Goal: Task Accomplishment & Management: Manage account settings

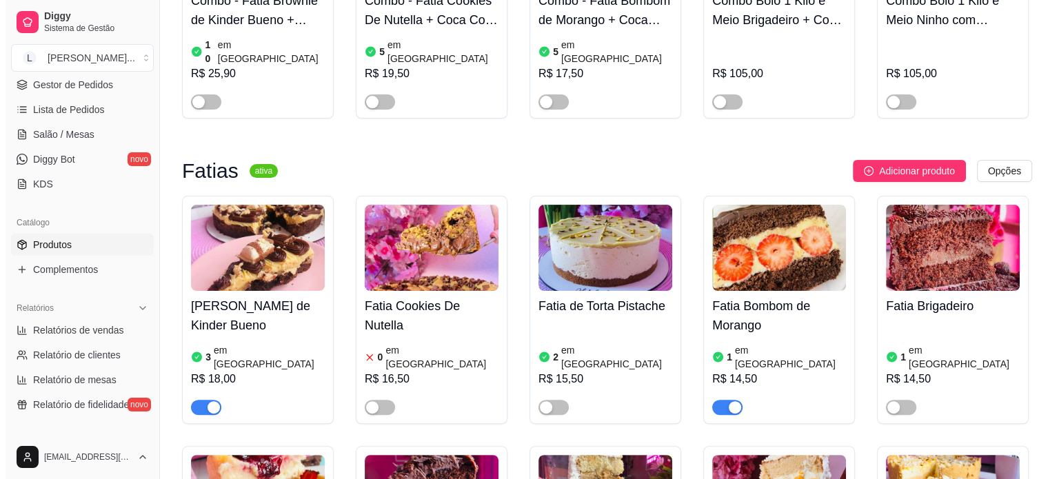
scroll to position [207, 0]
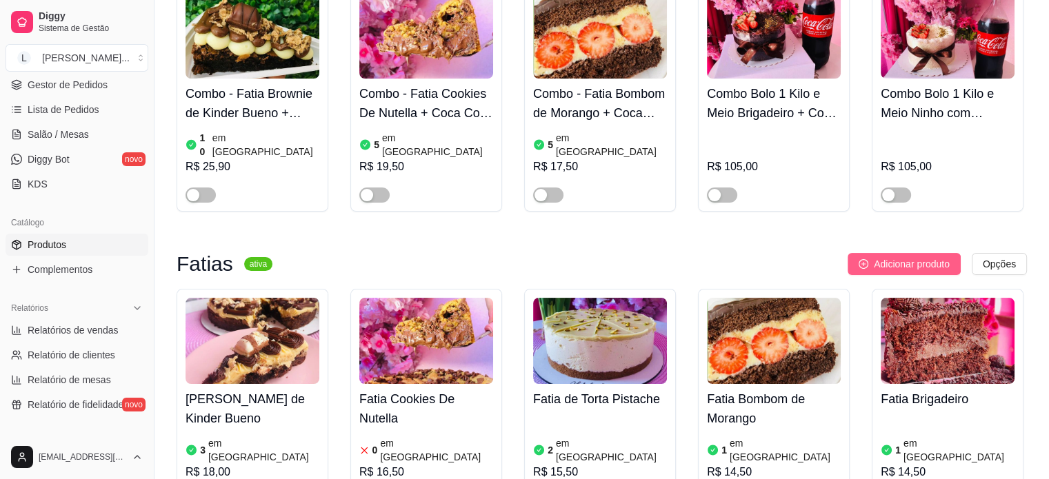
click at [914, 257] on span "Adicionar produto" at bounding box center [912, 264] width 76 height 15
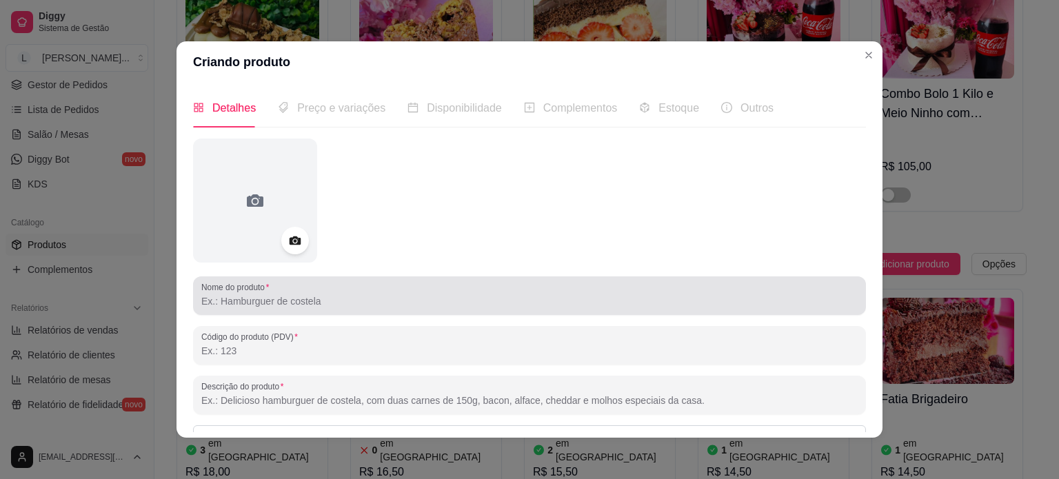
click at [332, 305] on input "Nome do produto" at bounding box center [529, 301] width 656 height 14
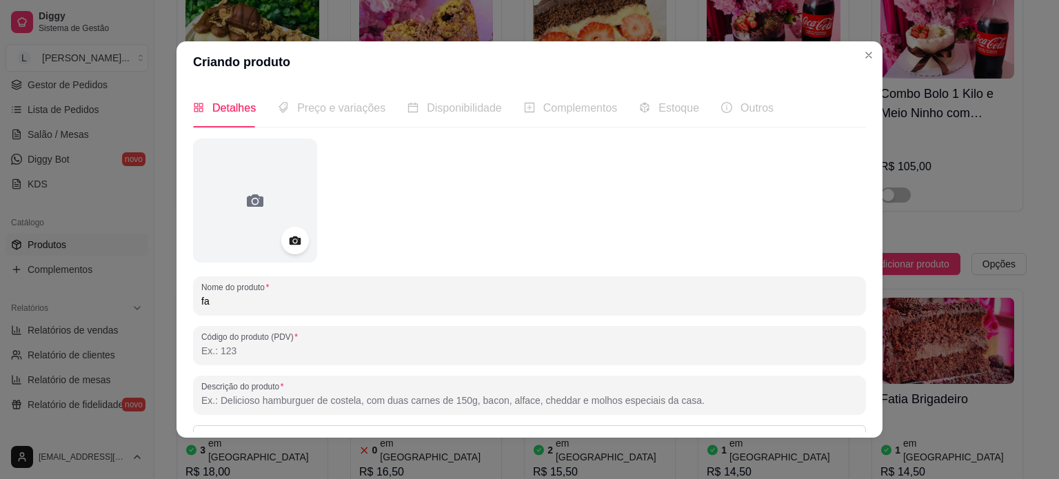
type input "f"
type input "Fatia doce de leite com abacaxi e coco"
click at [343, 116] on div "Preço e variações" at bounding box center [332, 107] width 108 height 17
drag, startPoint x: 333, startPoint y: 104, endPoint x: 378, endPoint y: 145, distance: 60.5
click at [339, 107] on span "Preço e variações" at bounding box center [341, 108] width 88 height 12
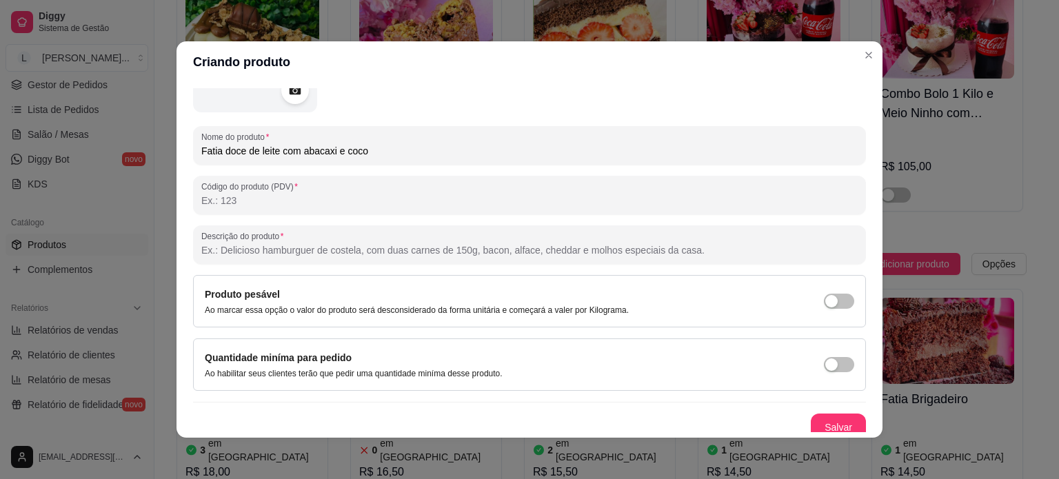
scroll to position [158, 0]
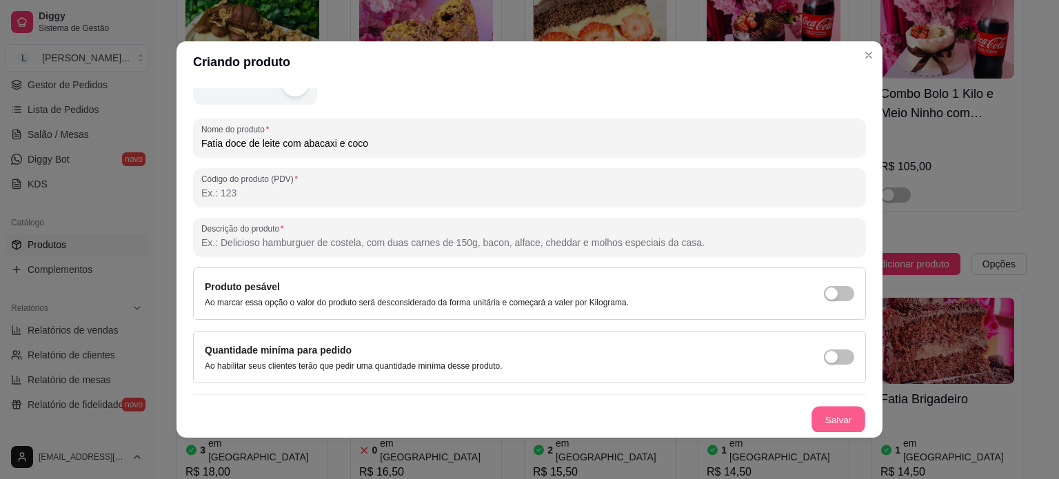
click at [816, 418] on button "Salvar" at bounding box center [839, 420] width 54 height 27
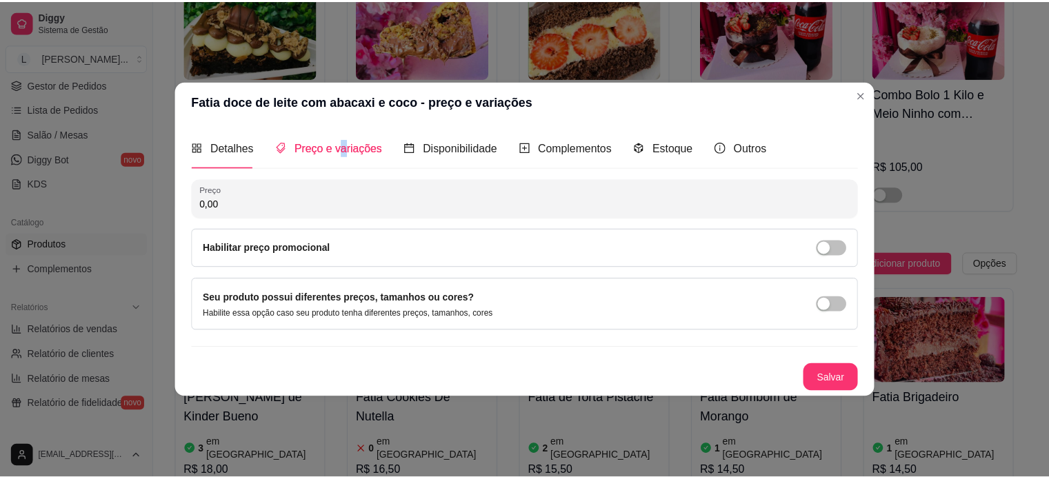
scroll to position [0, 0]
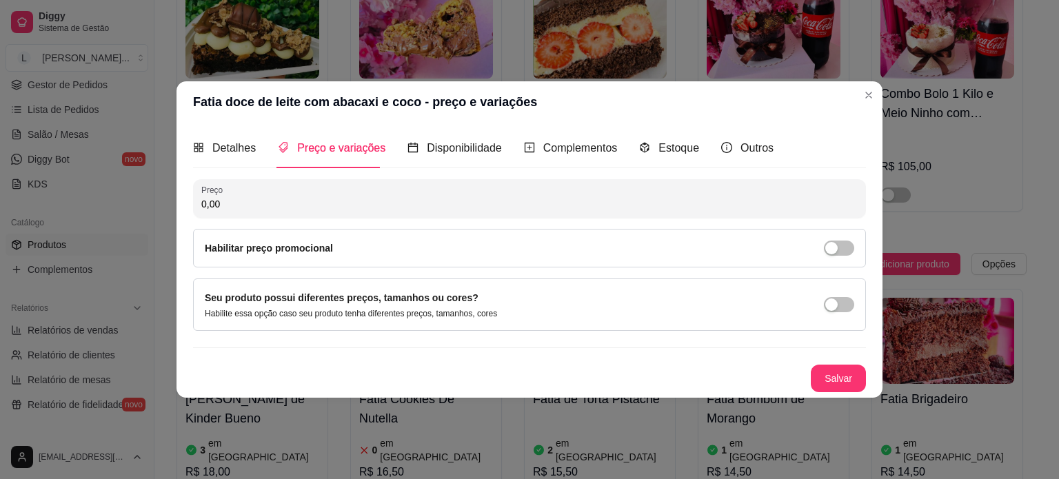
click at [242, 199] on input "0,00" at bounding box center [529, 204] width 656 height 14
type input "14,50"
click at [819, 376] on button "Salvar" at bounding box center [838, 379] width 55 height 28
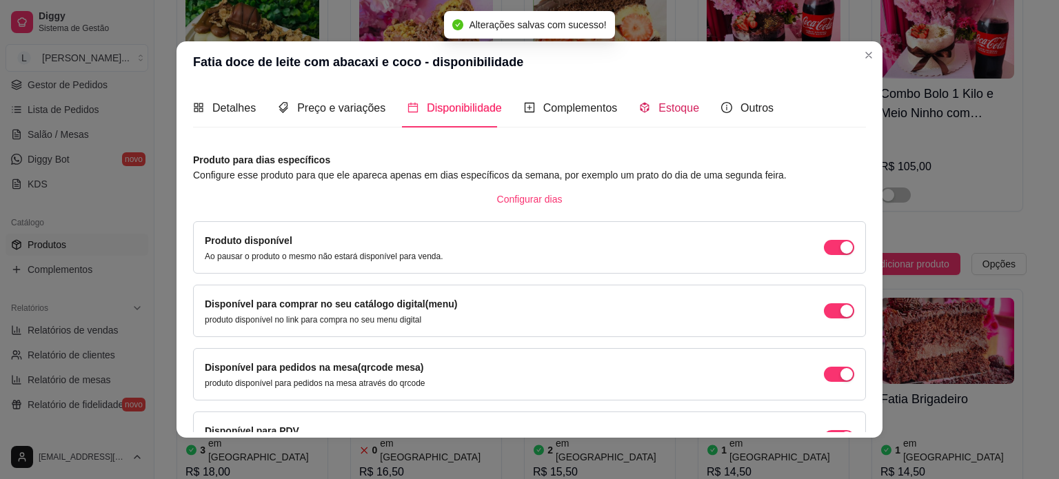
click at [673, 108] on span "Estoque" at bounding box center [679, 108] width 41 height 12
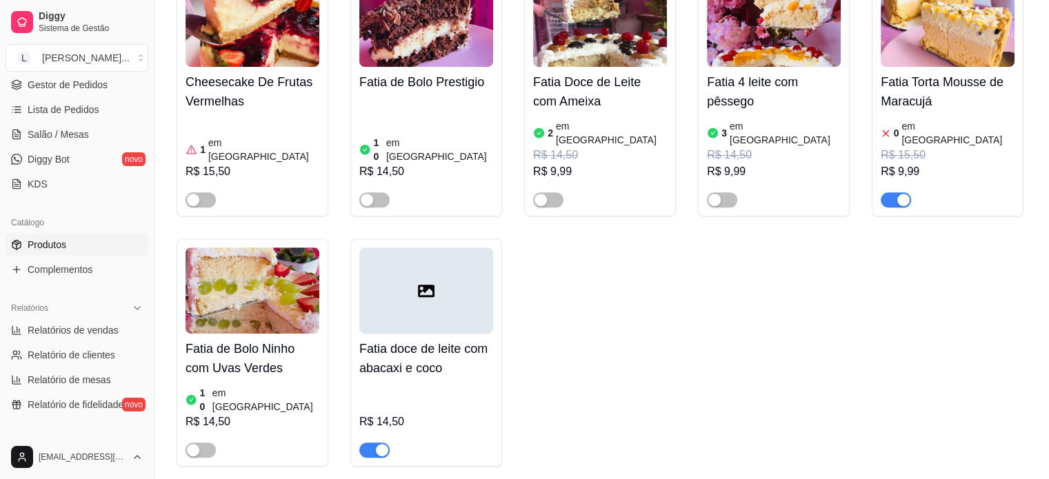
scroll to position [827, 0]
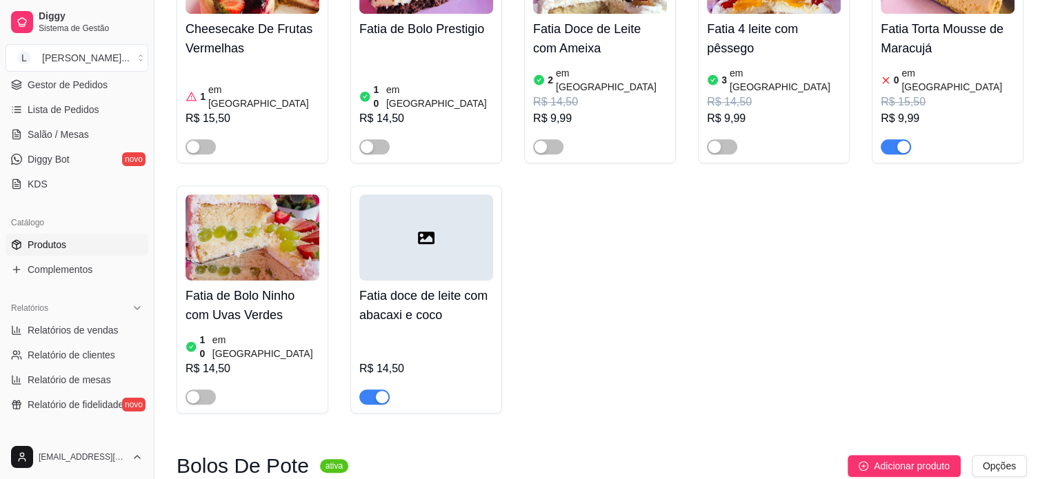
click at [432, 230] on icon at bounding box center [426, 238] width 17 height 17
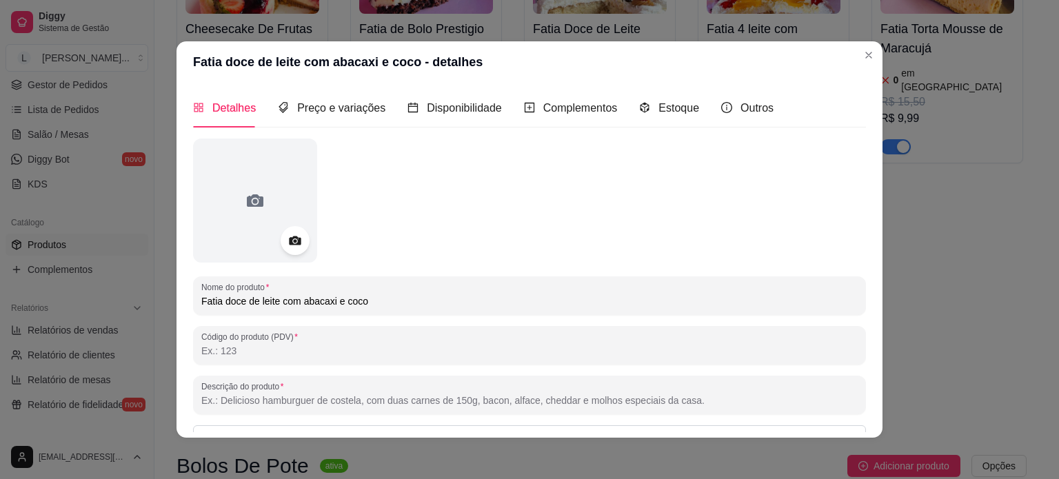
click at [297, 241] on icon at bounding box center [295, 241] width 16 height 16
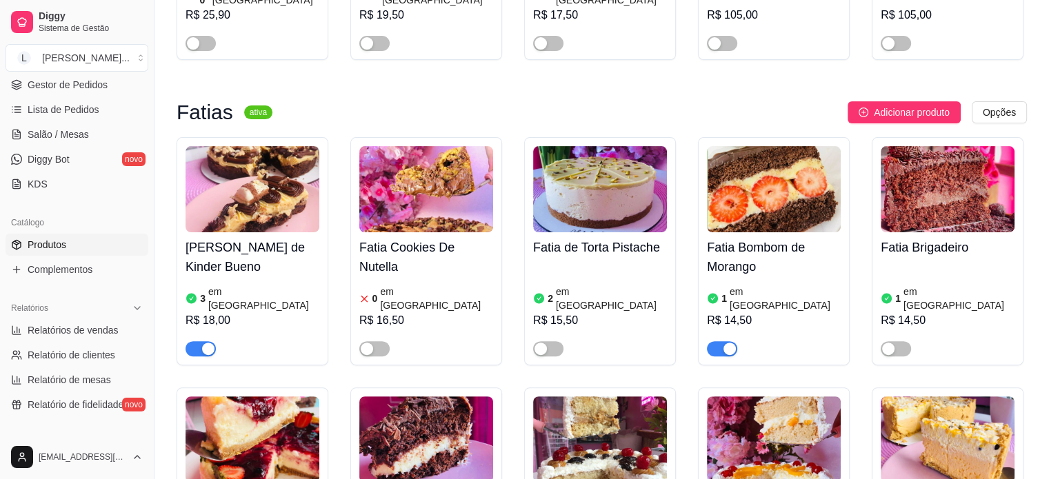
scroll to position [345, 0]
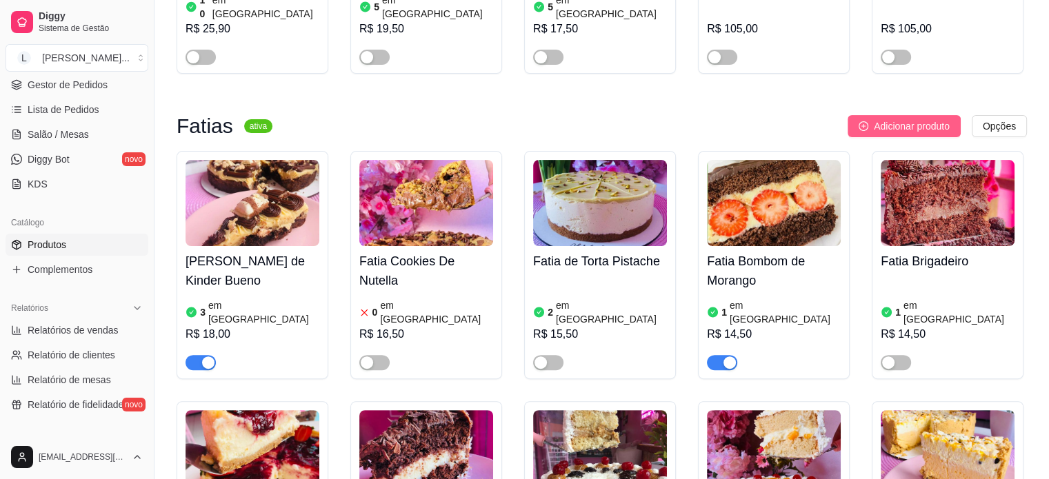
click at [881, 119] on span "Adicionar produto" at bounding box center [912, 126] width 76 height 15
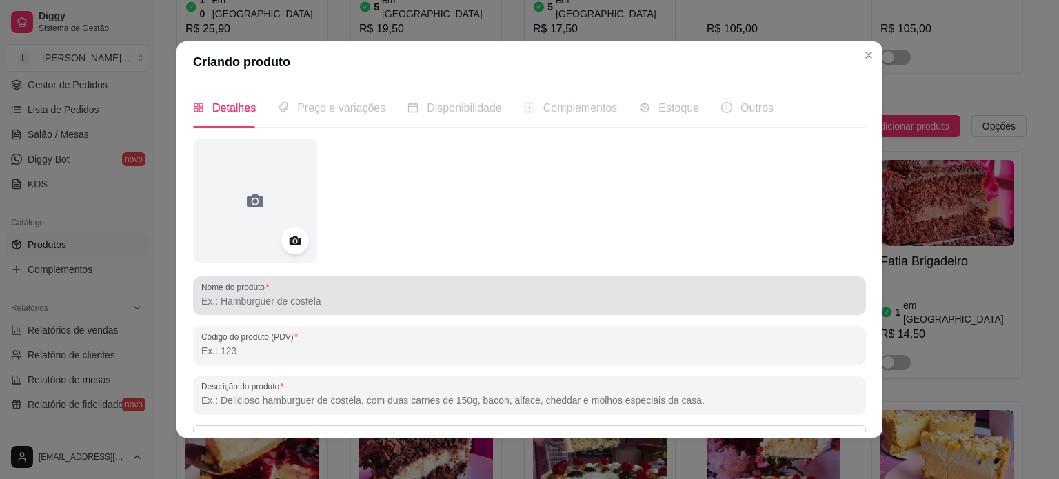
click at [295, 305] on input "Nome do produto" at bounding box center [529, 301] width 656 height 14
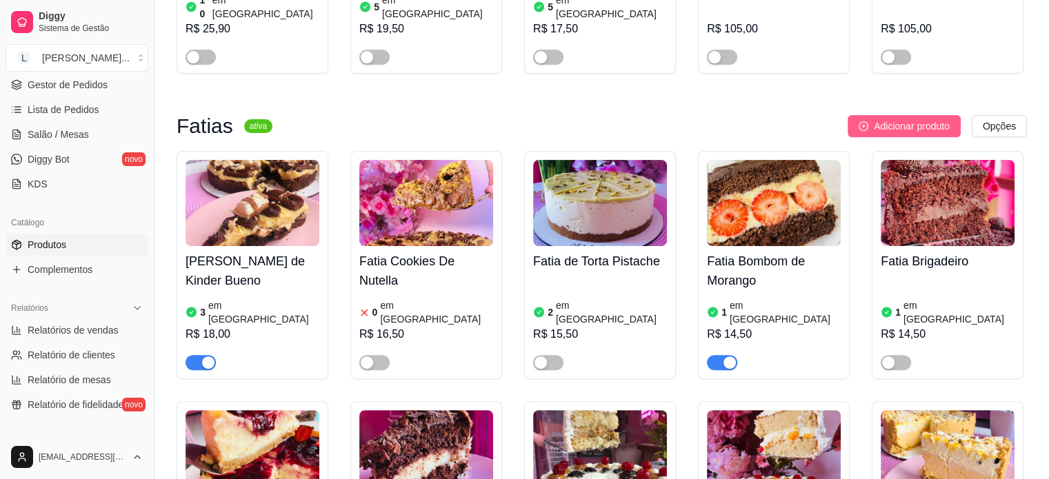
click at [903, 119] on span "Adicionar produto" at bounding box center [912, 126] width 76 height 15
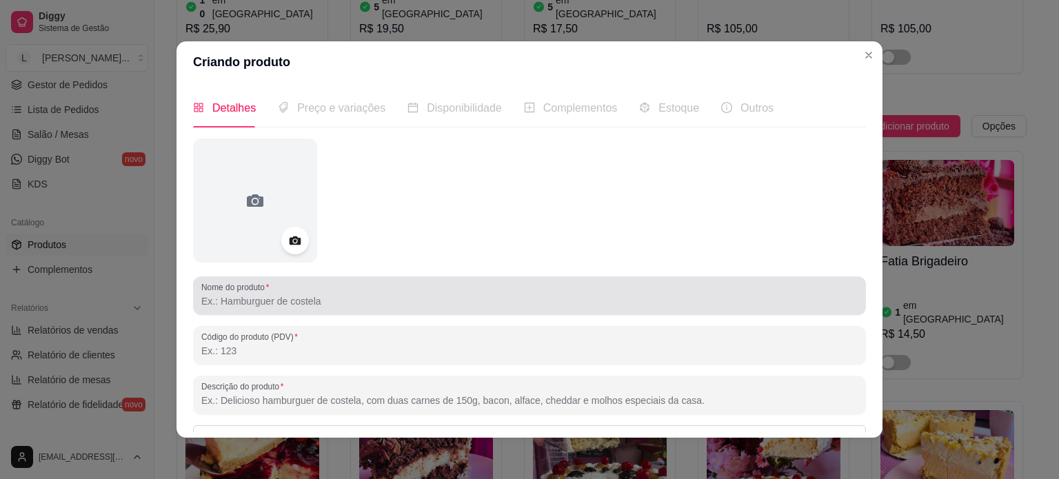
click at [248, 301] on input "Nome do produto" at bounding box center [529, 301] width 656 height 14
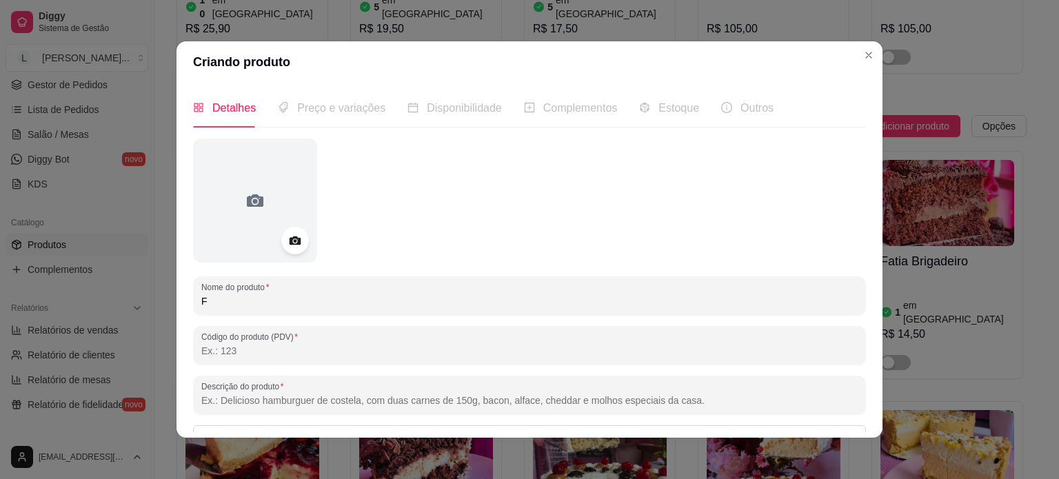
type input "F"
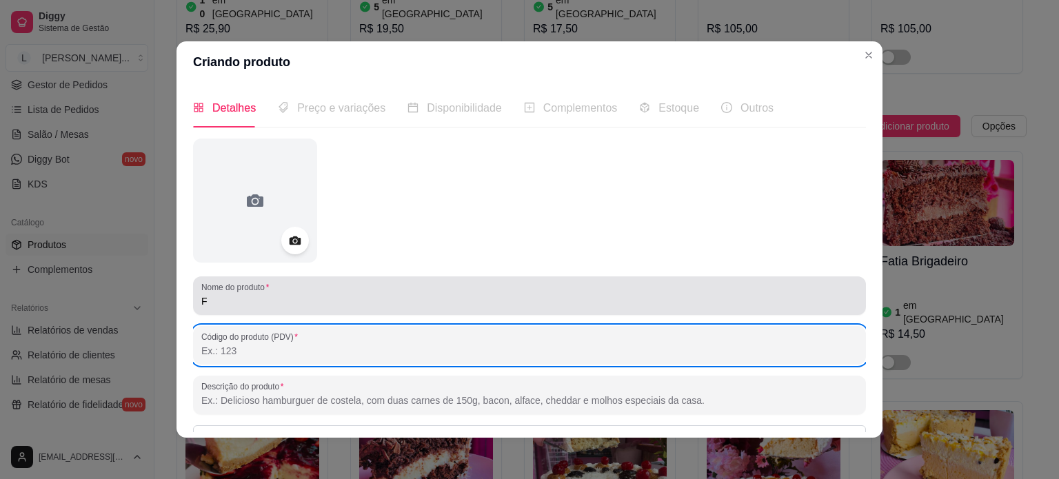
type input "a"
click at [247, 300] on input "F" at bounding box center [529, 301] width 656 height 14
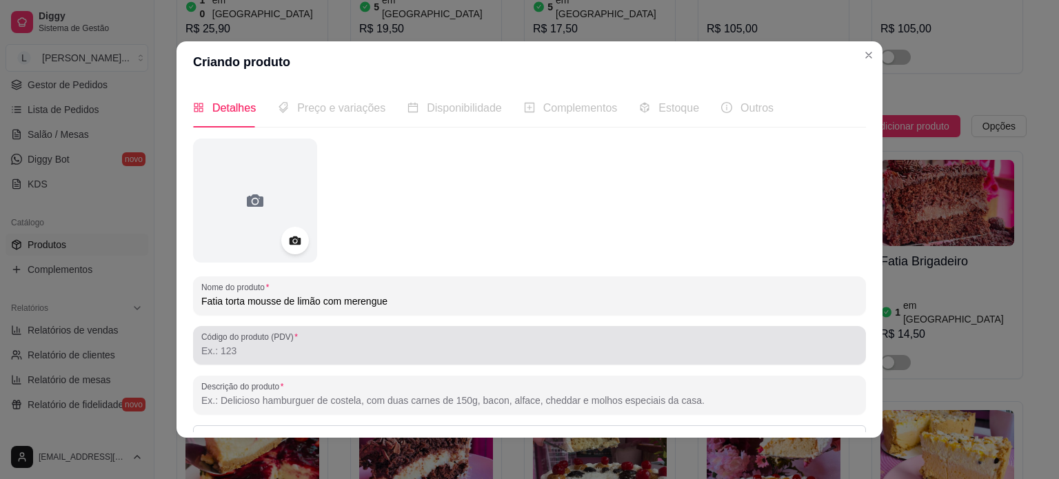
type input "Fatia torta mousse de limão com merengue"
click at [242, 358] on div at bounding box center [529, 346] width 656 height 28
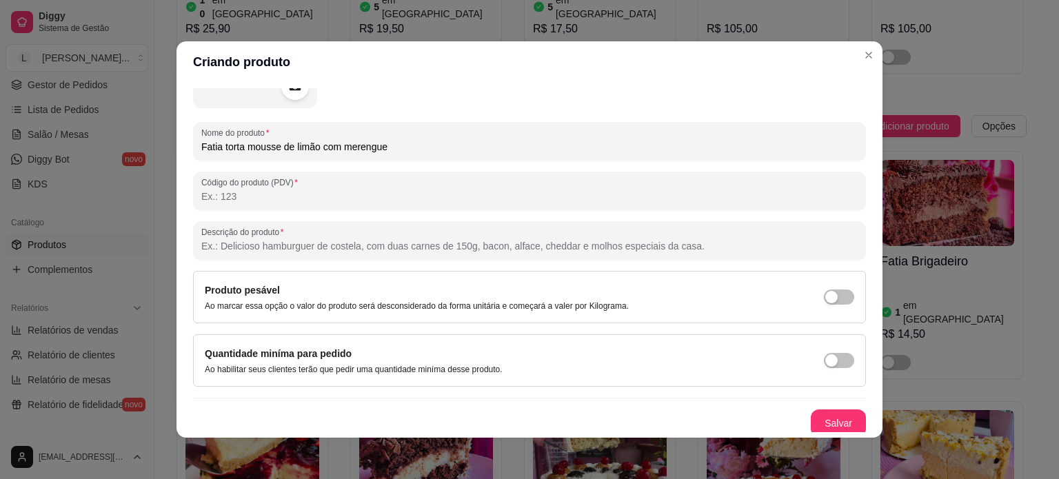
scroll to position [158, 0]
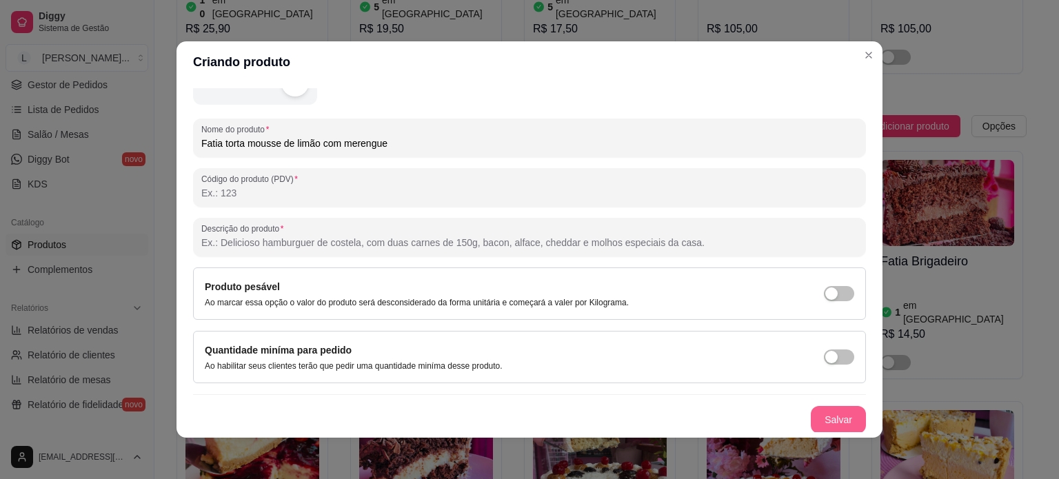
click at [834, 418] on button "Salvar" at bounding box center [838, 420] width 55 height 28
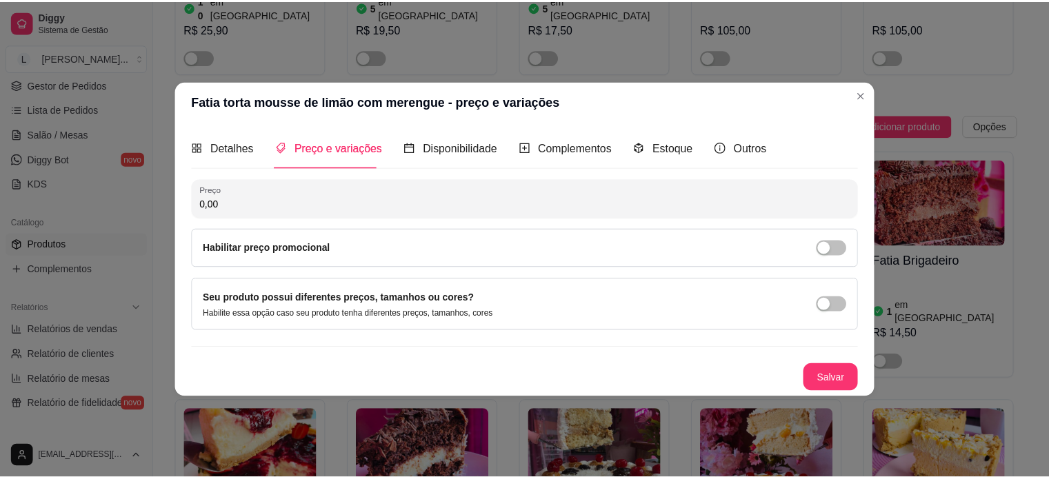
scroll to position [0, 0]
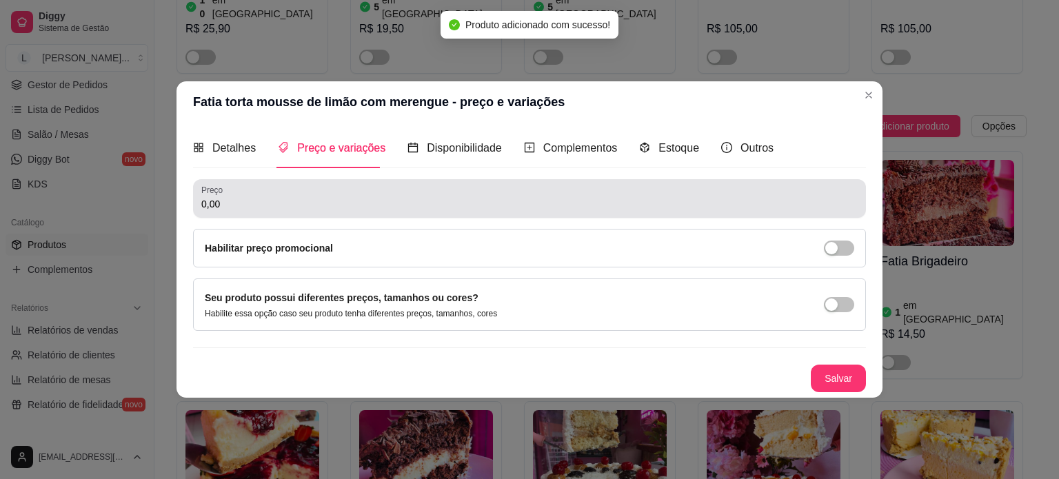
click at [252, 206] on input "0,00" at bounding box center [529, 204] width 656 height 14
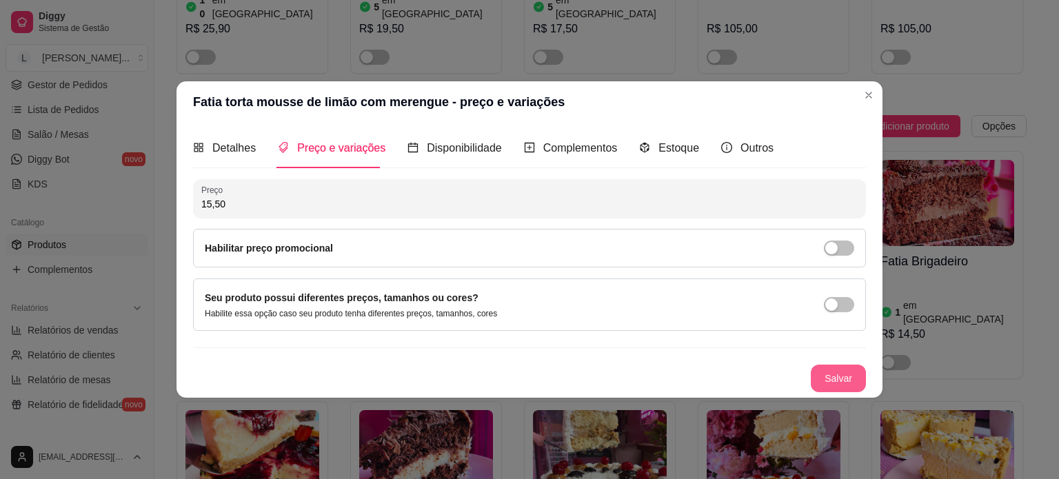
type input "15,50"
click at [836, 381] on button "Salvar" at bounding box center [838, 379] width 55 height 28
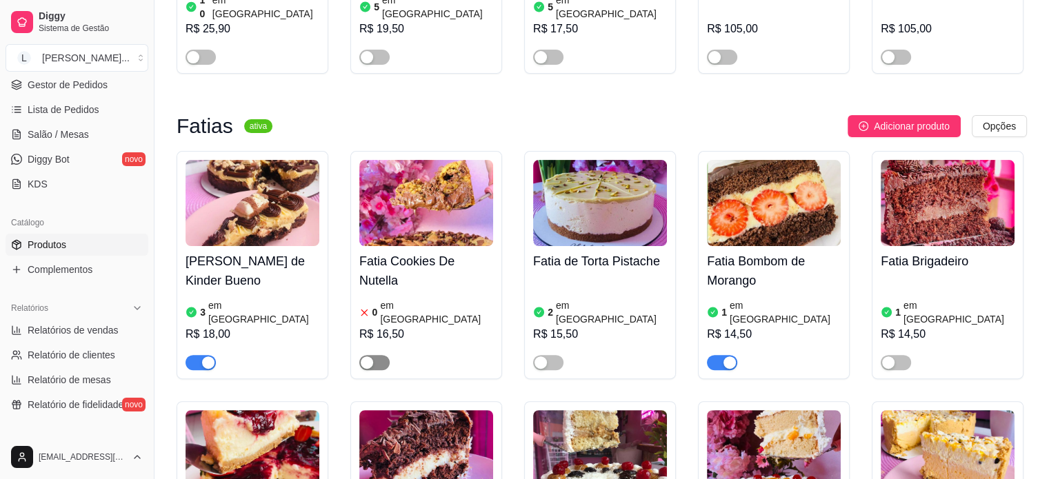
click at [365, 356] on div "button" at bounding box center [367, 362] width 12 height 12
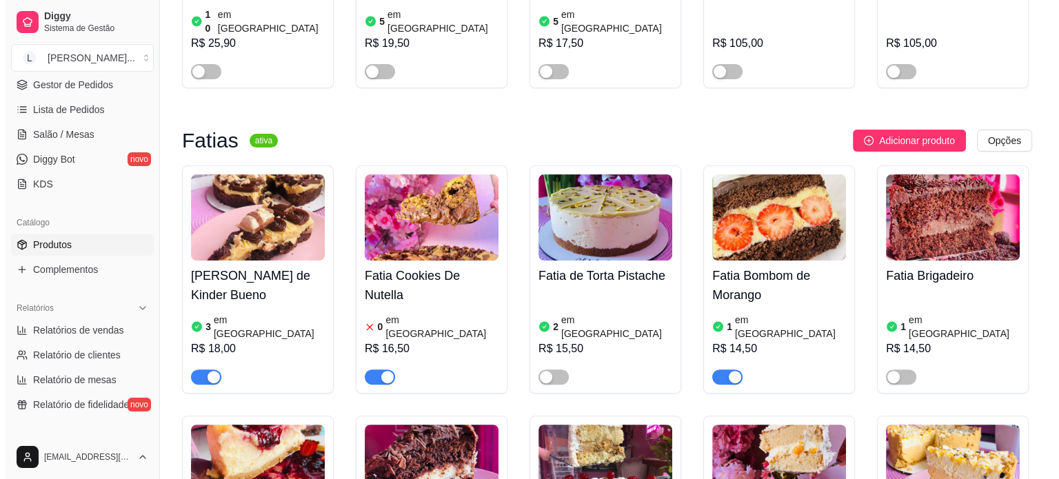
scroll to position [207, 0]
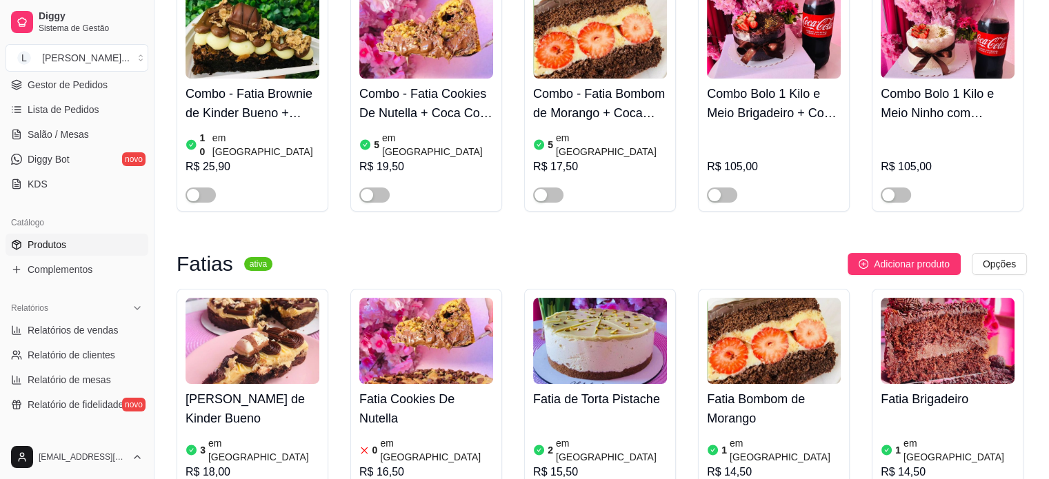
click at [922, 257] on span "Adicionar produto" at bounding box center [912, 264] width 76 height 15
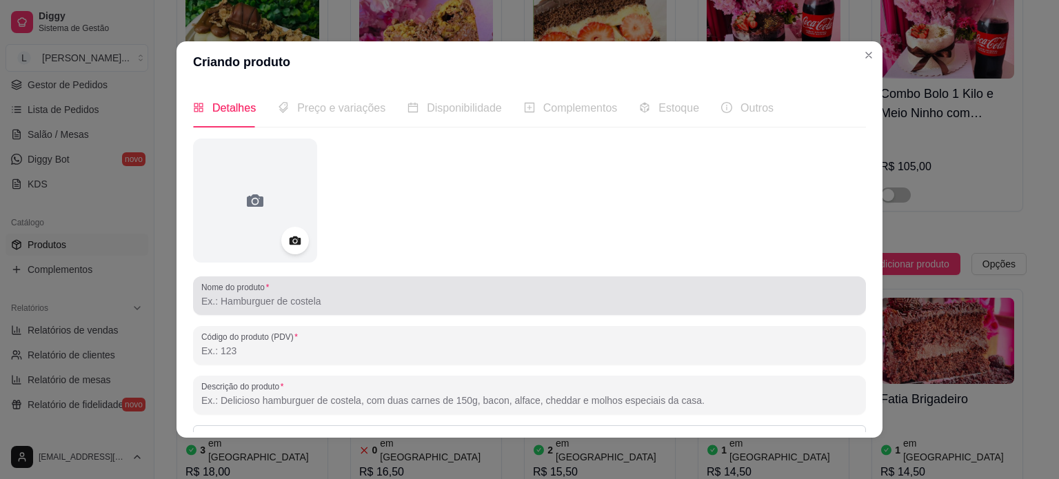
click at [288, 303] on input "Nome do produto" at bounding box center [529, 301] width 656 height 14
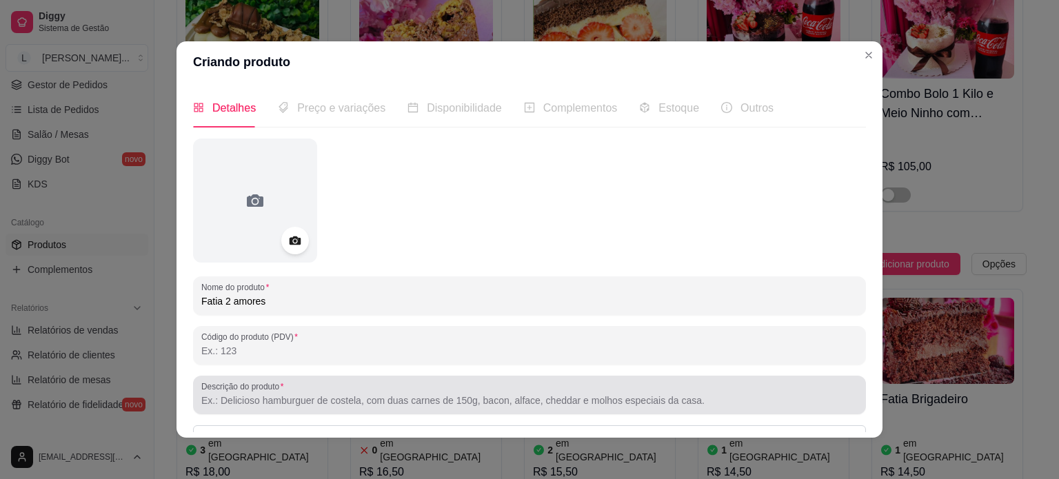
type input "Fatia 2 amores"
click at [324, 403] on input "Descrição do produto" at bounding box center [529, 401] width 656 height 14
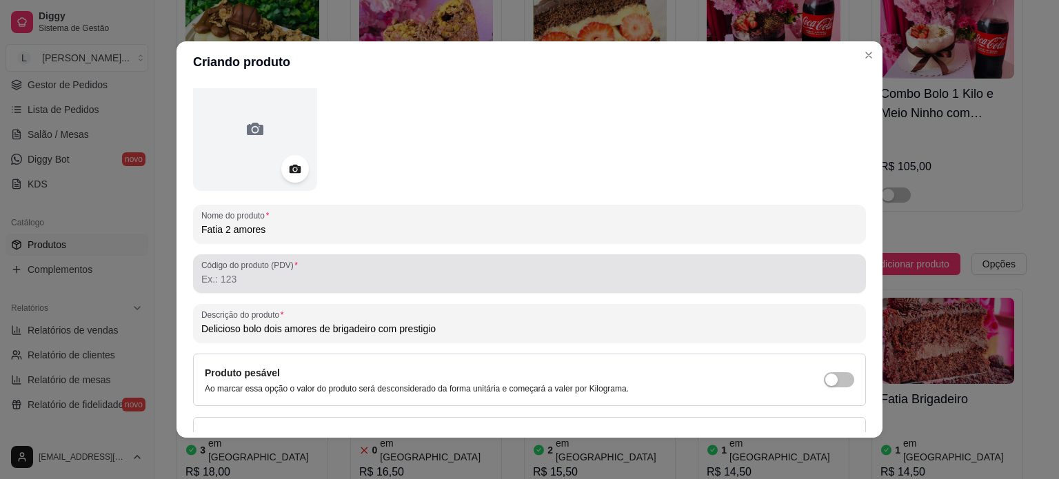
scroll to position [158, 0]
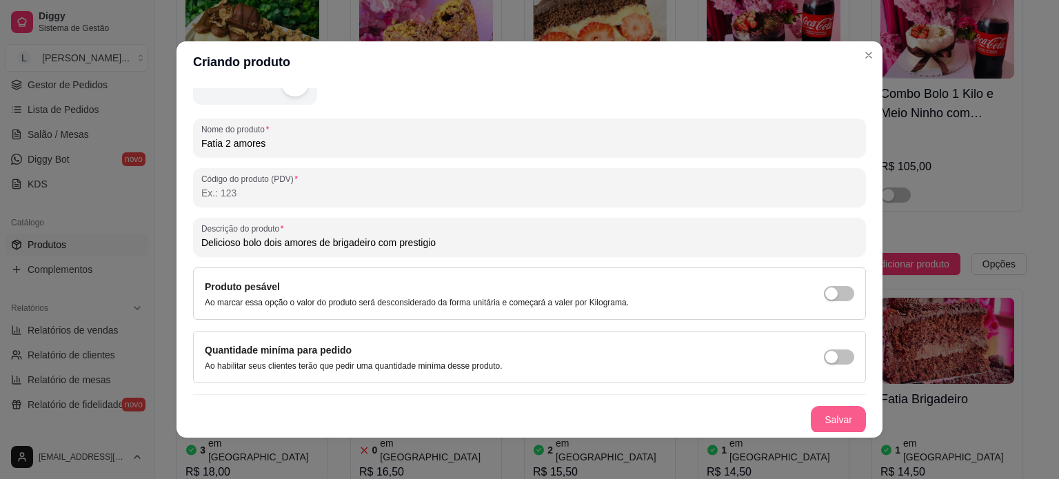
type input "Delicioso bolo dois amores de brigadeiro com prestigio"
click at [815, 428] on button "Salvar" at bounding box center [839, 420] width 54 height 27
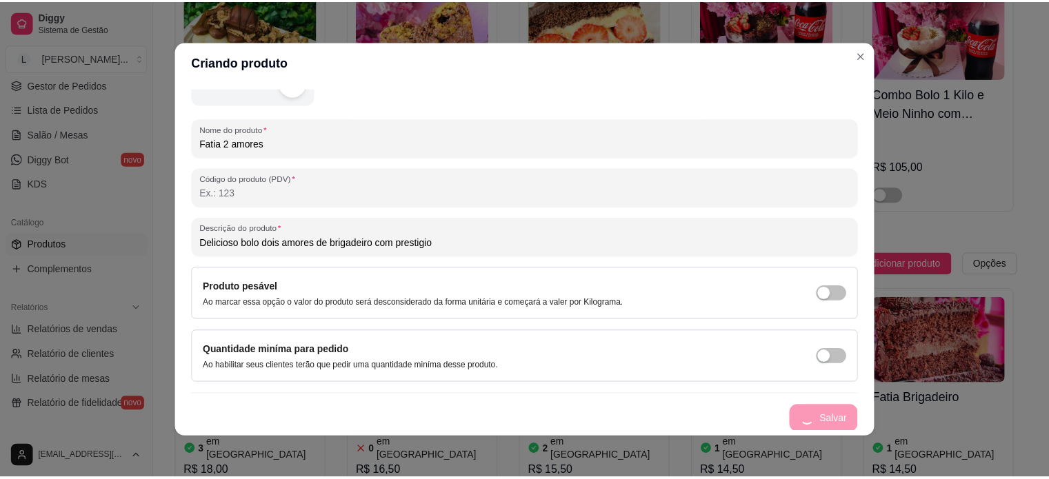
scroll to position [0, 0]
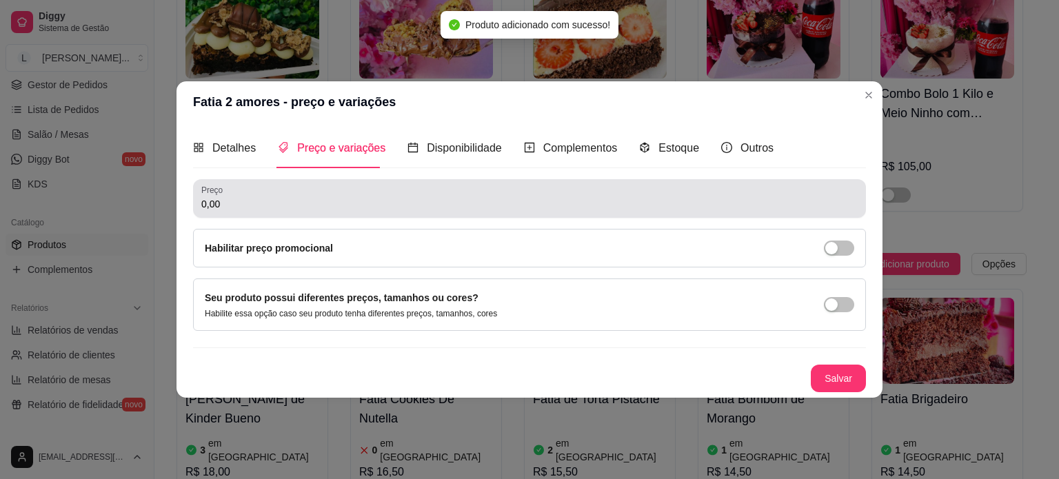
click at [265, 201] on input "0,00" at bounding box center [529, 204] width 656 height 14
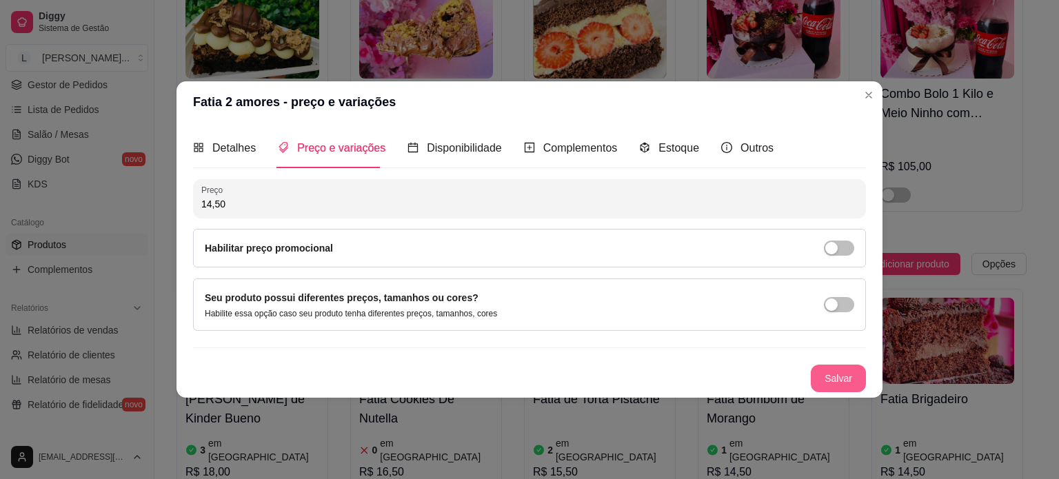
type input "14,50"
click at [863, 385] on button "Salvar" at bounding box center [838, 379] width 55 height 28
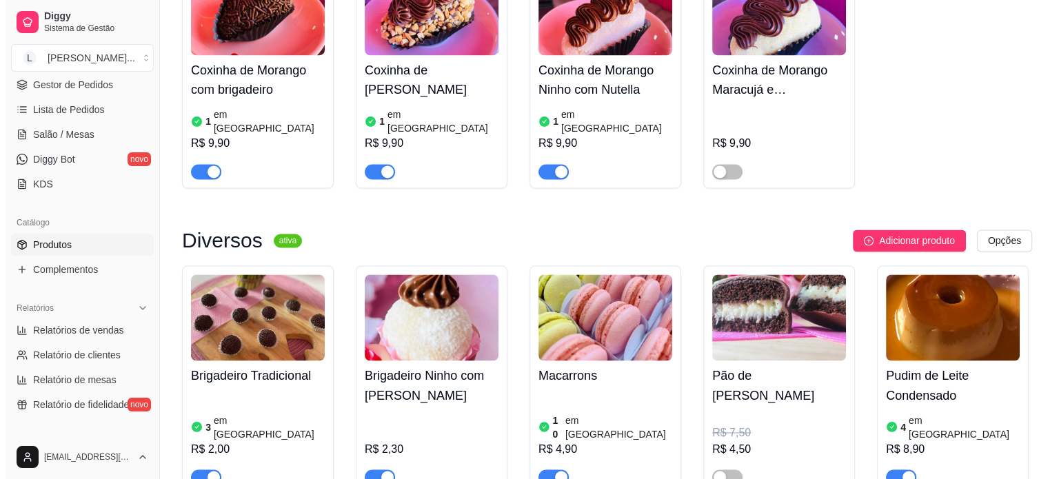
scroll to position [2276, 0]
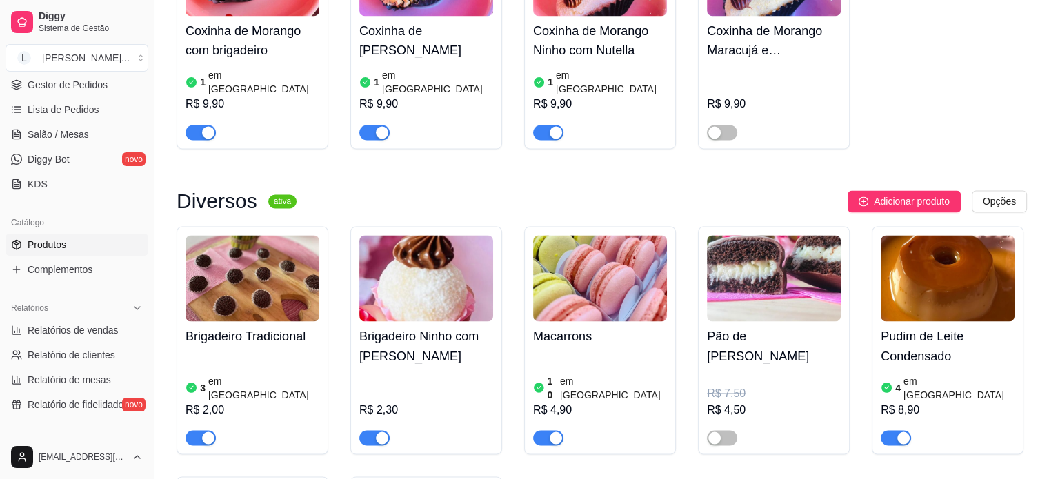
click at [759, 385] on div "R$ 7,50" at bounding box center [774, 393] width 134 height 17
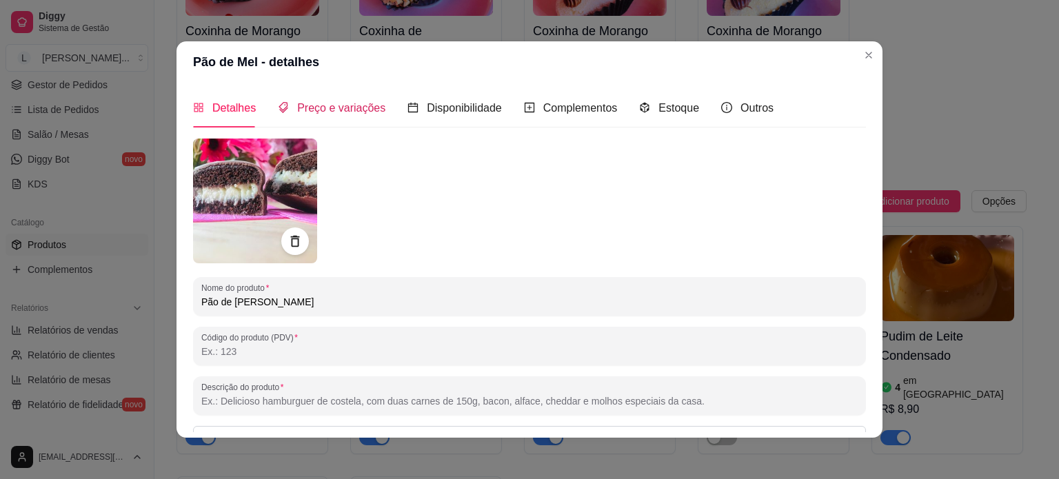
click at [330, 113] on span "Preço e variações" at bounding box center [341, 108] width 88 height 12
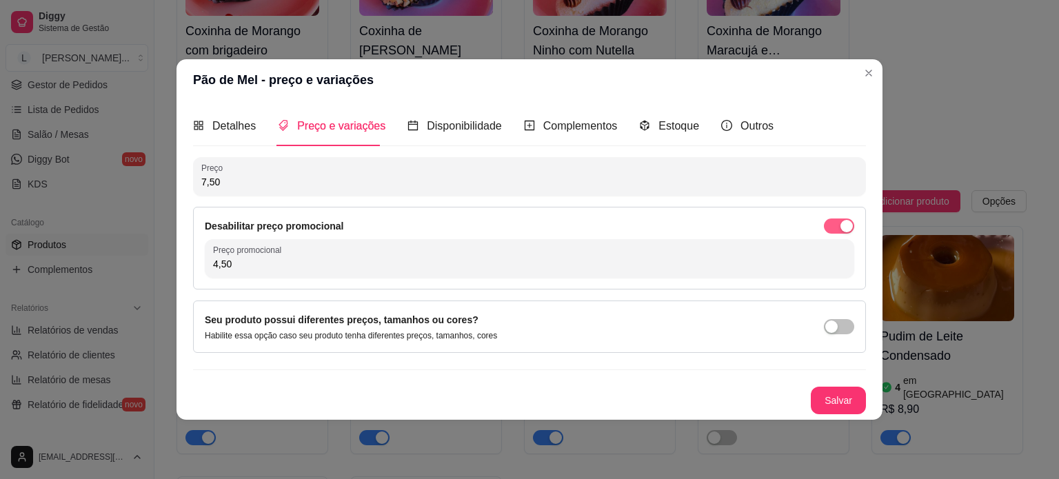
click at [844, 227] on div "button" at bounding box center [847, 226] width 12 height 12
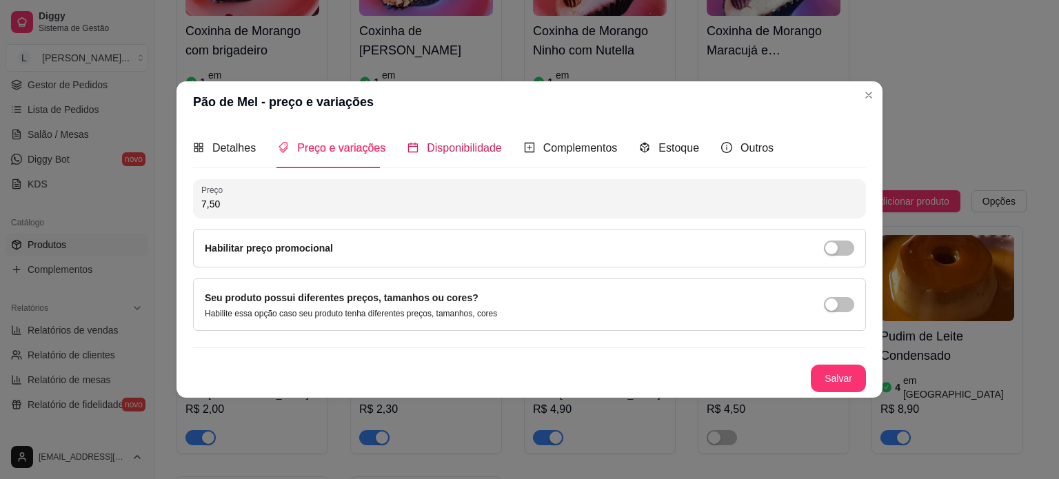
click at [477, 148] on span "Disponibilidade" at bounding box center [464, 148] width 75 height 12
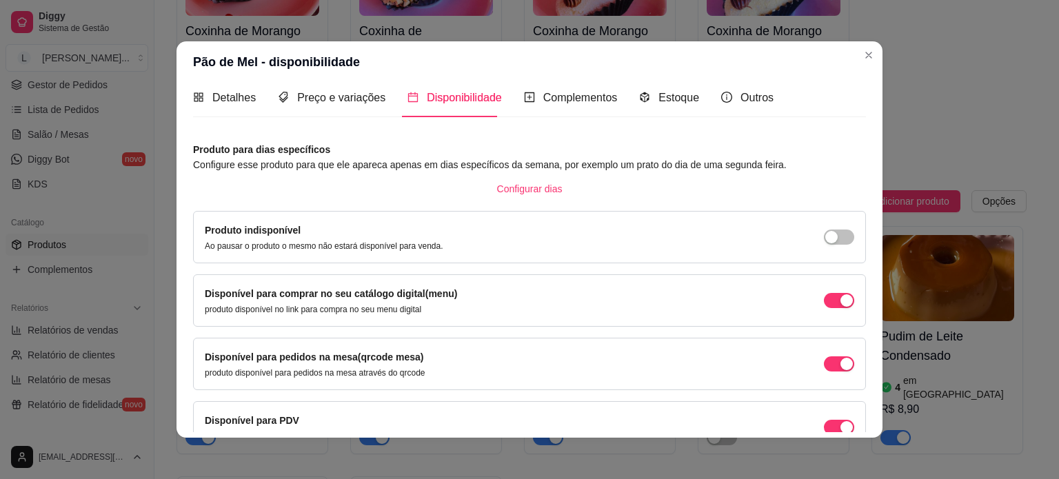
scroll to position [0, 0]
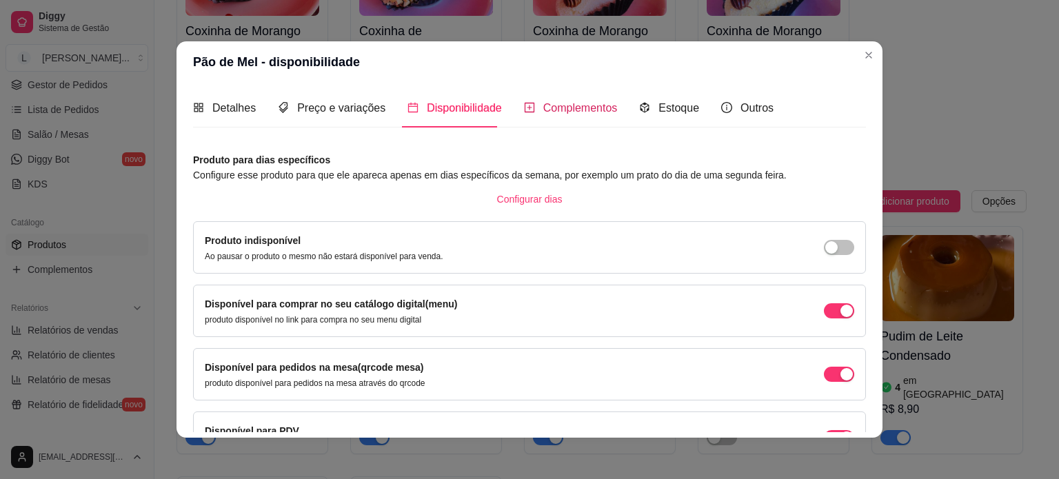
click at [569, 111] on span "Complementos" at bounding box center [580, 108] width 74 height 12
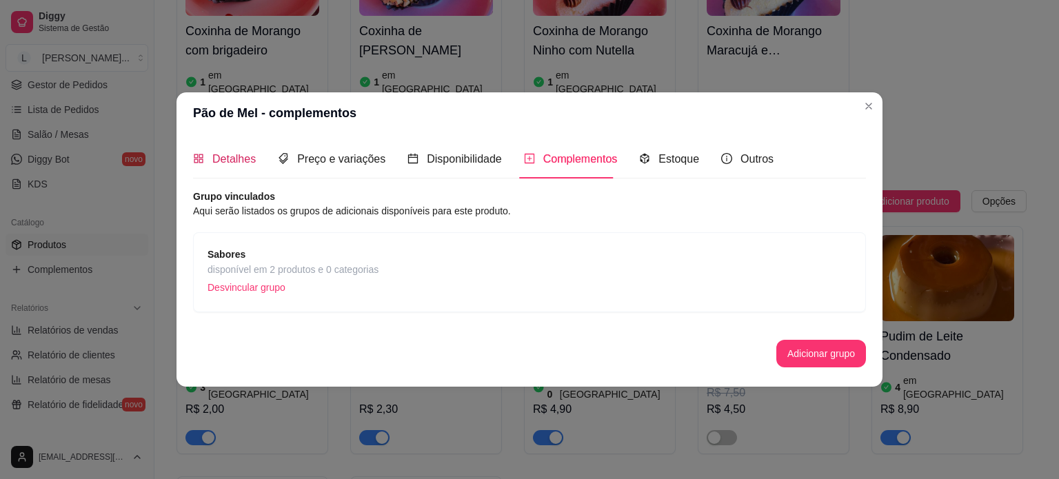
click at [218, 162] on span "Detalhes" at bounding box center [233, 159] width 43 height 12
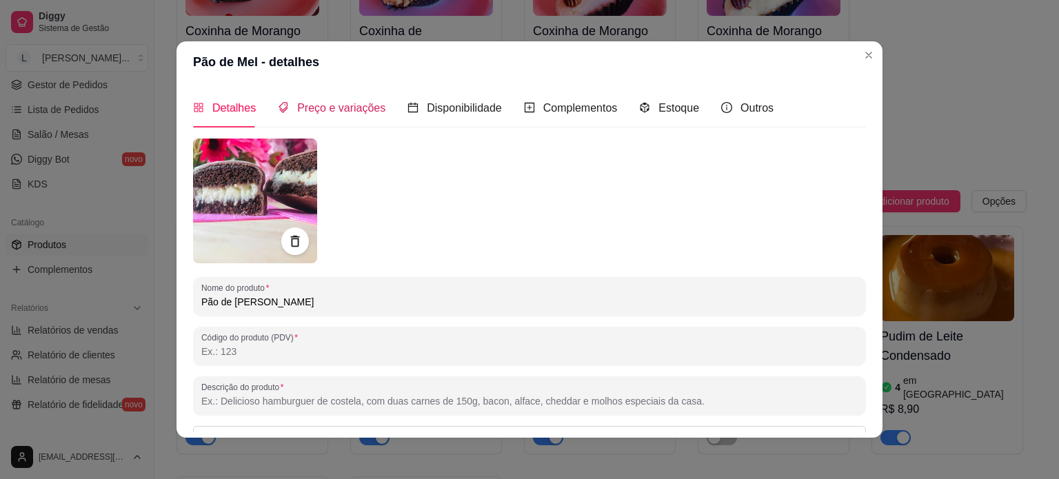
click at [332, 110] on span "Preço e variações" at bounding box center [341, 108] width 88 height 12
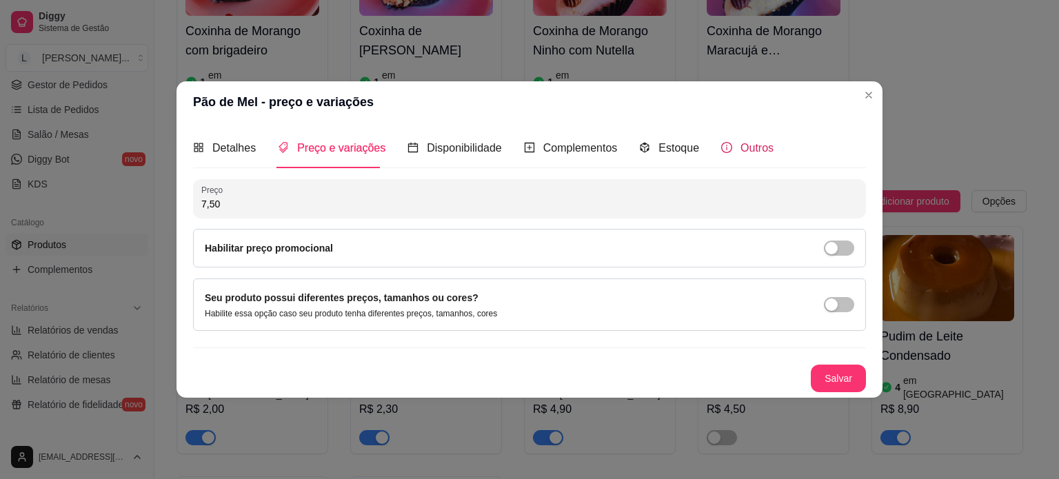
click at [734, 157] on div "Outros" at bounding box center [747, 147] width 52 height 17
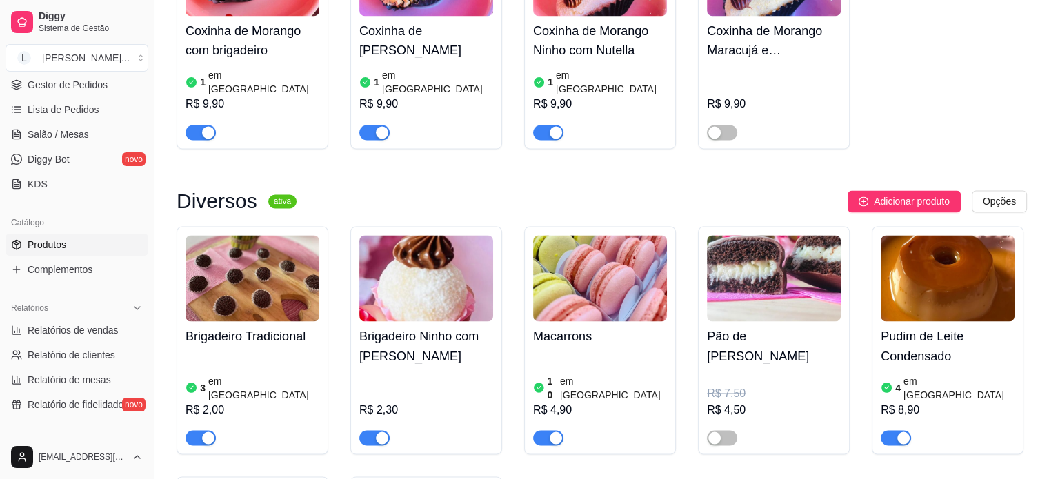
click at [740, 401] on div "R$ 4,50" at bounding box center [774, 409] width 134 height 17
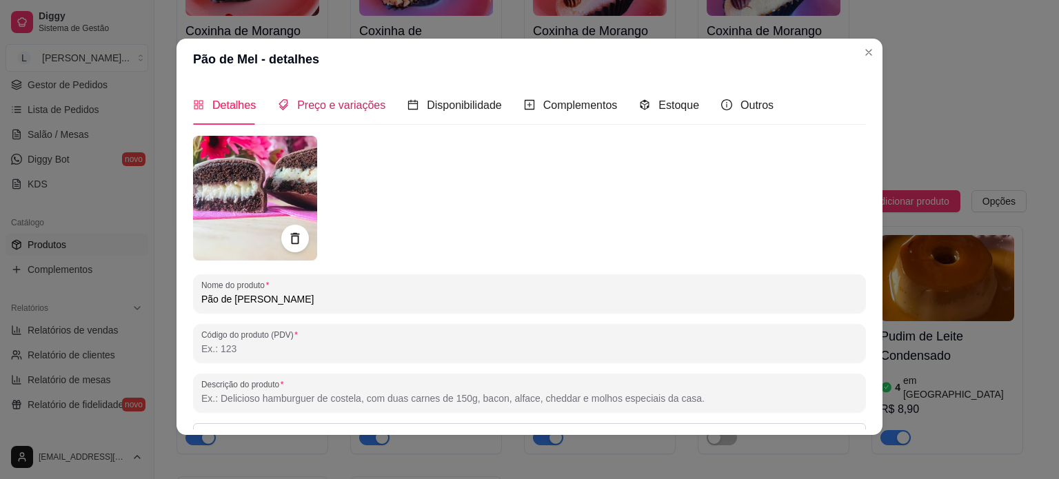
drag, startPoint x: 321, startPoint y: 97, endPoint x: 328, endPoint y: 107, distance: 12.8
click at [323, 97] on div "Preço e variações" at bounding box center [332, 105] width 108 height 17
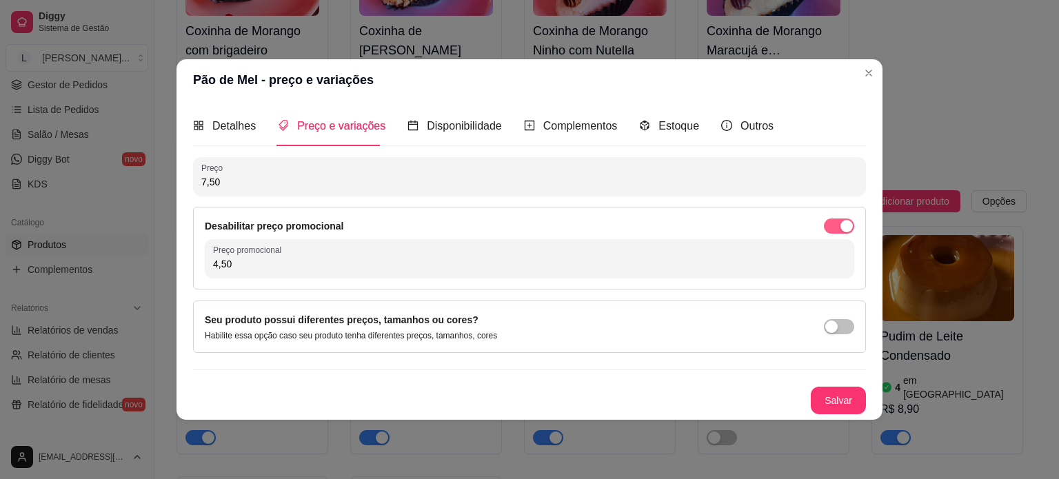
click at [844, 226] on div "button" at bounding box center [847, 226] width 12 height 12
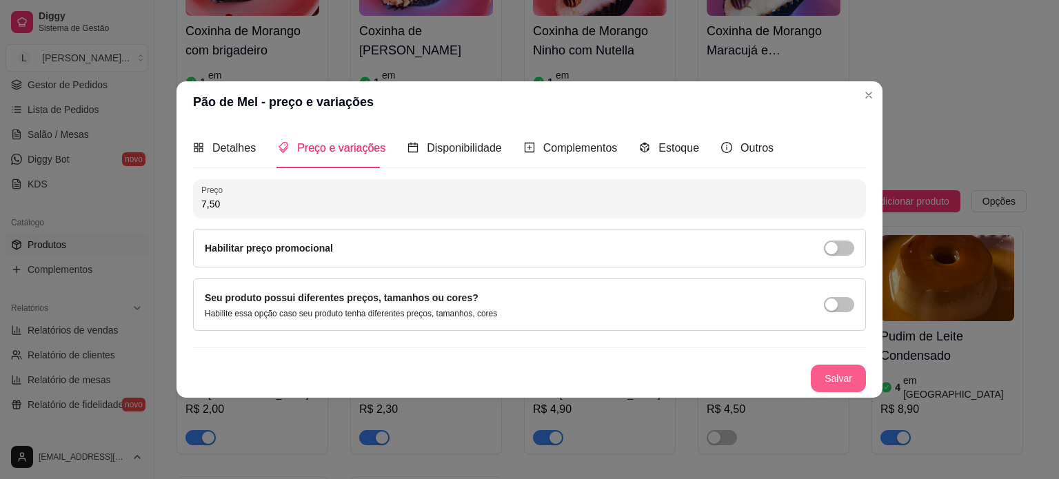
click at [858, 374] on button "Salvar" at bounding box center [838, 379] width 55 height 28
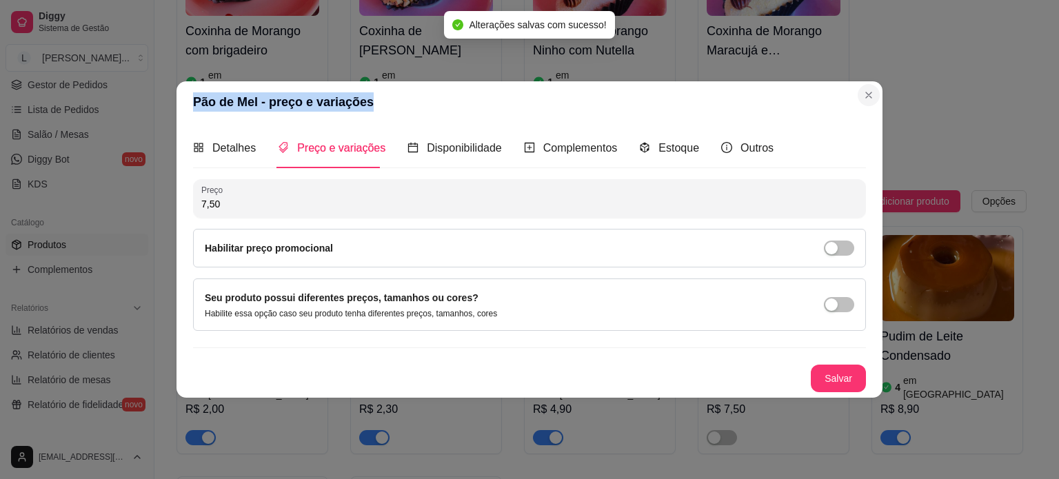
click at [867, 85] on section "Pão de Mel - preço e variações Detalhes Preço e variações Disponibilidade Compl…" at bounding box center [530, 239] width 706 height 316
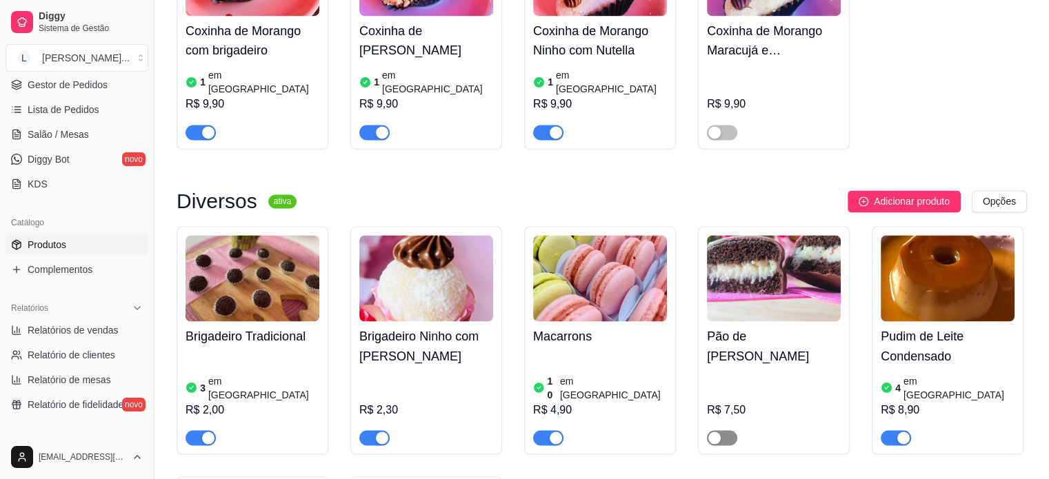
click at [723, 430] on span "button" at bounding box center [722, 437] width 30 height 15
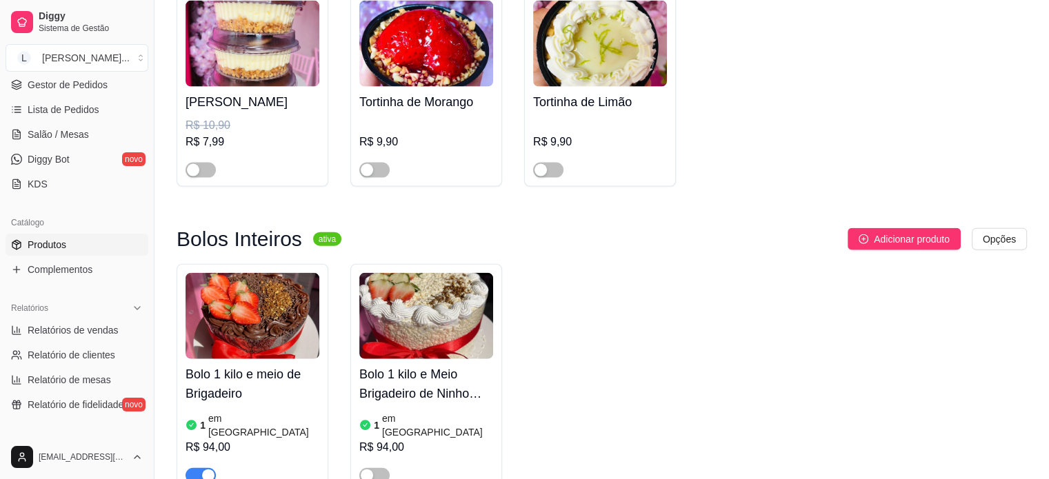
scroll to position [3103, 0]
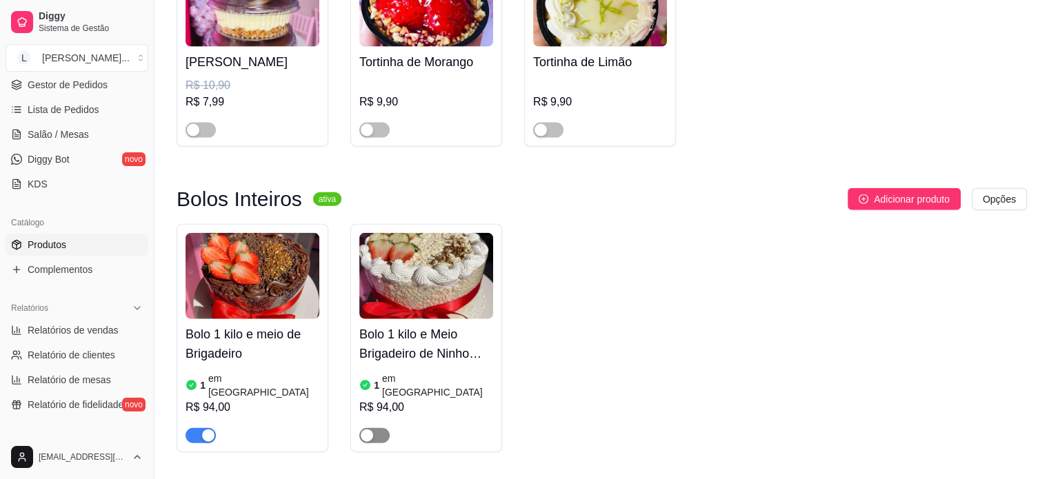
click at [368, 430] on div "button" at bounding box center [367, 436] width 12 height 12
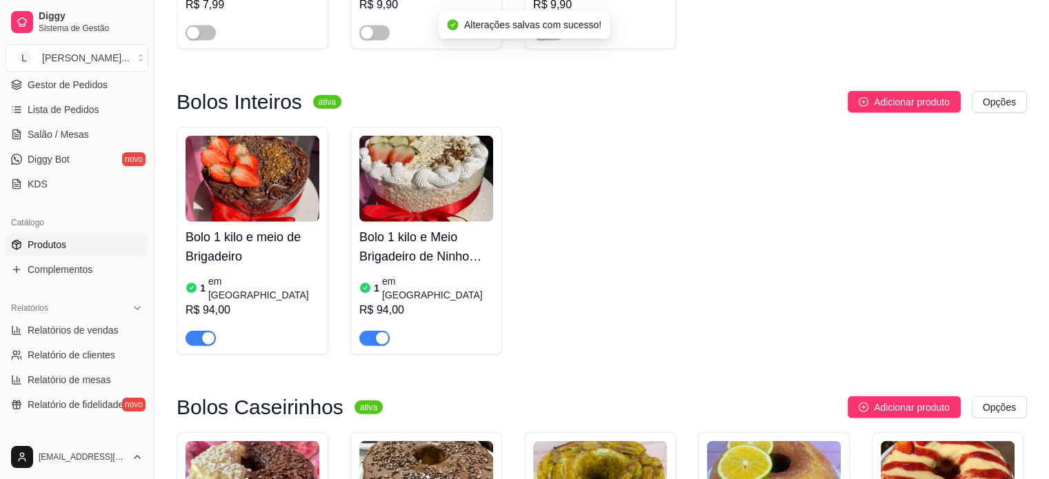
scroll to position [3379, 0]
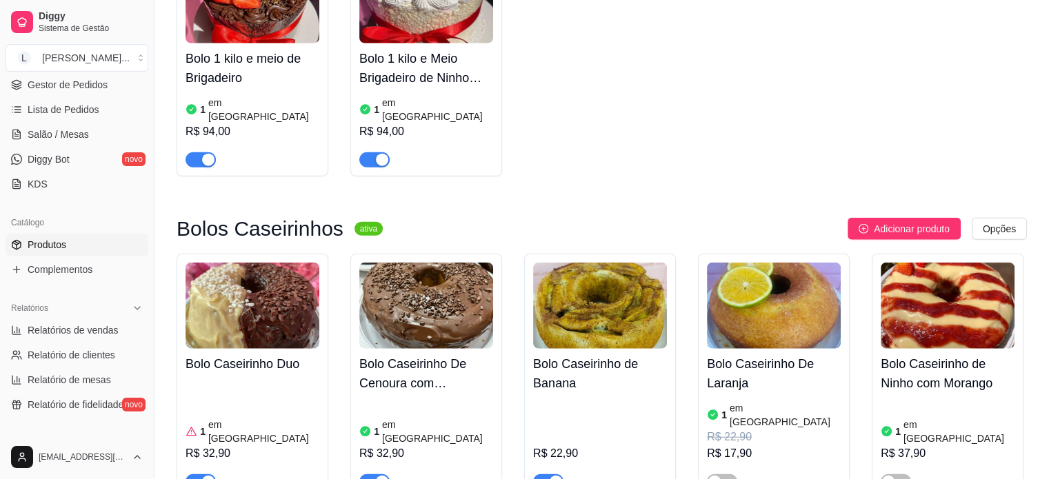
click at [742, 445] on div "R$ 17,90" at bounding box center [774, 453] width 134 height 17
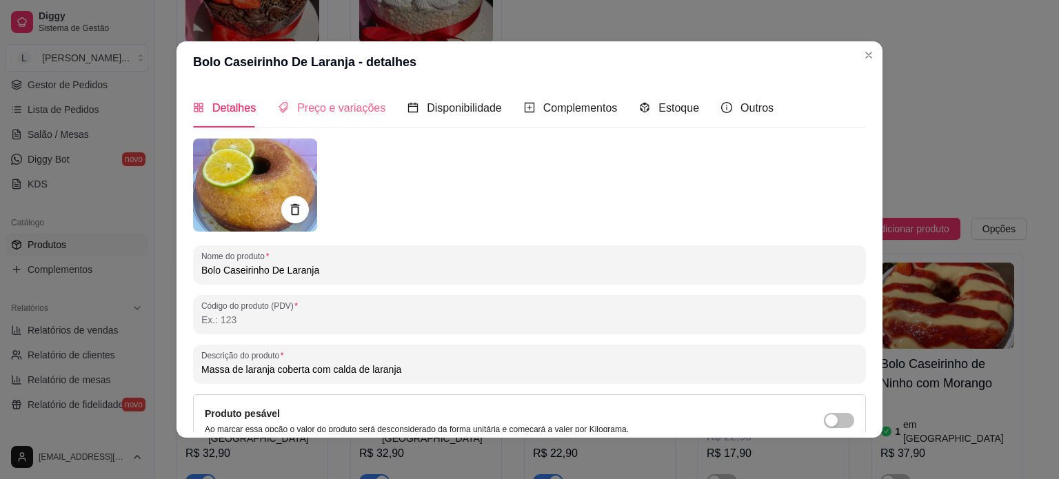
click at [343, 98] on div "Preço e variações" at bounding box center [332, 107] width 108 height 39
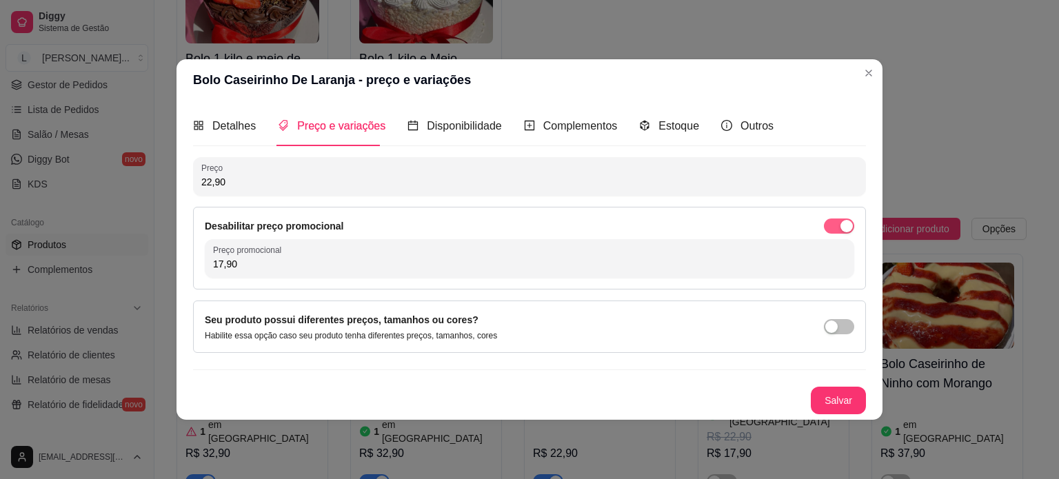
click at [847, 230] on div "button" at bounding box center [847, 226] width 12 height 12
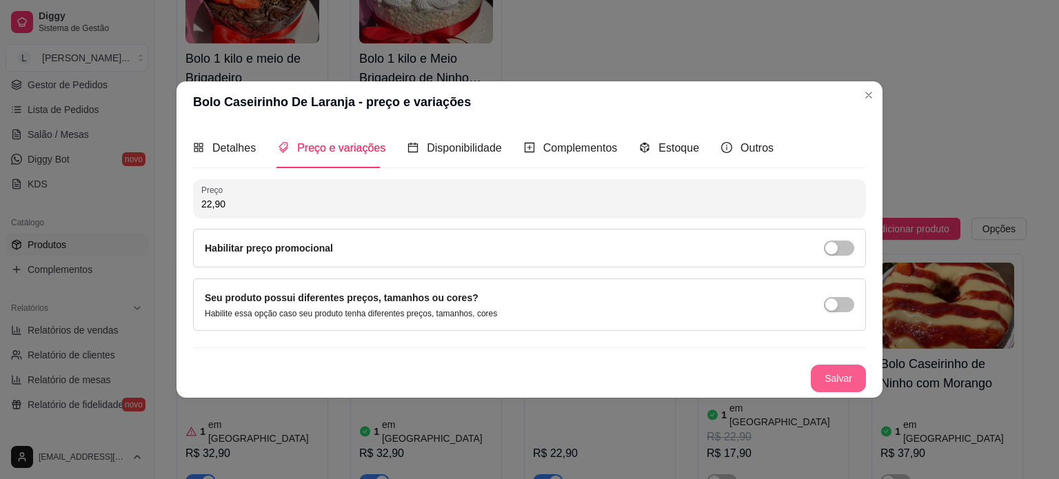
click at [829, 377] on button "Salvar" at bounding box center [838, 379] width 55 height 28
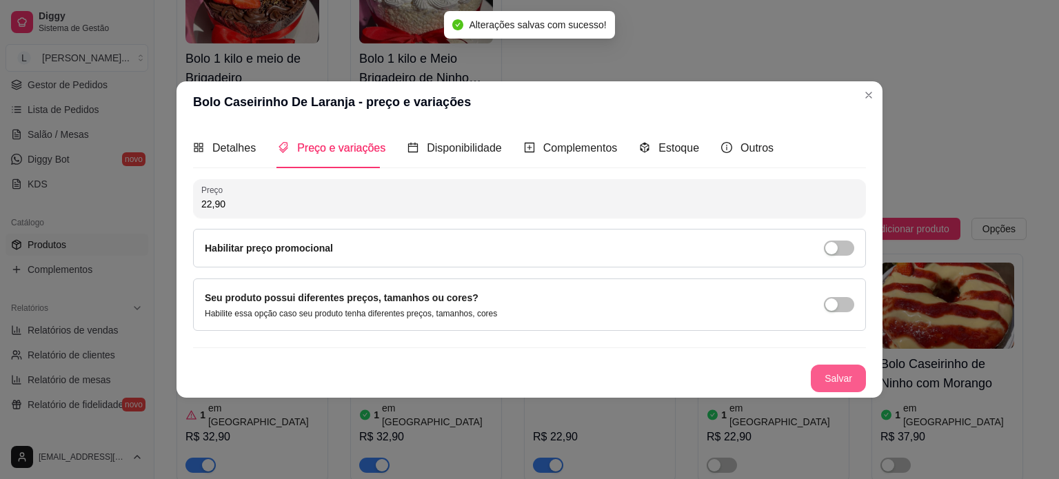
click at [825, 376] on button "Salvar" at bounding box center [838, 379] width 55 height 28
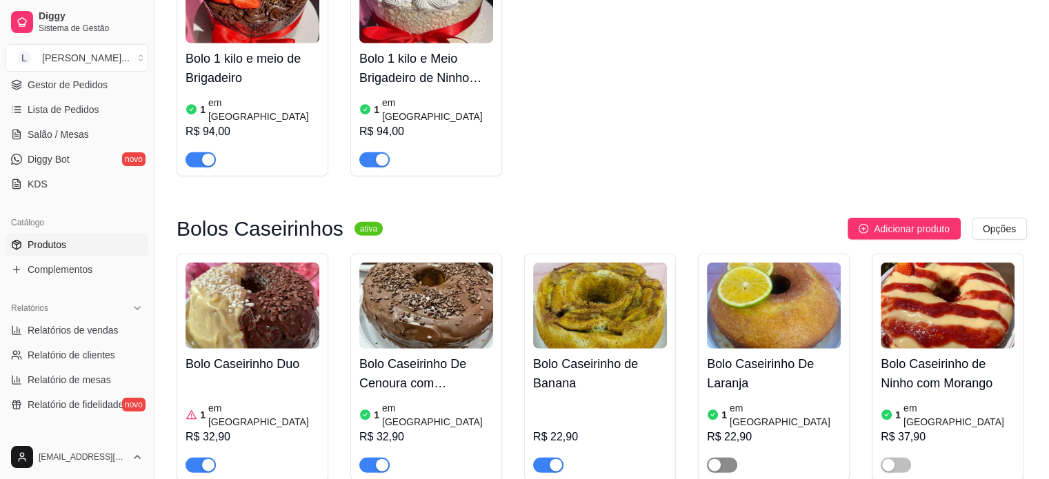
click at [717, 459] on div "button" at bounding box center [714, 465] width 12 height 12
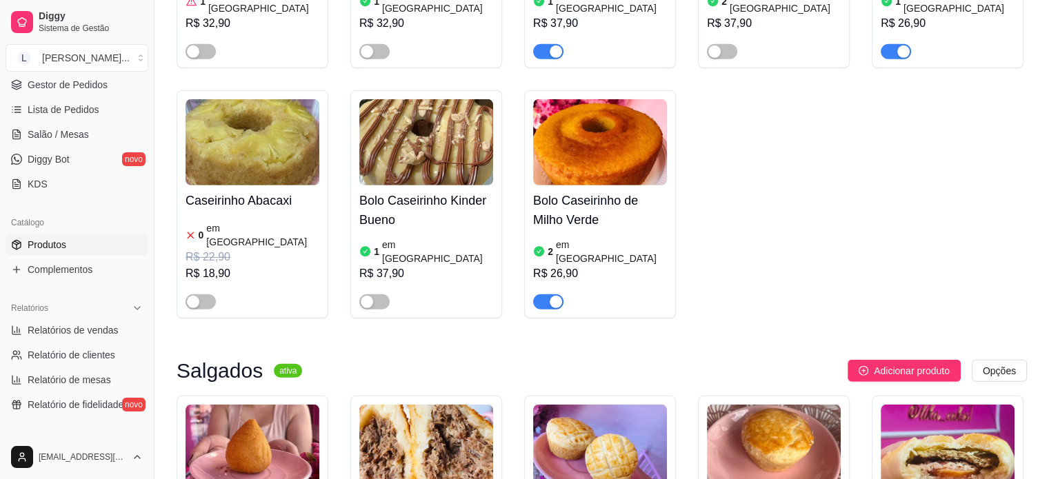
scroll to position [4068, 0]
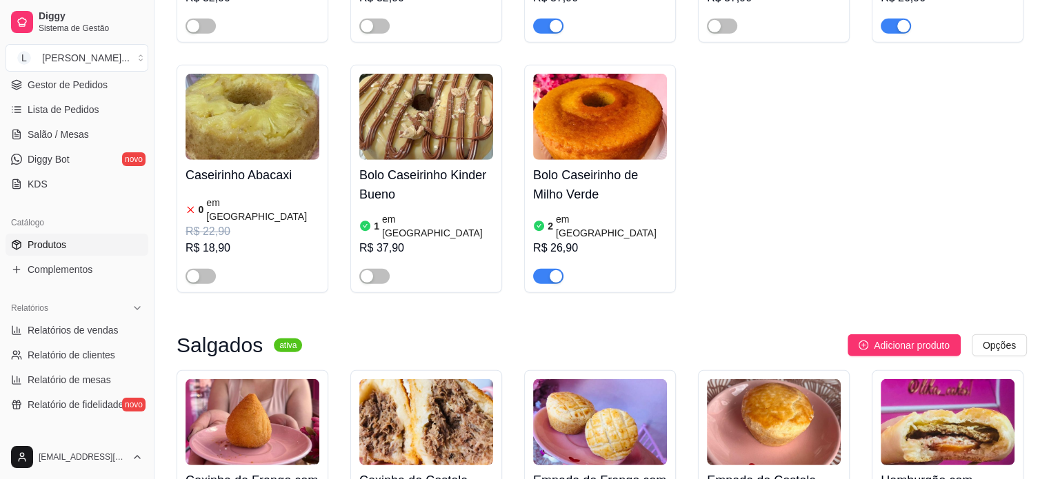
drag, startPoint x: 192, startPoint y: 385, endPoint x: 203, endPoint y: 382, distance: 11.6
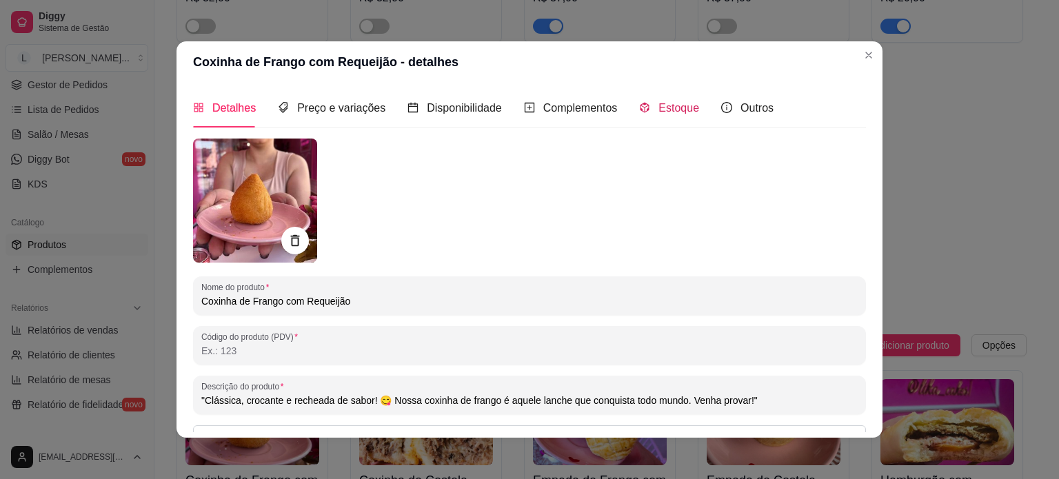
click at [668, 105] on span "Estoque" at bounding box center [679, 108] width 41 height 12
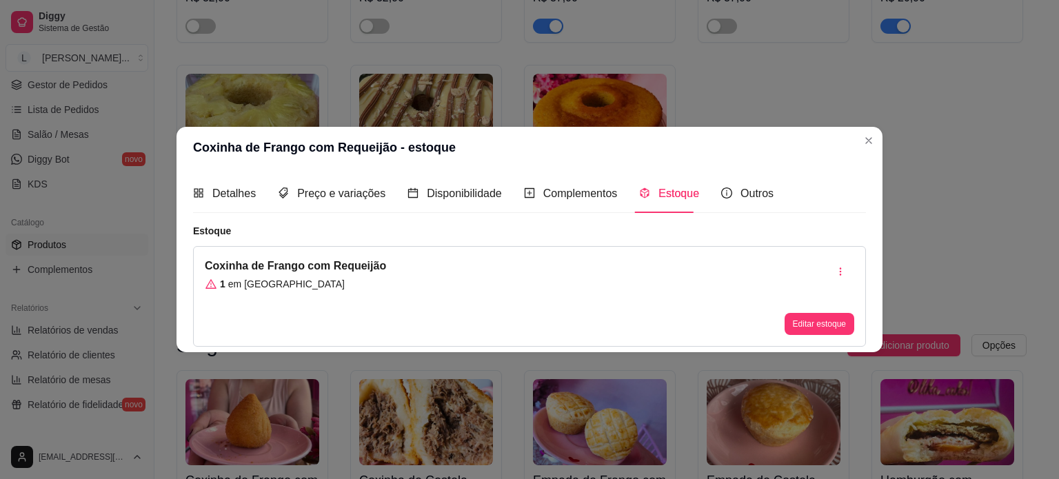
drag, startPoint x: 250, startPoint y: 281, endPoint x: 257, endPoint y: 285, distance: 8.0
click at [251, 281] on article "em [GEOGRAPHIC_DATA]" at bounding box center [286, 284] width 117 height 14
click at [801, 322] on button "Editar estoque" at bounding box center [819, 324] width 68 height 21
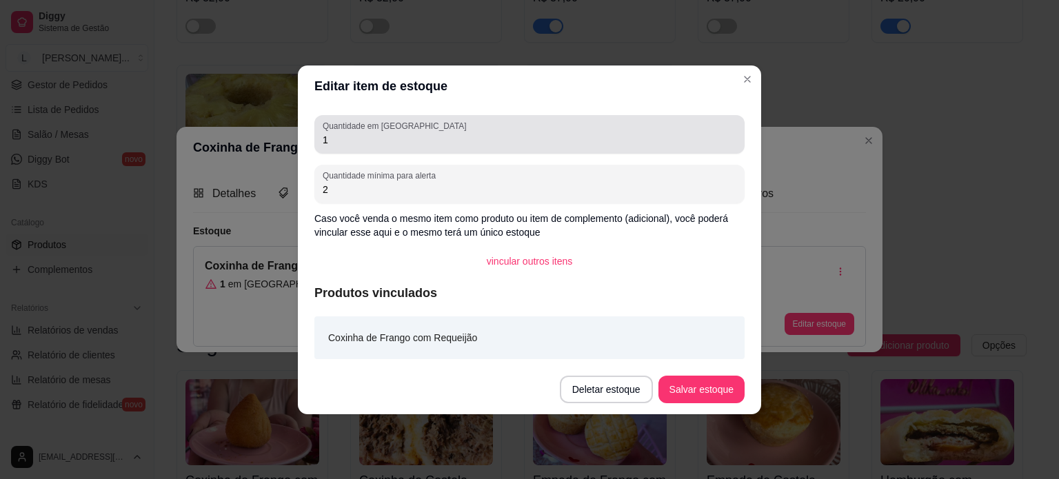
click at [345, 147] on div "1" at bounding box center [530, 135] width 414 height 28
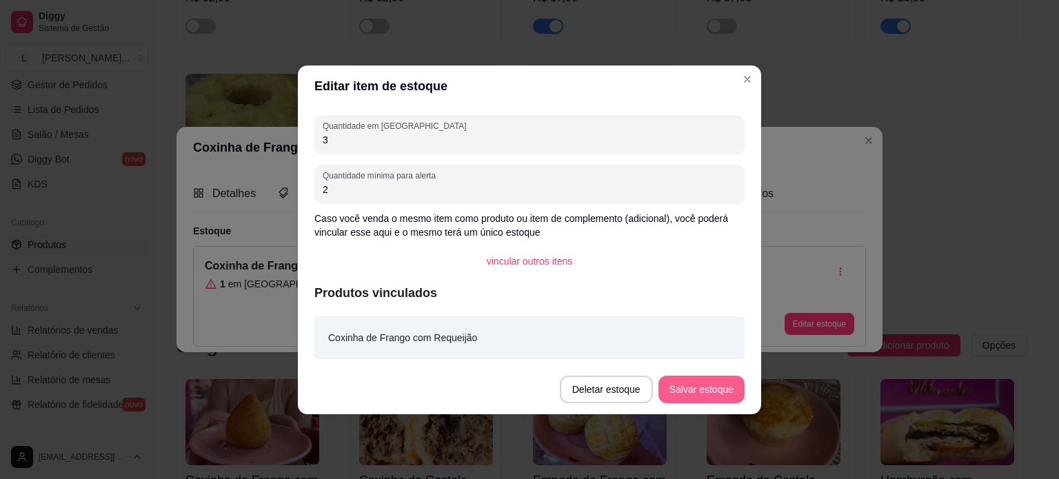
type input "3"
click at [692, 383] on button "Salvar estoque" at bounding box center [702, 390] width 86 height 28
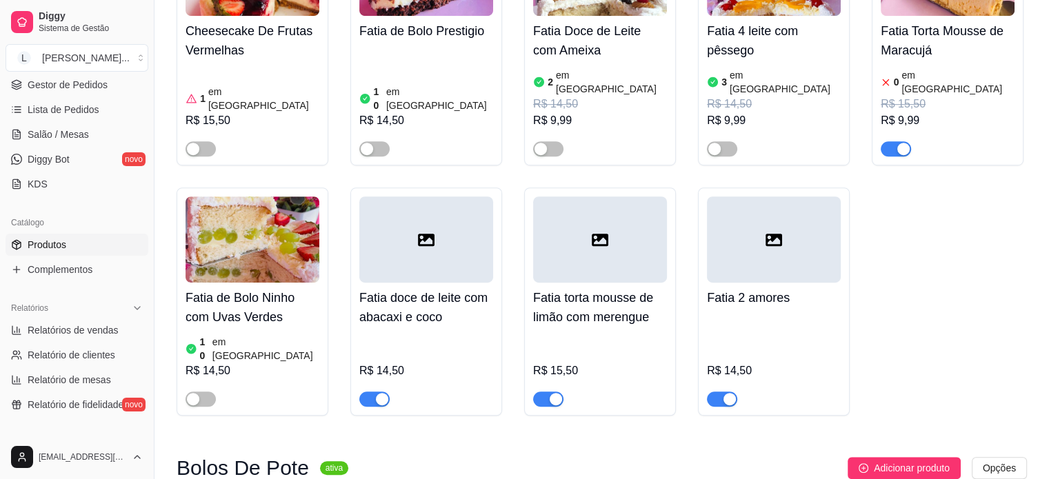
scroll to position [827, 0]
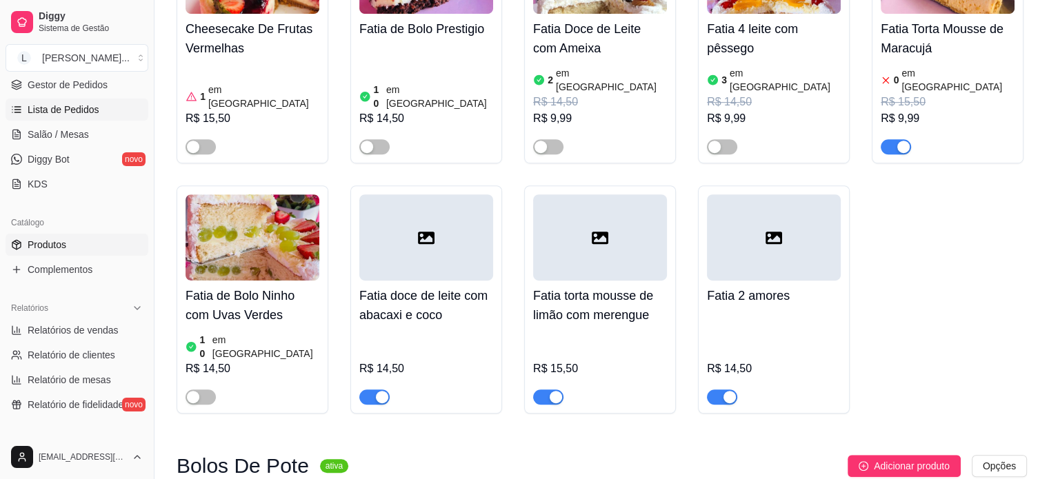
click at [94, 104] on span "Lista de Pedidos" at bounding box center [64, 110] width 72 height 14
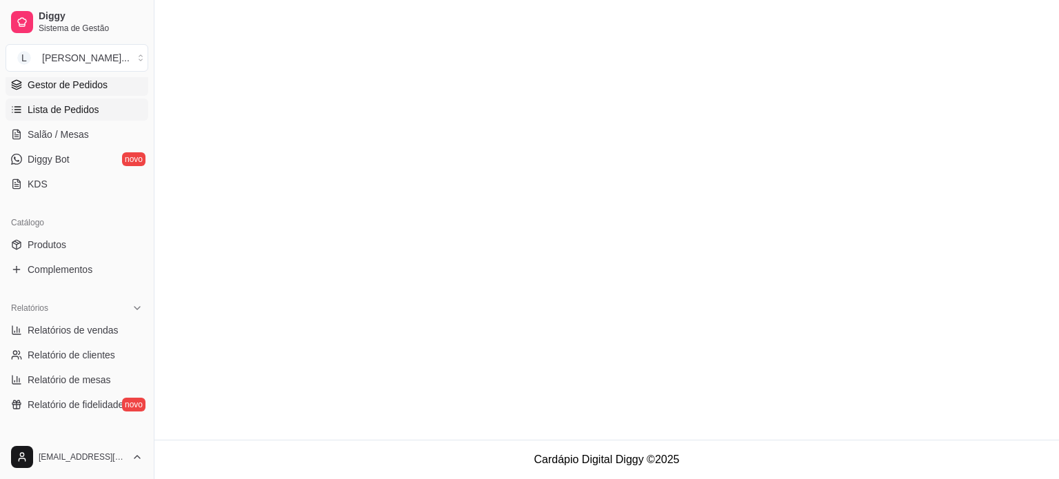
click at [99, 88] on span "Gestor de Pedidos" at bounding box center [68, 85] width 80 height 14
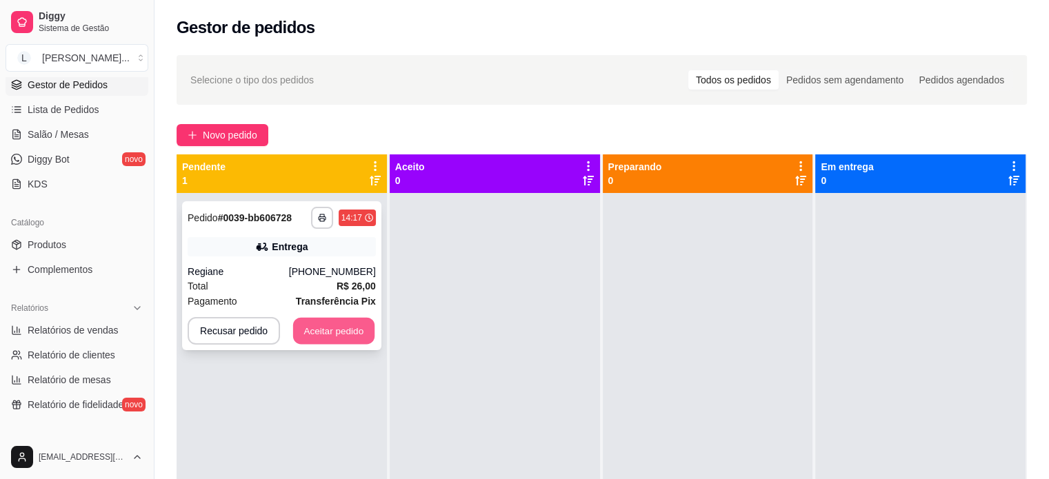
click at [306, 325] on button "Aceitar pedido" at bounding box center [333, 331] width 81 height 27
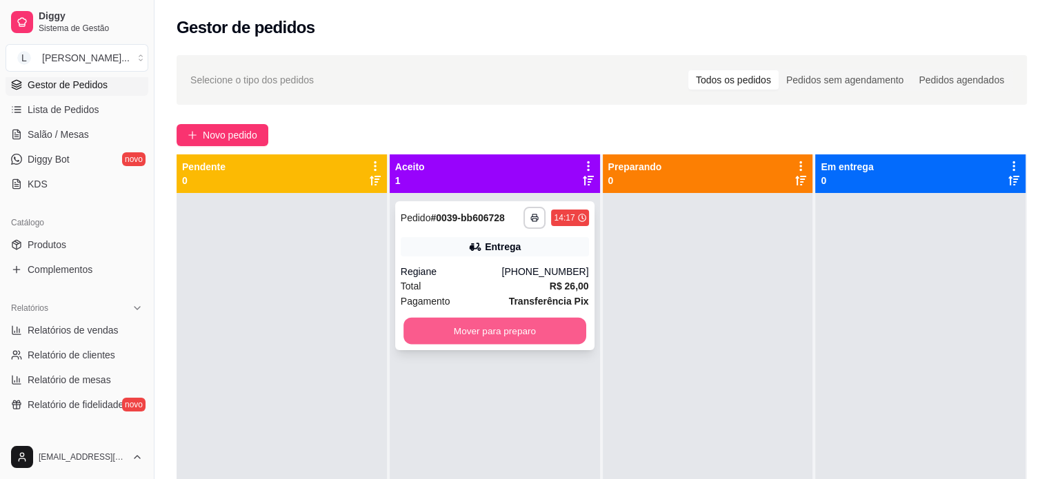
click at [476, 333] on button "Mover para preparo" at bounding box center [494, 331] width 183 height 27
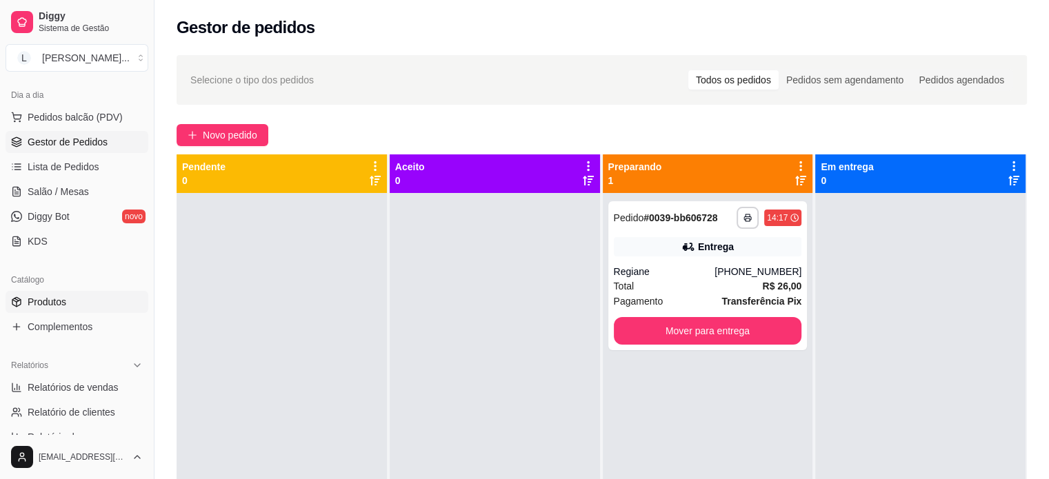
scroll to position [138, 0]
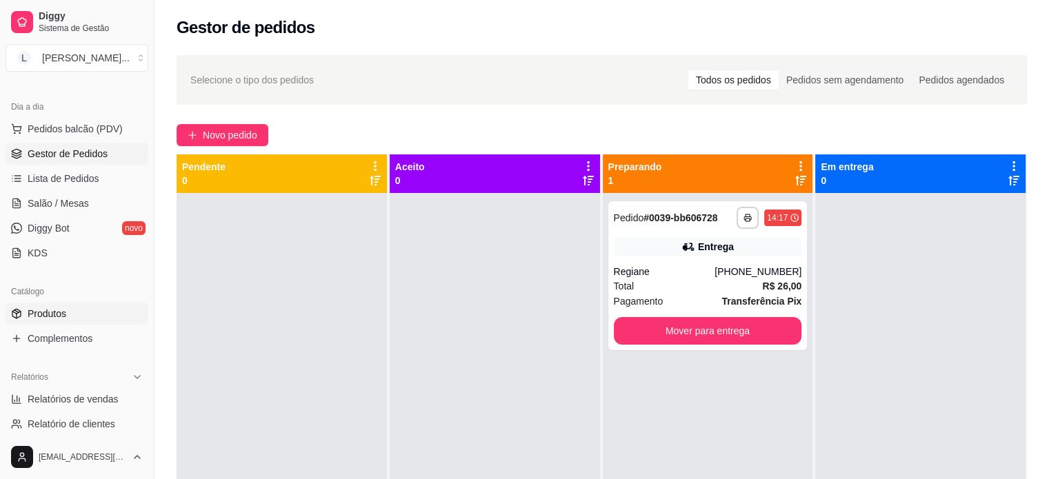
click at [94, 319] on link "Produtos" at bounding box center [77, 314] width 143 height 22
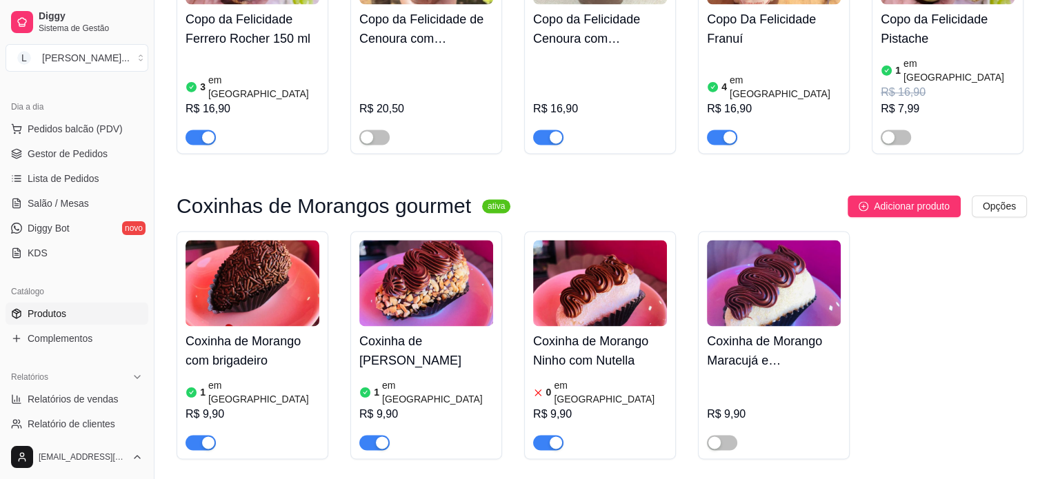
scroll to position [1931, 0]
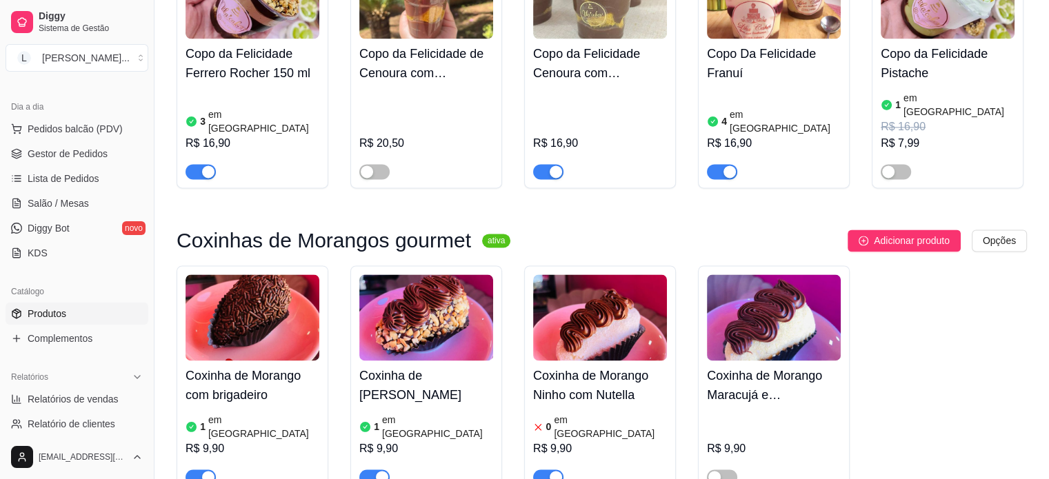
click at [555, 471] on div "button" at bounding box center [556, 477] width 12 height 12
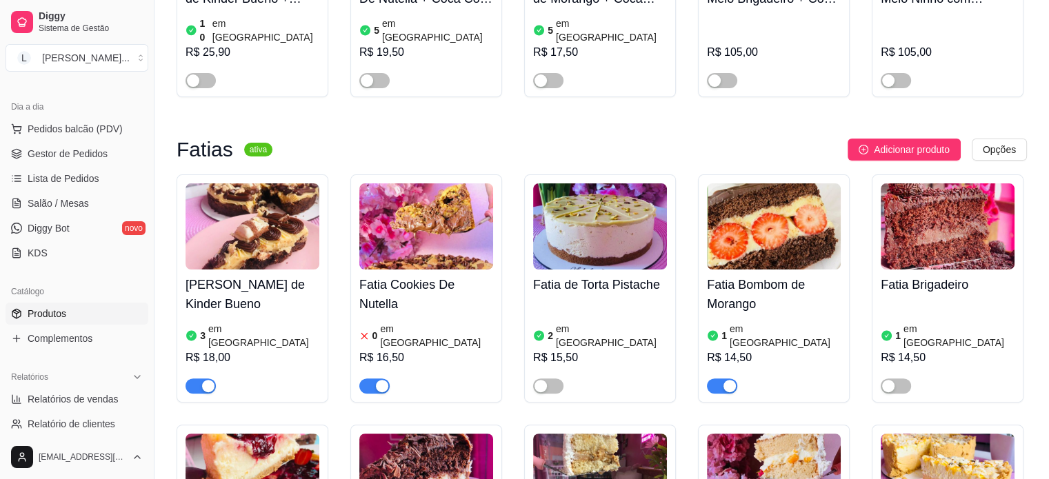
scroll to position [276, 0]
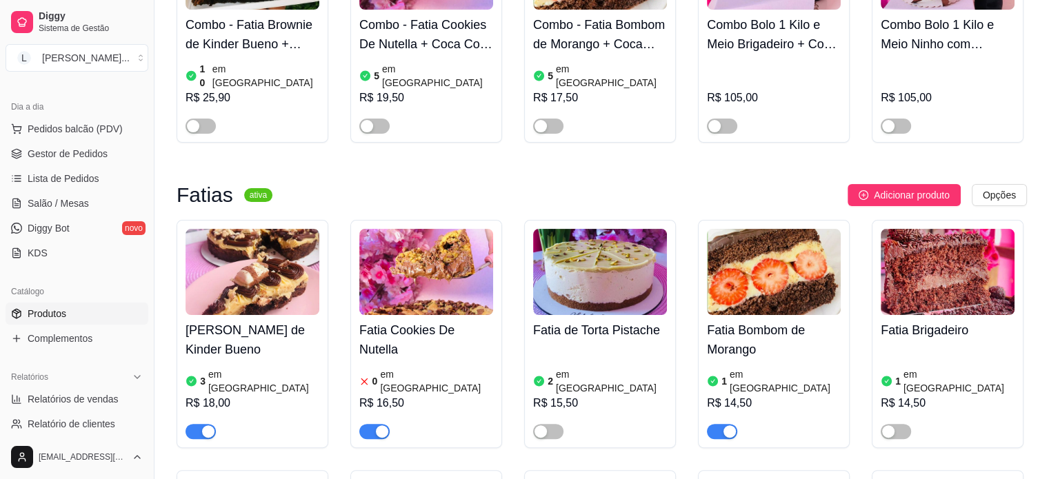
click at [381, 425] on div "button" at bounding box center [382, 431] width 12 height 12
click at [444, 368] on div "0 em [GEOGRAPHIC_DATA]" at bounding box center [426, 382] width 134 height 28
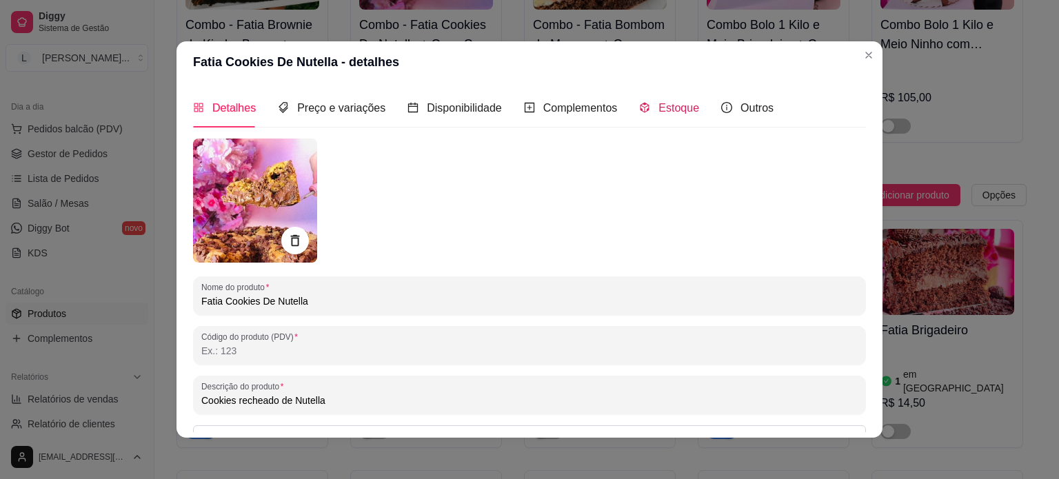
drag, startPoint x: 654, startPoint y: 103, endPoint x: 633, endPoint y: 132, distance: 36.2
click at [659, 103] on span "Estoque" at bounding box center [679, 108] width 41 height 12
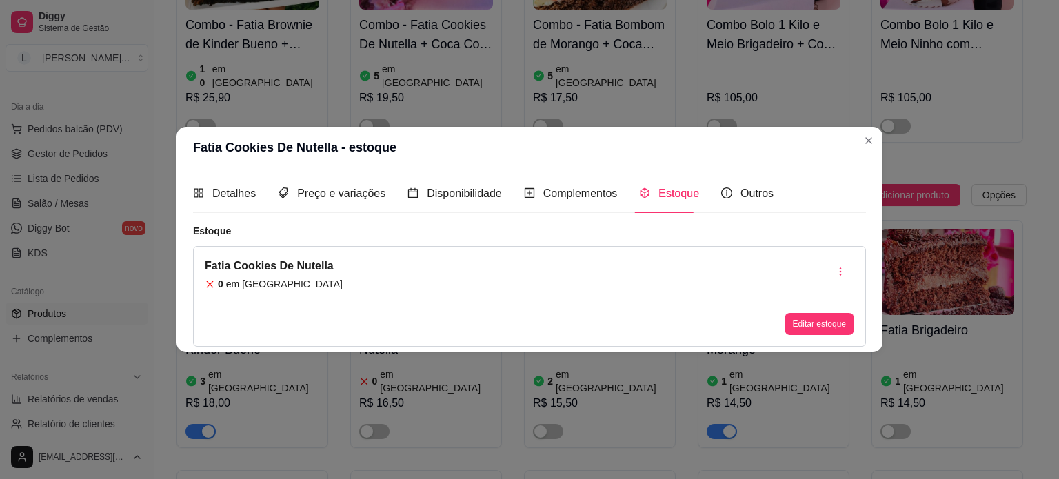
click at [343, 276] on div "Fatia Cookies De Nutella 0 em estoque Editar estoque" at bounding box center [529, 296] width 673 height 101
click at [803, 322] on button "Editar estoque" at bounding box center [820, 324] width 70 height 22
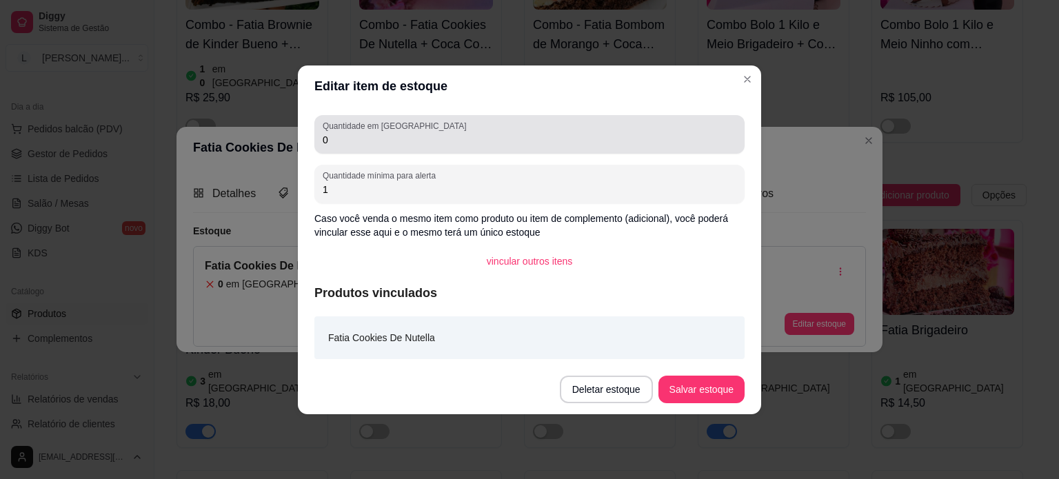
click at [374, 139] on input "0" at bounding box center [530, 140] width 414 height 14
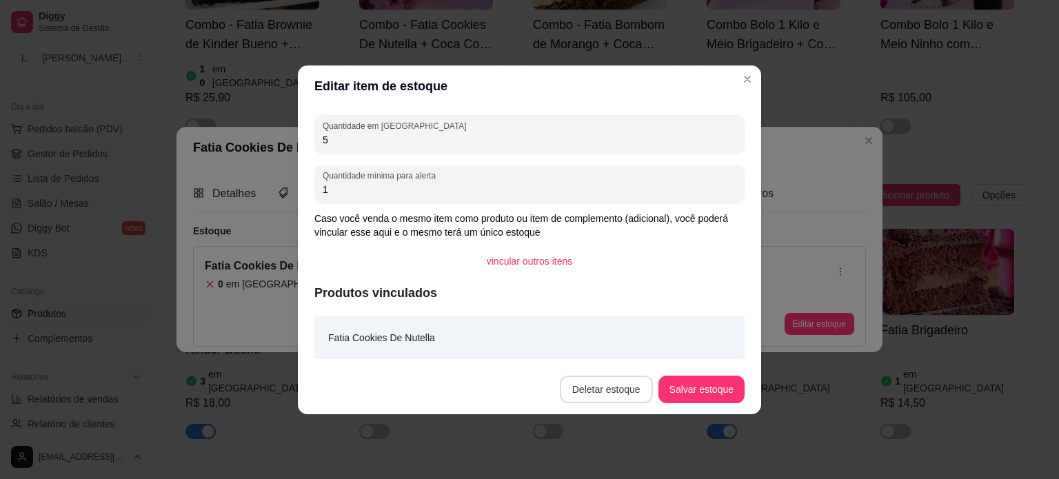
type input "5"
click at [685, 385] on button "Salvar estoque" at bounding box center [701, 389] width 84 height 27
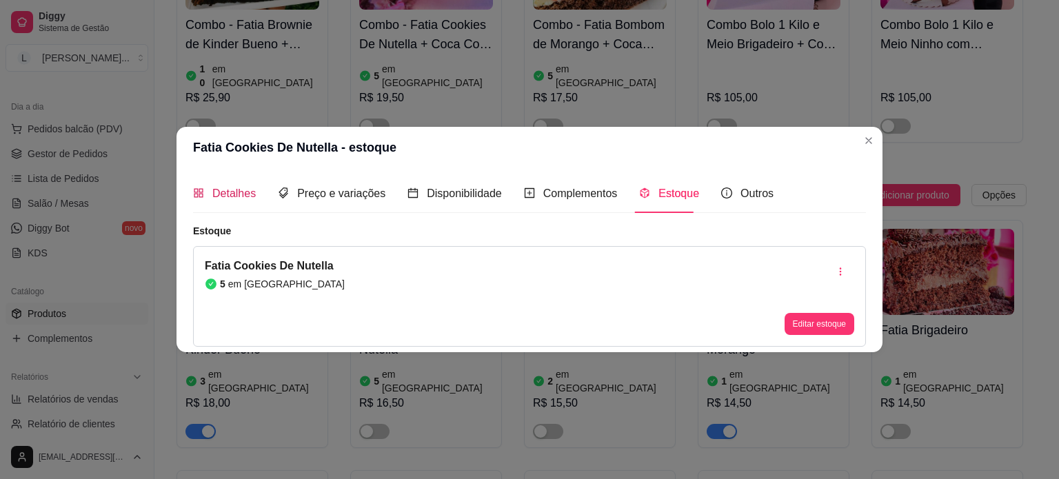
click at [240, 199] on span "Detalhes" at bounding box center [233, 194] width 43 height 12
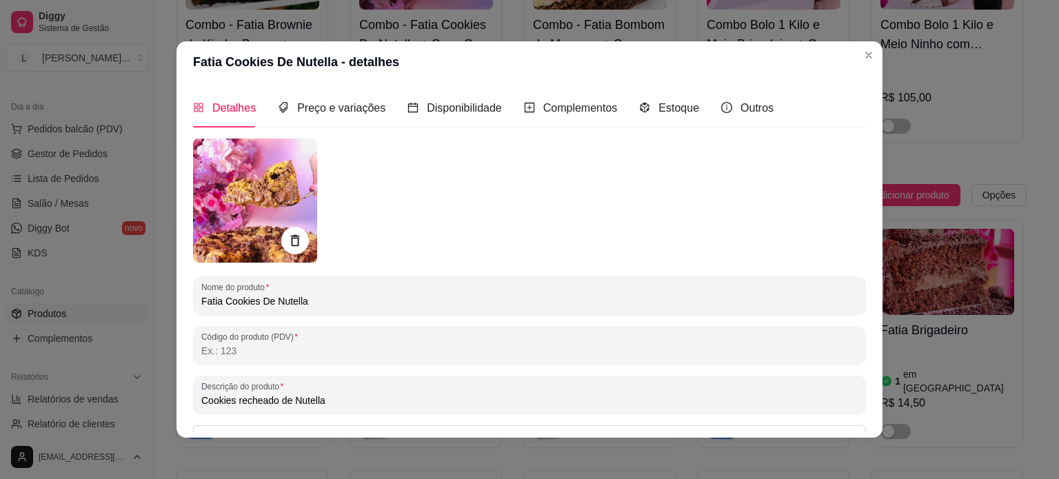
click at [876, 47] on header "Fatia Cookies De Nutella - detalhes" at bounding box center [530, 61] width 706 height 41
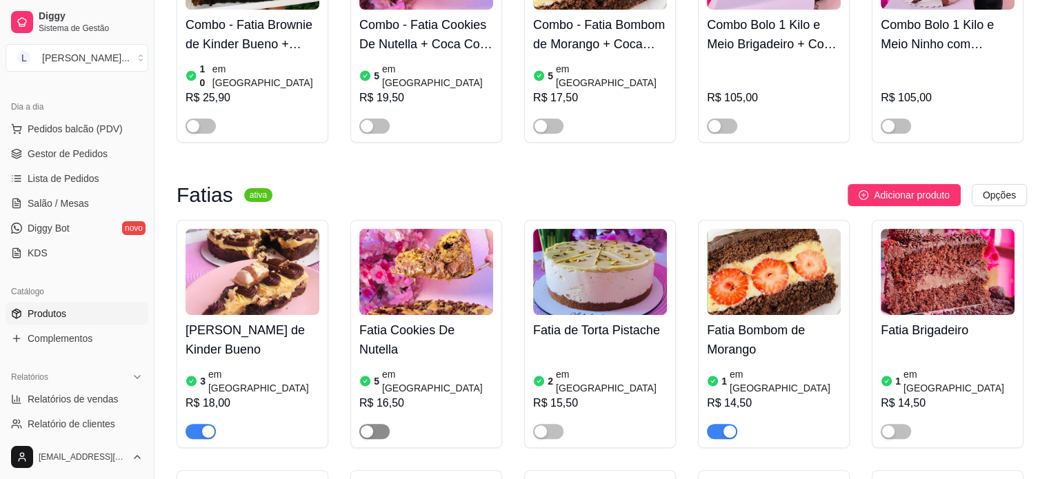
click at [372, 425] on div "button" at bounding box center [367, 431] width 12 height 12
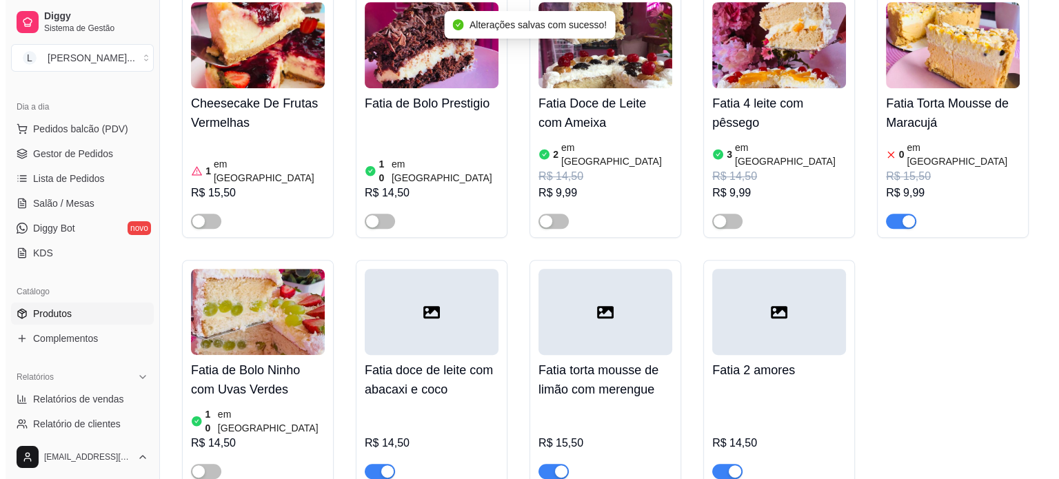
scroll to position [759, 0]
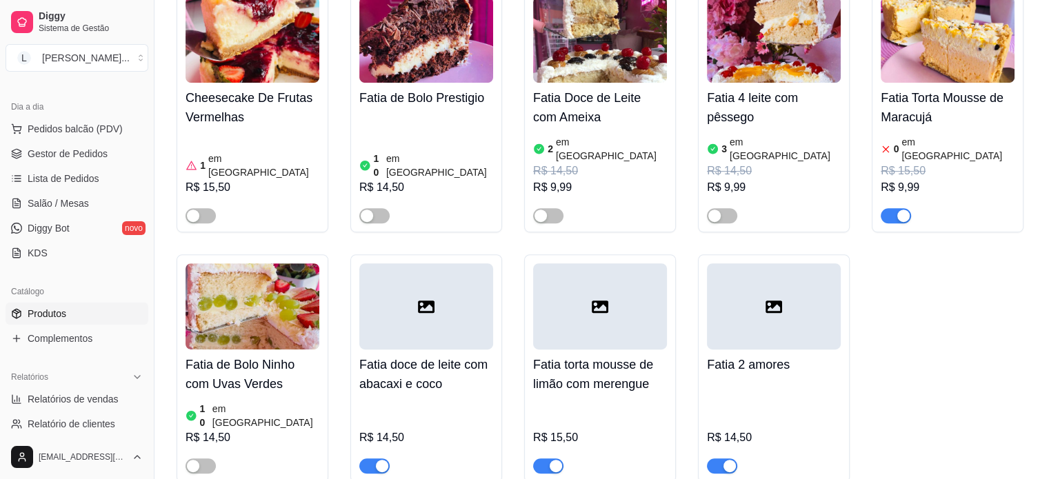
click at [439, 303] on div at bounding box center [426, 306] width 134 height 86
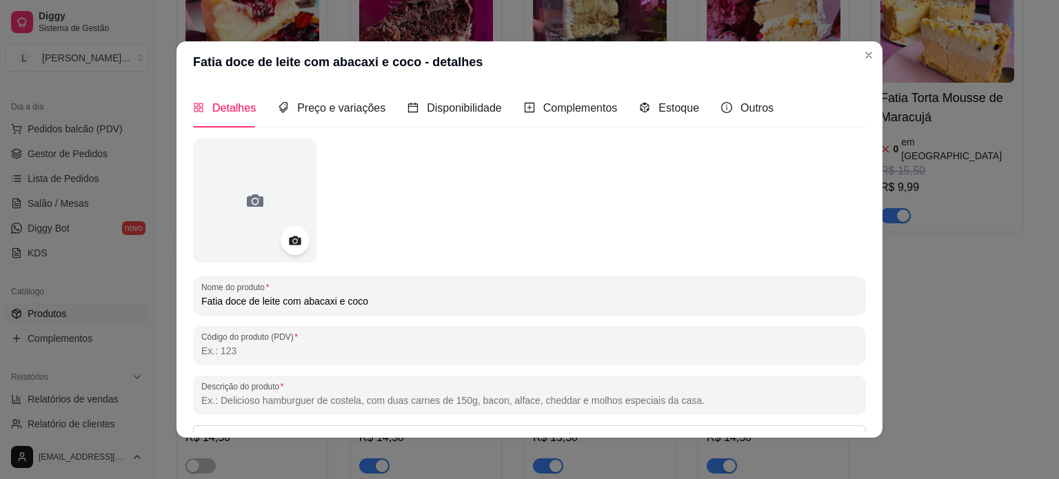
click at [289, 245] on icon at bounding box center [295, 241] width 12 height 9
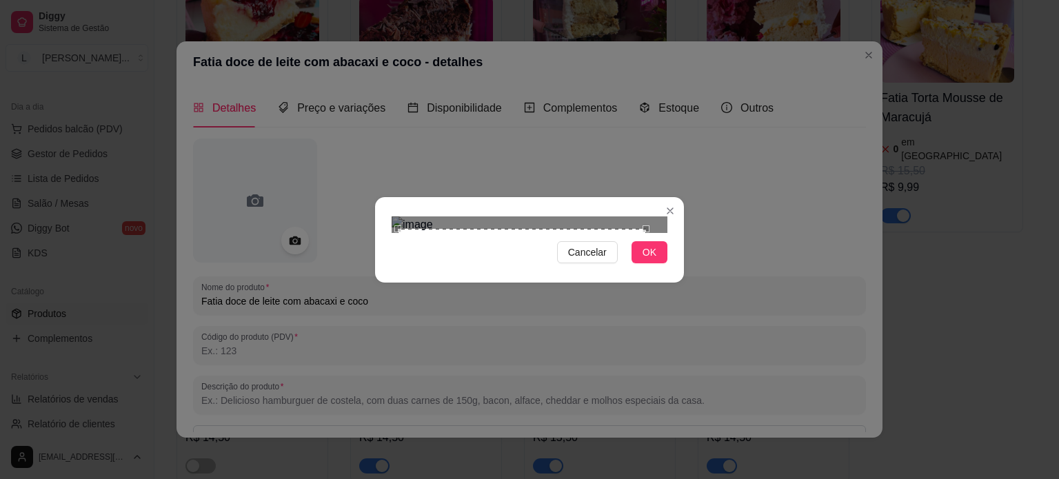
click at [463, 229] on div "Use the arrow keys to move the crop selection area" at bounding box center [522, 353] width 248 height 248
click at [674, 269] on div "Cancelar OK" at bounding box center [529, 240] width 309 height 58
click at [516, 261] on div "Use the arrow keys to move the crop selection area" at bounding box center [528, 358] width 270 height 270
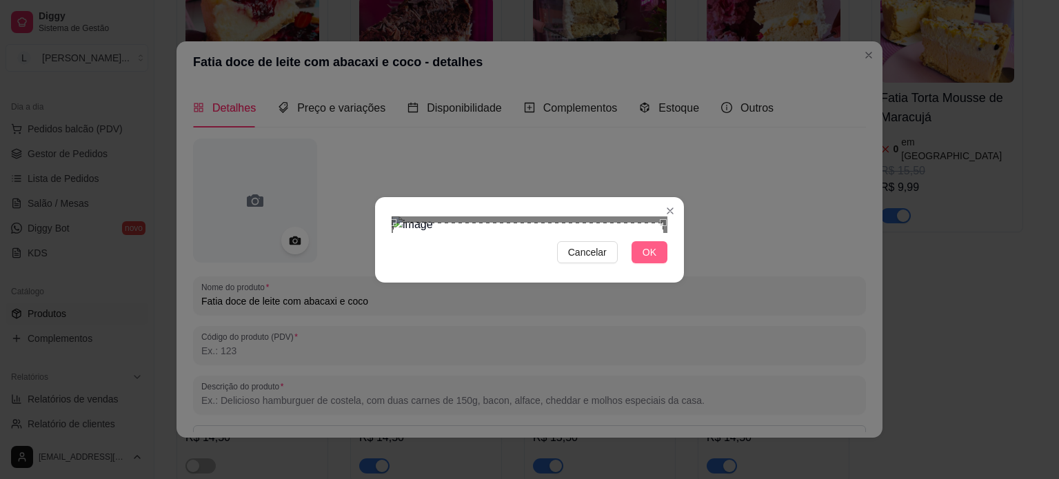
click at [637, 263] on button "OK" at bounding box center [650, 252] width 36 height 22
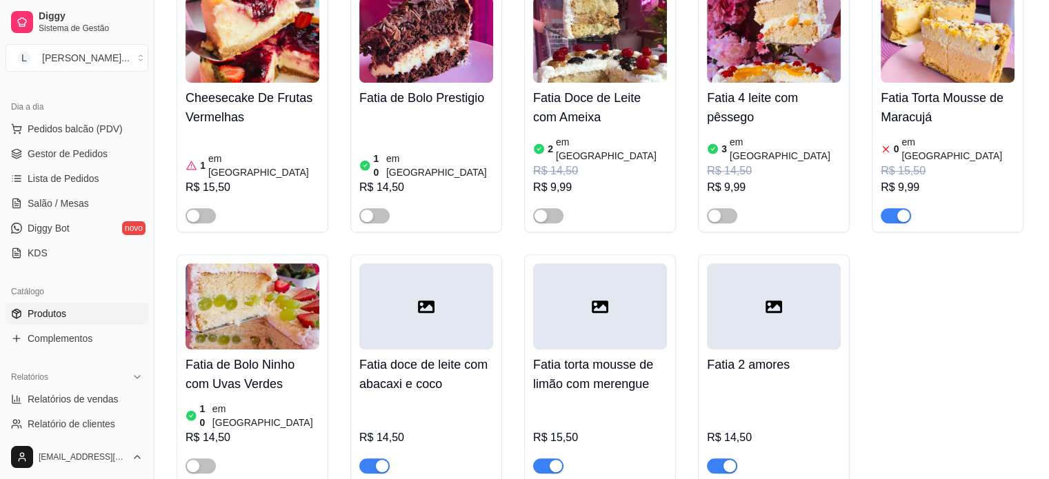
click at [425, 355] on h4 "Fatia doce de leite com abacaxi e coco" at bounding box center [426, 374] width 134 height 39
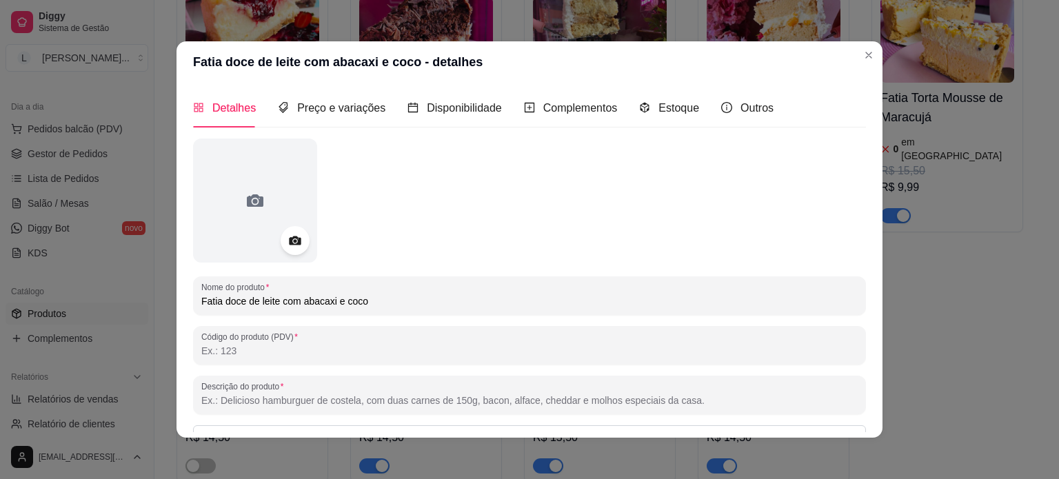
click at [289, 238] on icon at bounding box center [295, 241] width 12 height 9
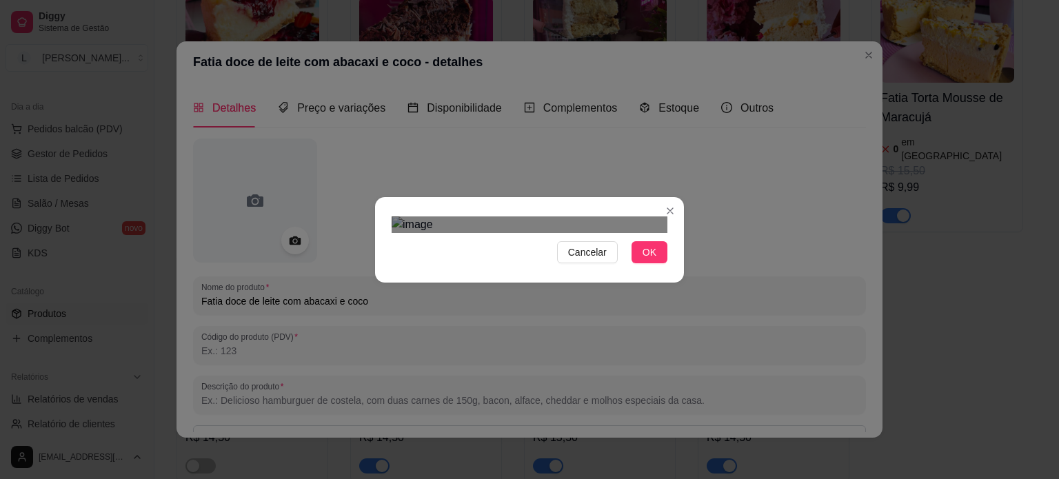
click at [656, 277] on div "Use the arrow keys to move the crop selection area" at bounding box center [534, 401] width 248 height 248
click at [592, 274] on div "Use the arrow keys to move the crop selection area" at bounding box center [516, 398] width 248 height 248
click at [681, 37] on div "Cancelar OK" at bounding box center [529, 239] width 1059 height 479
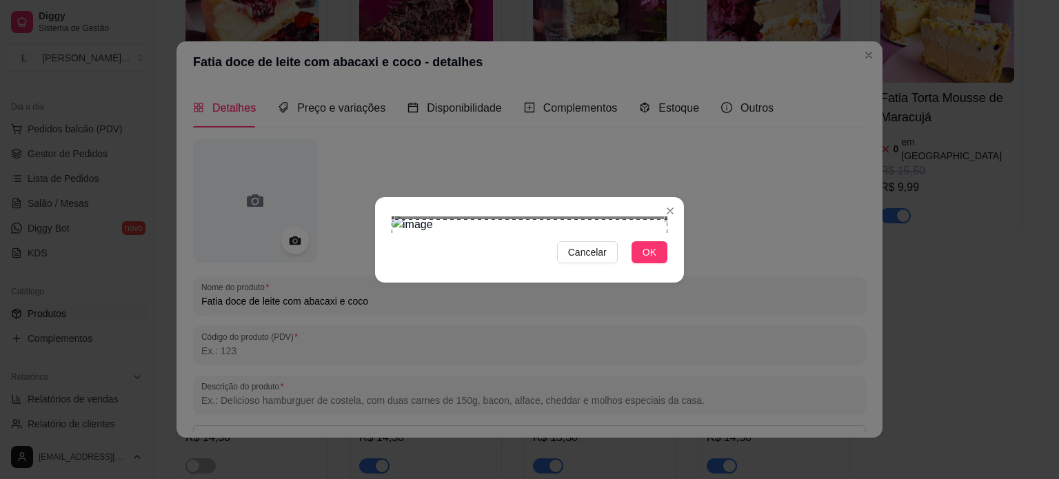
click at [575, 219] on div "Use the arrow keys to move the crop selection area" at bounding box center [530, 357] width 276 height 276
click at [643, 260] on span "OK" at bounding box center [650, 252] width 14 height 15
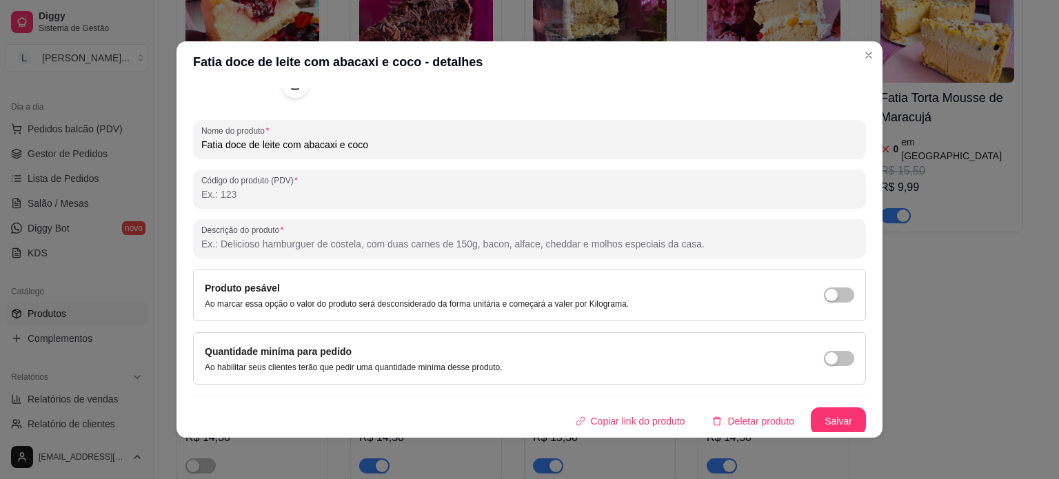
scroll to position [158, 0]
click at [825, 415] on button "Salvar" at bounding box center [838, 420] width 55 height 28
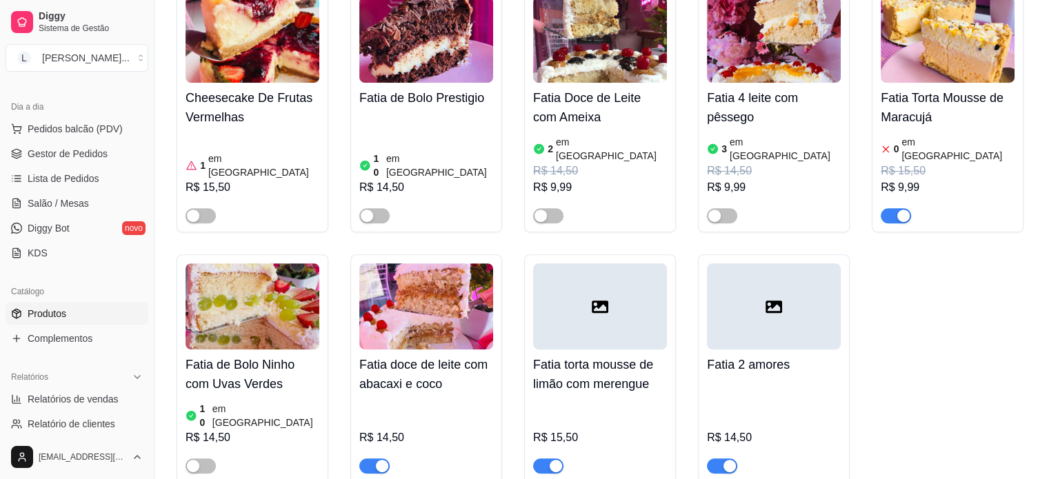
click at [588, 263] on div at bounding box center [600, 306] width 134 height 86
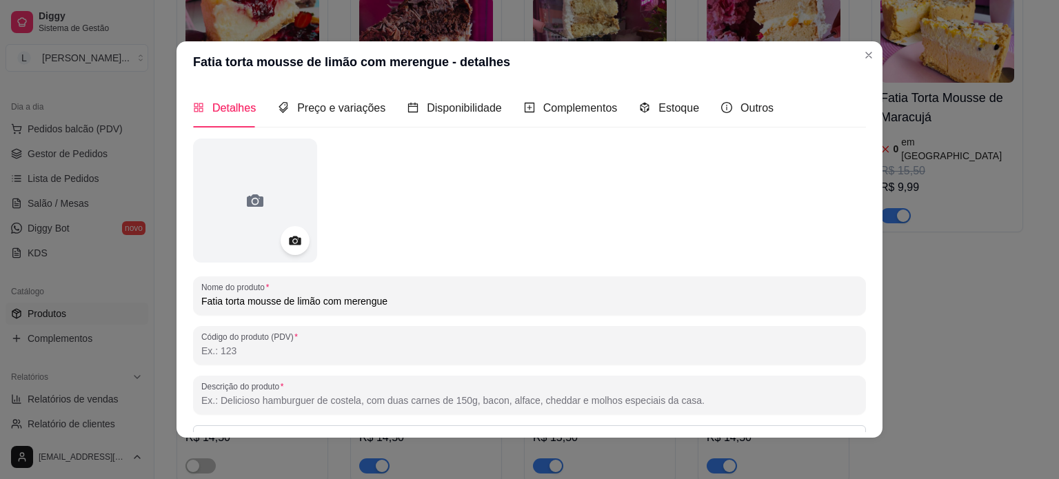
click at [293, 237] on icon at bounding box center [295, 241] width 16 height 16
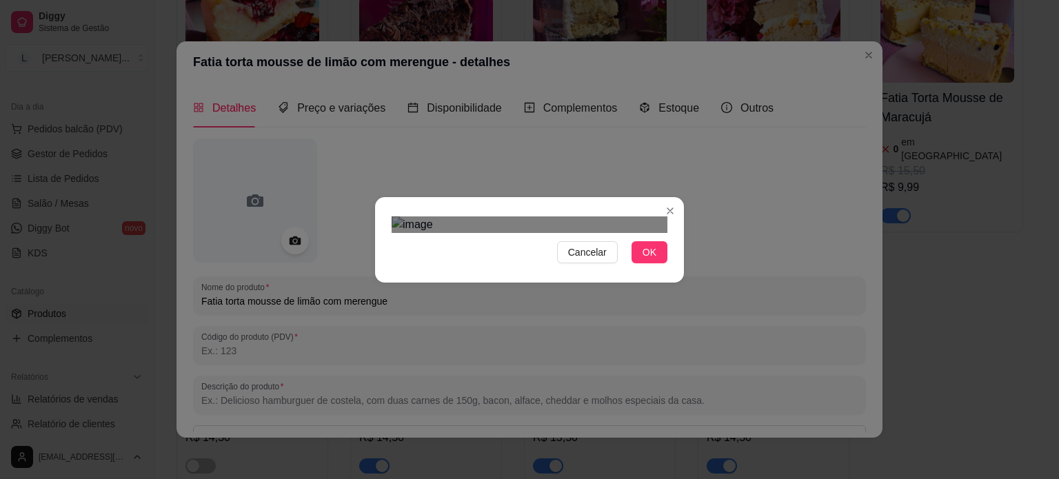
click at [562, 277] on div "Use the arrow keys to move the crop selection area" at bounding box center [528, 378] width 248 height 248
click at [679, 60] on div "Cancelar OK" at bounding box center [529, 239] width 1059 height 479
click at [496, 254] on div "Use the arrow keys to move the crop selection area" at bounding box center [523, 385] width 263 height 263
click at [450, 330] on div "Use the arrow keys to move the crop selection area" at bounding box center [523, 373] width 263 height 263
click at [643, 260] on span "OK" at bounding box center [650, 252] width 14 height 15
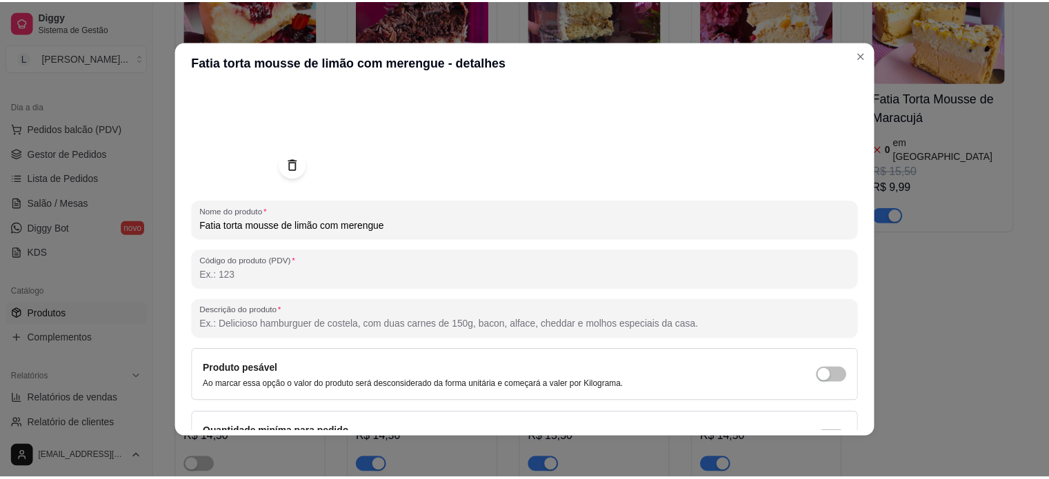
scroll to position [159, 0]
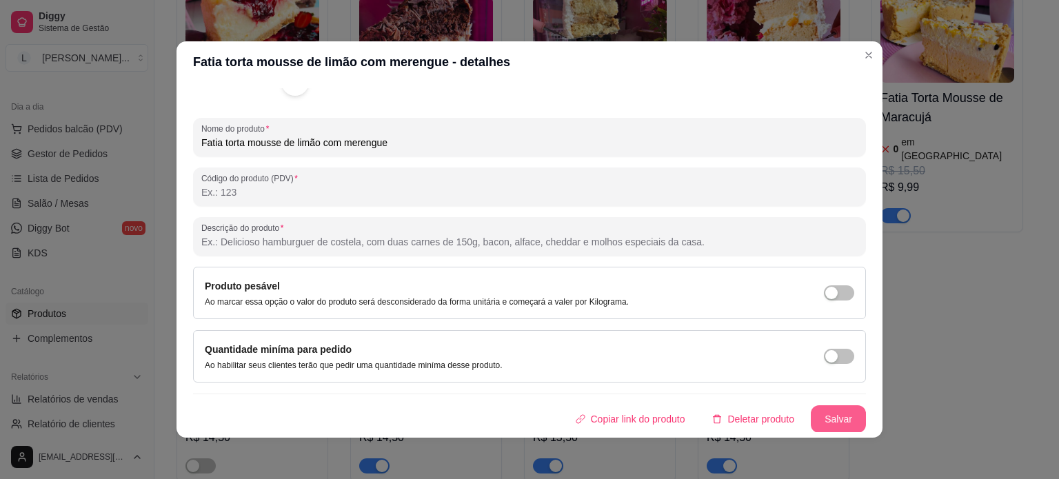
click at [827, 416] on button "Salvar" at bounding box center [838, 419] width 55 height 28
click at [820, 419] on button "Salvar" at bounding box center [838, 419] width 55 height 28
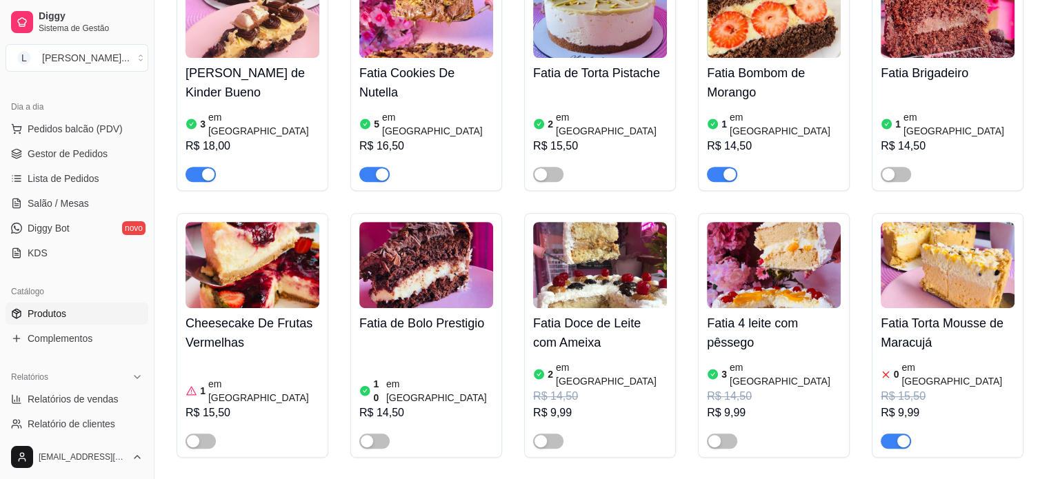
scroll to position [414, 0]
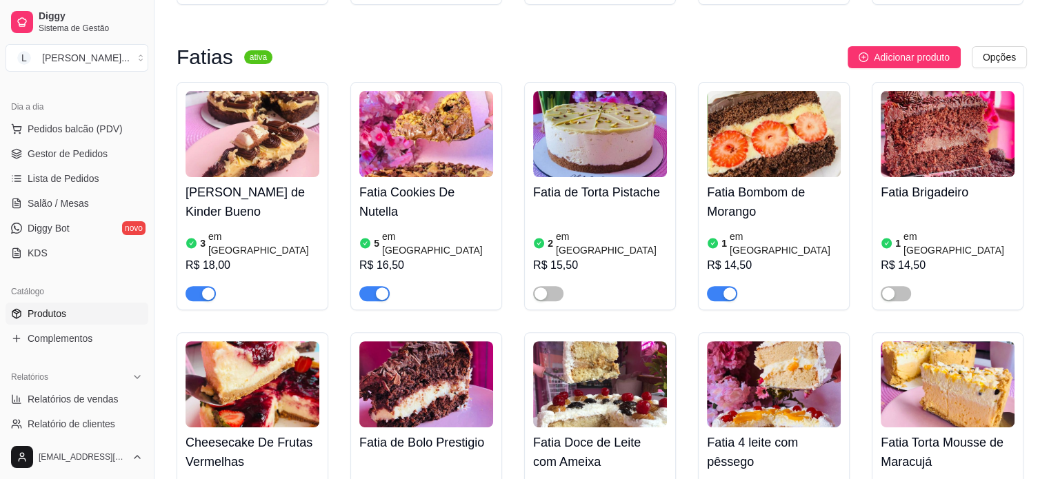
click at [772, 202] on h4 "Fatia Bombom de Morango" at bounding box center [774, 202] width 134 height 39
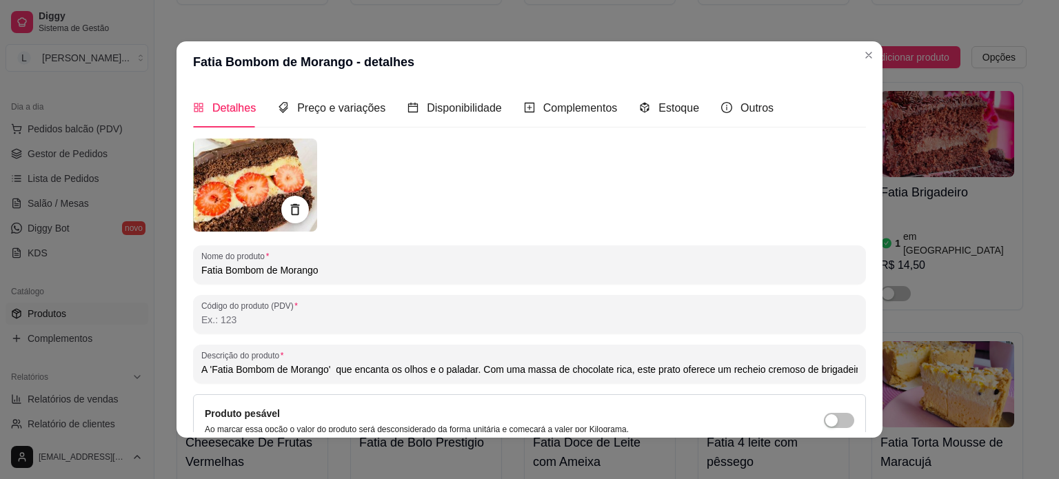
drag, startPoint x: 844, startPoint y: 38, endPoint x: 858, endPoint y: 41, distance: 14.2
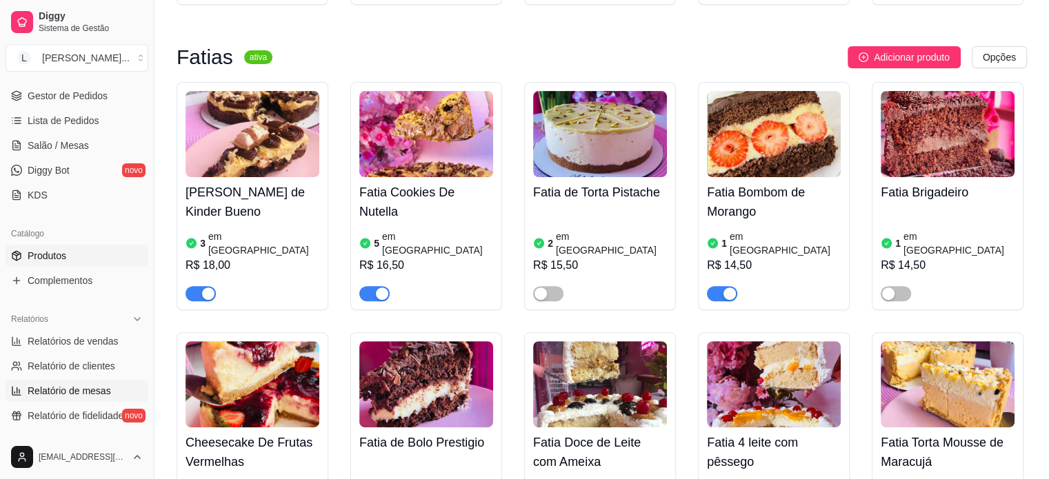
scroll to position [138, 0]
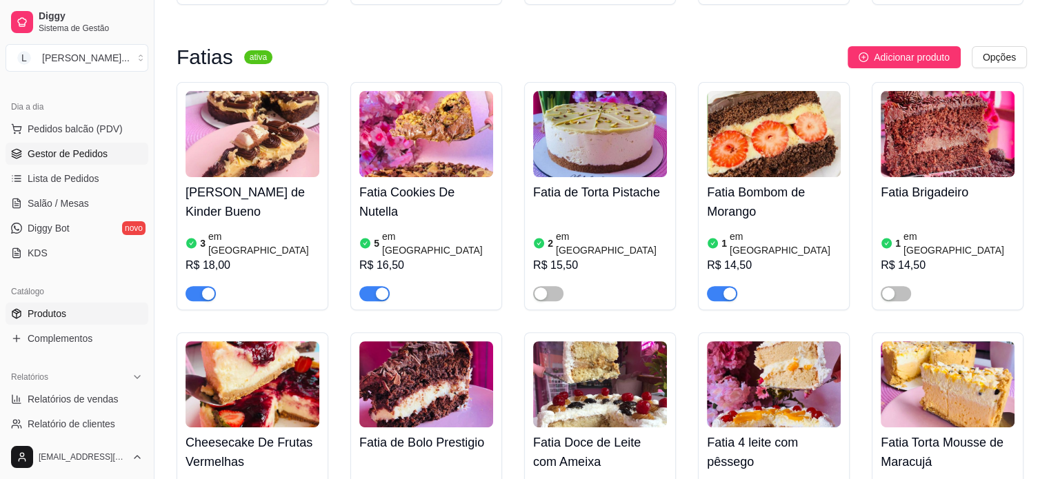
click at [97, 148] on span "Gestor de Pedidos" at bounding box center [68, 154] width 80 height 14
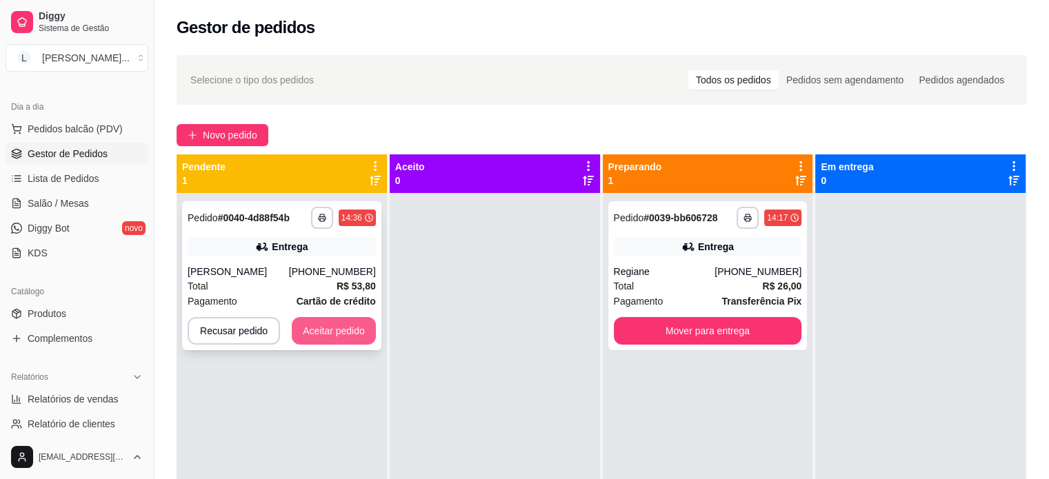
click at [341, 330] on button "Aceitar pedido" at bounding box center [334, 331] width 84 height 28
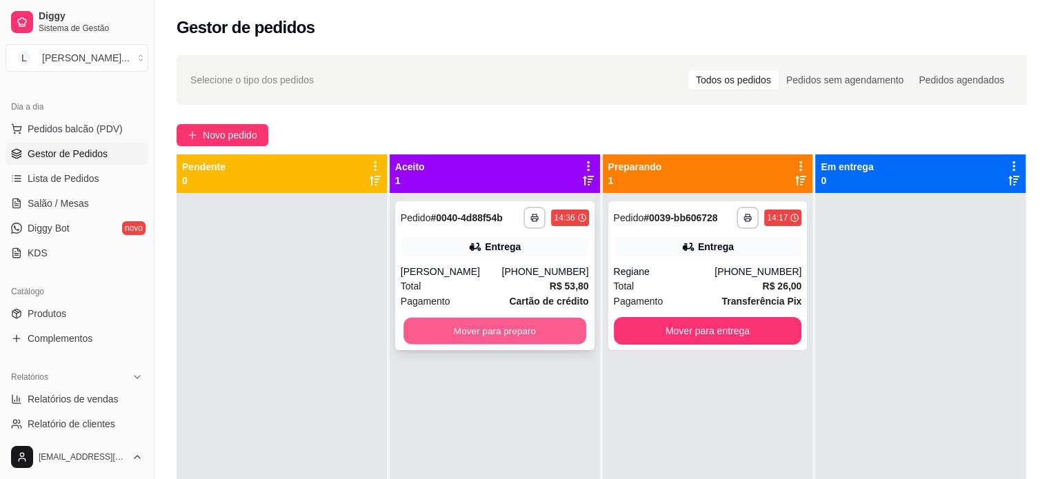
click at [499, 337] on button "Mover para preparo" at bounding box center [494, 331] width 183 height 27
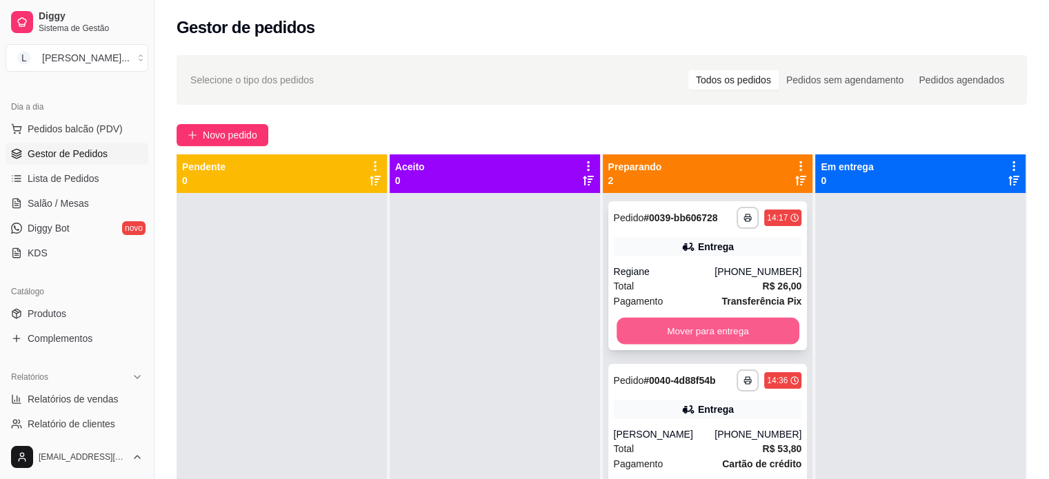
click at [748, 330] on button "Mover para entrega" at bounding box center [707, 331] width 183 height 27
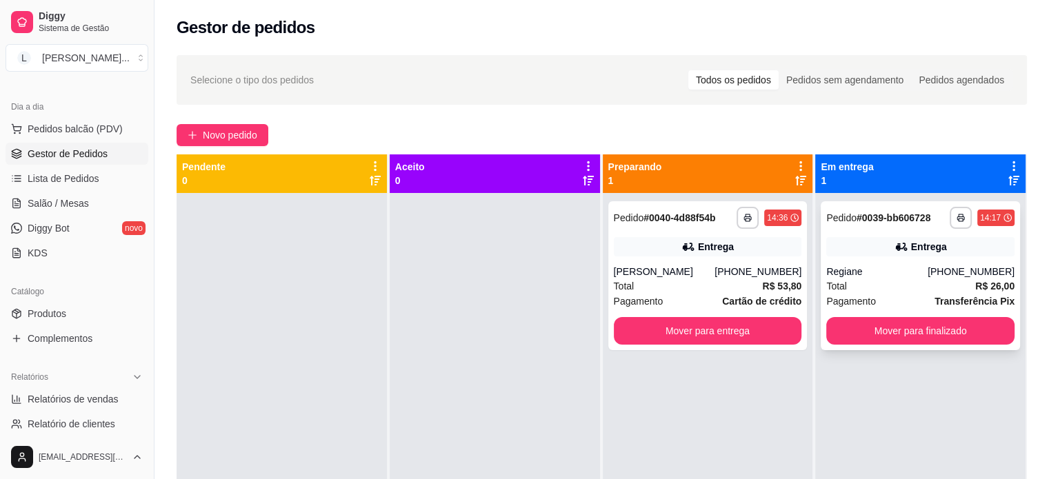
click at [930, 283] on div "Total R$ 26,00" at bounding box center [920, 286] width 188 height 15
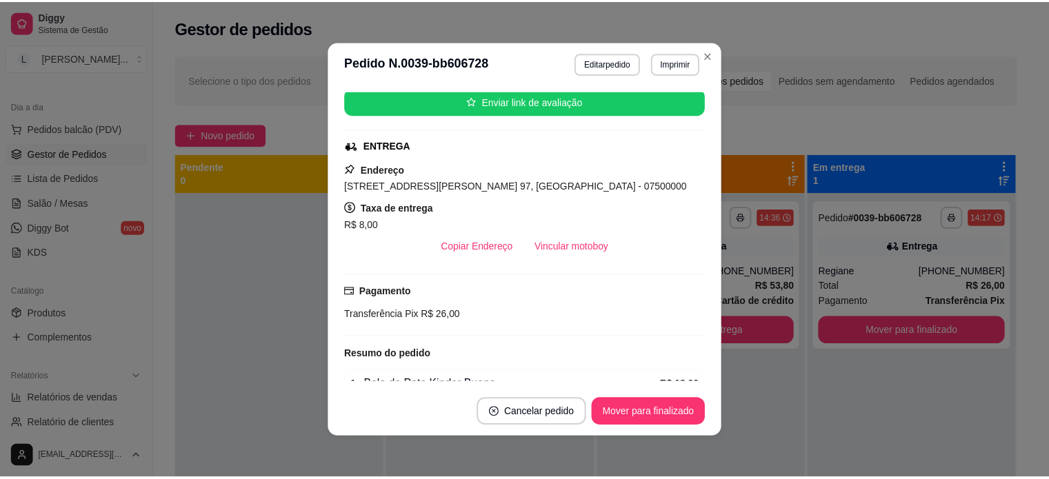
scroll to position [207, 0]
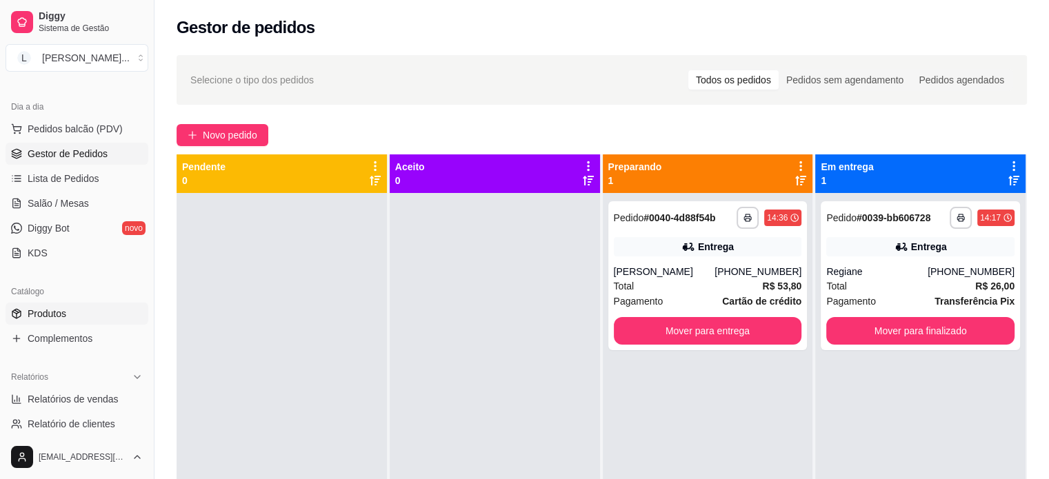
click at [73, 309] on link "Produtos" at bounding box center [77, 314] width 143 height 22
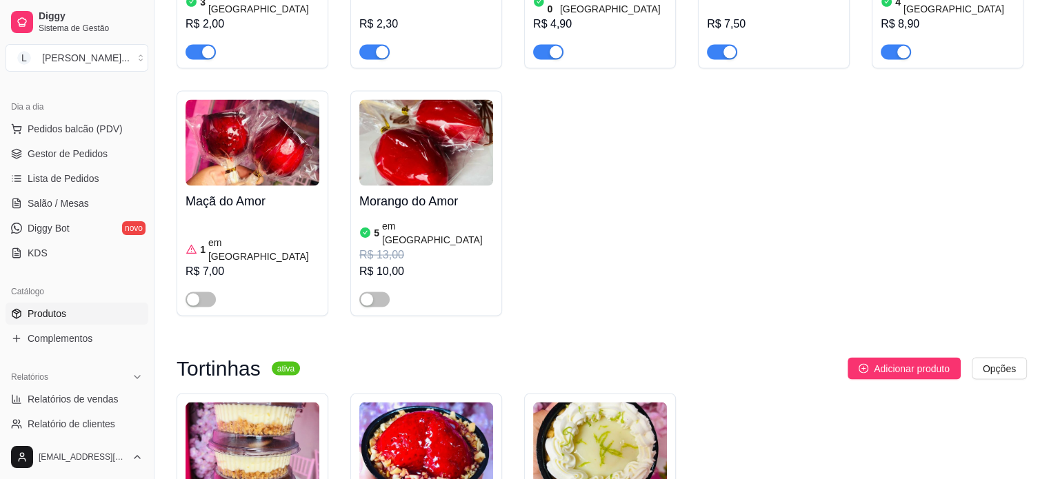
scroll to position [2344, 0]
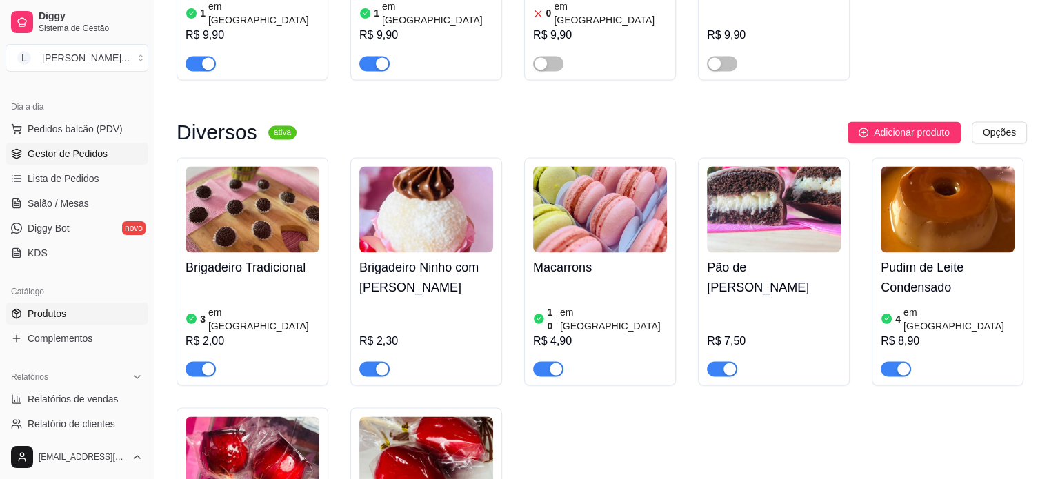
click at [86, 152] on span "Gestor de Pedidos" at bounding box center [68, 154] width 80 height 14
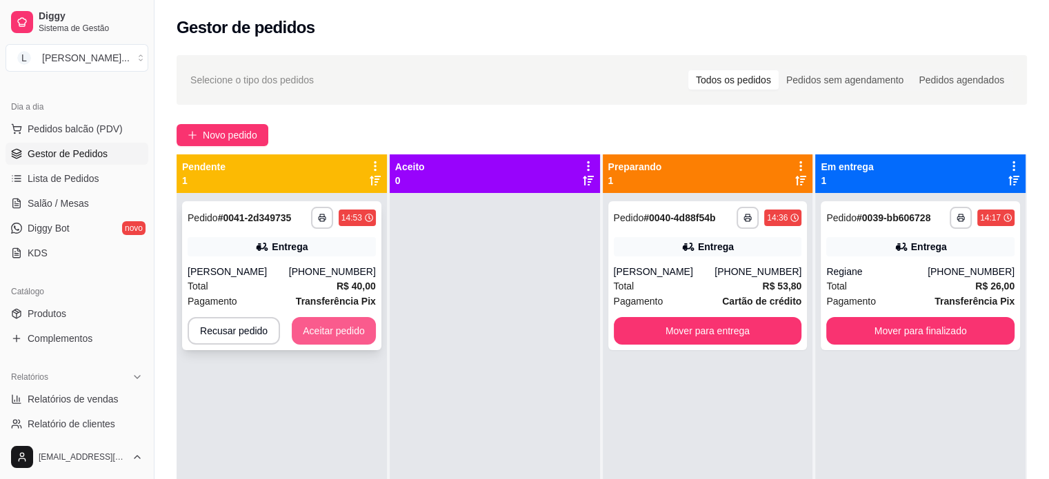
click at [323, 328] on button "Aceitar pedido" at bounding box center [334, 331] width 84 height 28
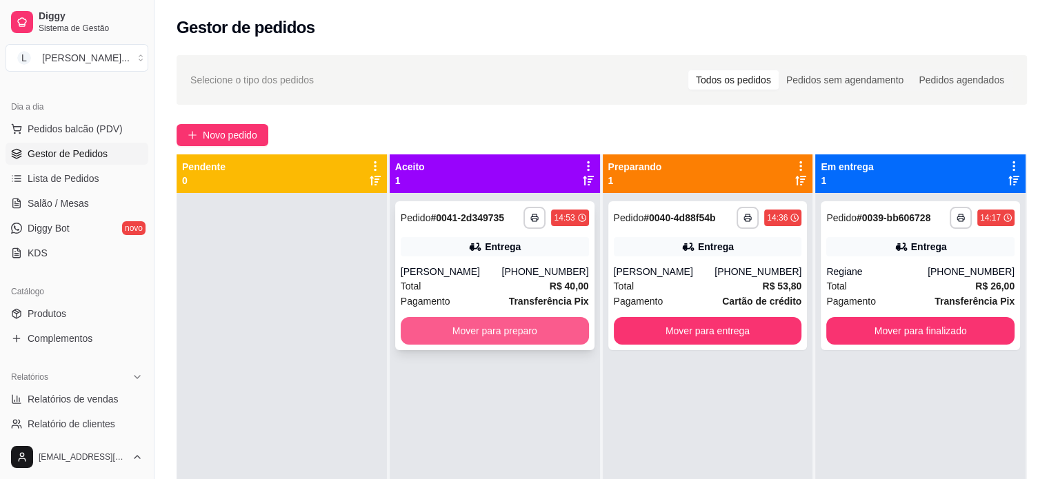
click at [531, 328] on button "Mover para preparo" at bounding box center [495, 331] width 188 height 28
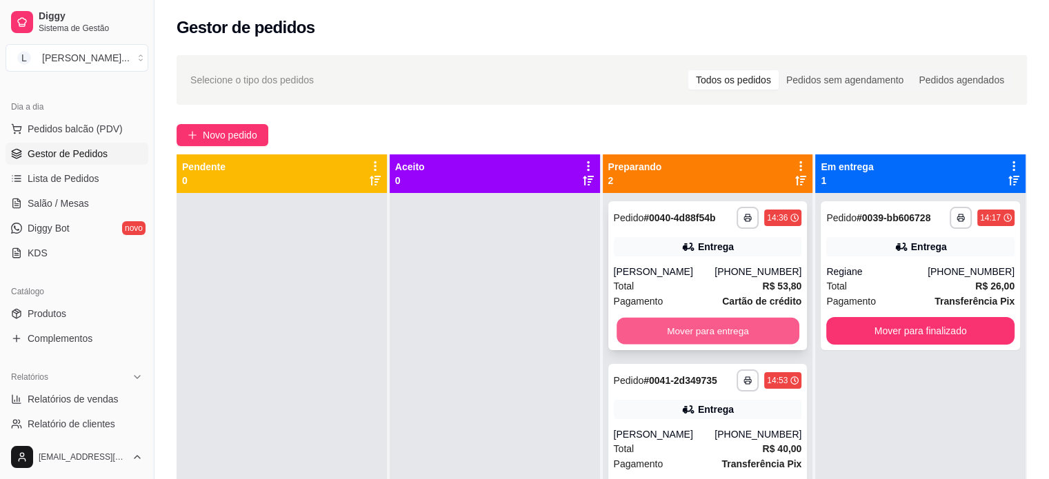
click at [707, 341] on button "Mover para entrega" at bounding box center [707, 331] width 183 height 27
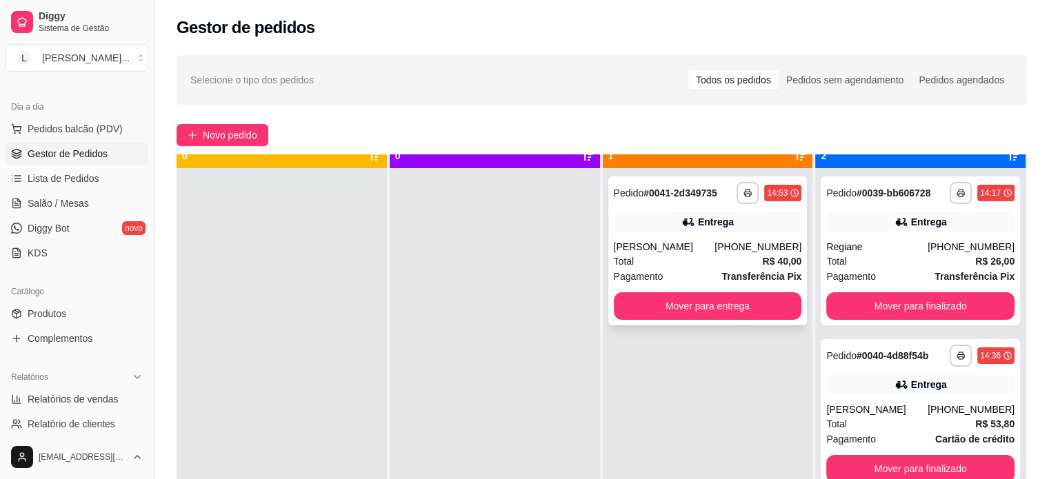
scroll to position [39, 0]
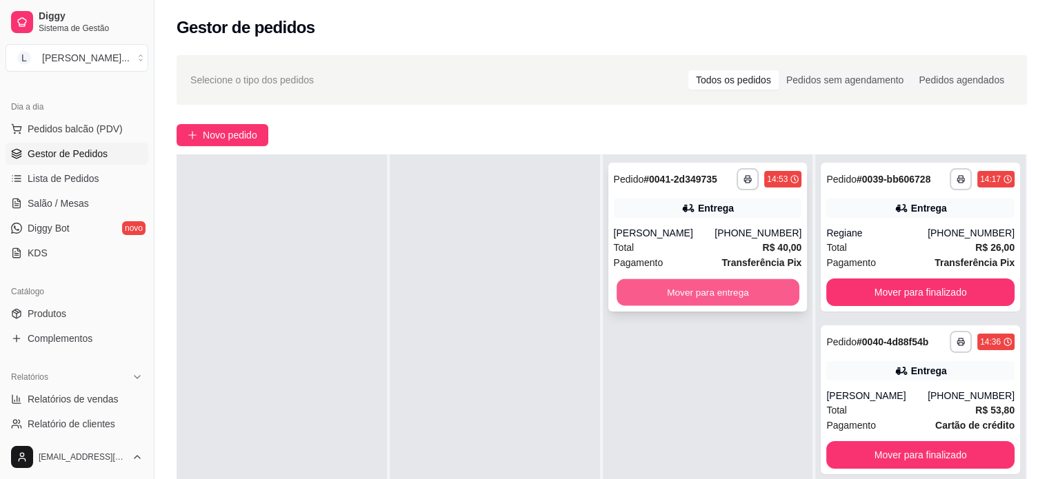
click at [756, 288] on button "Mover para entrega" at bounding box center [707, 292] width 183 height 27
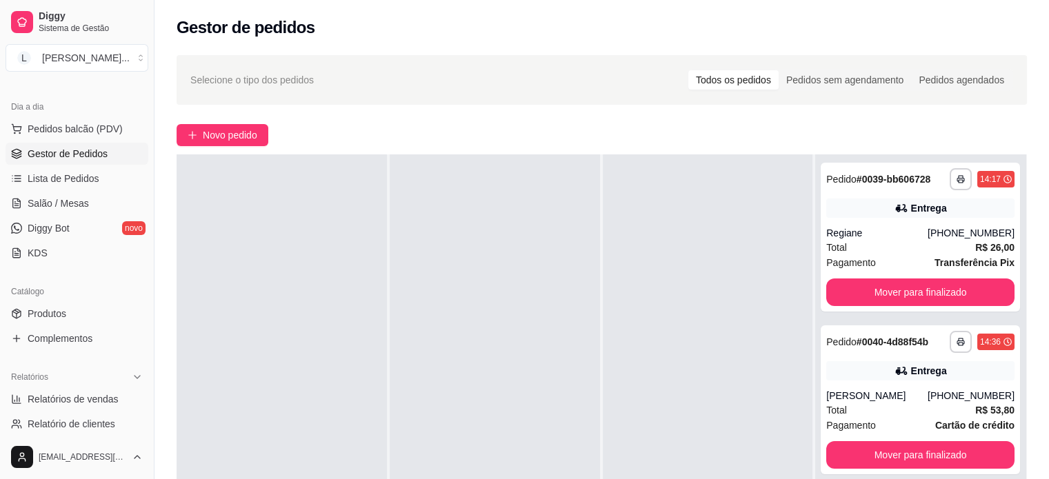
scroll to position [69, 0]
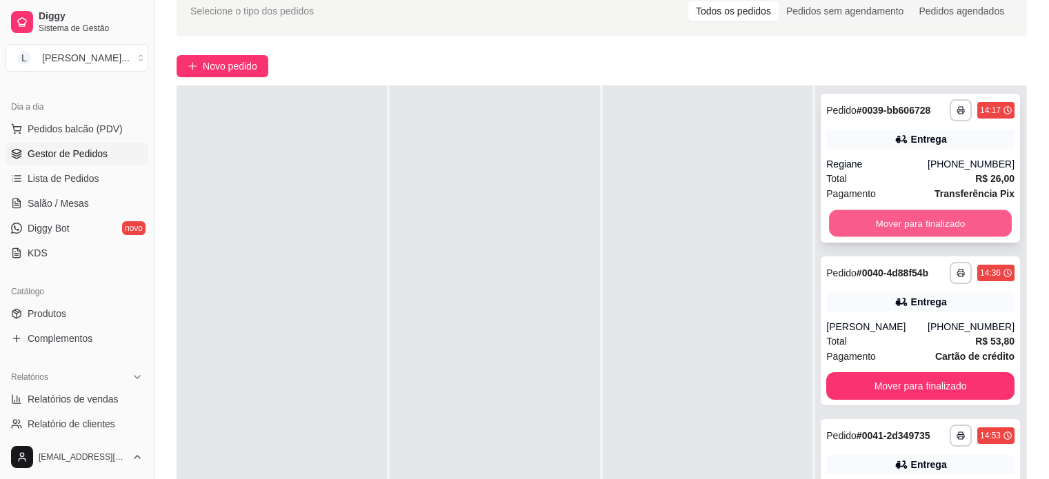
click at [913, 219] on button "Mover para finalizado" at bounding box center [920, 223] width 183 height 27
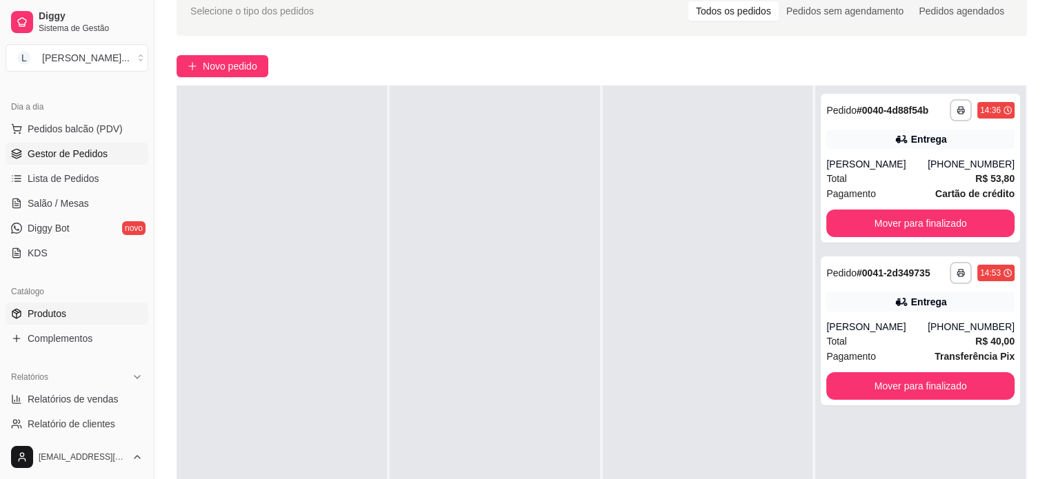
click at [39, 308] on span "Produtos" at bounding box center [47, 314] width 39 height 14
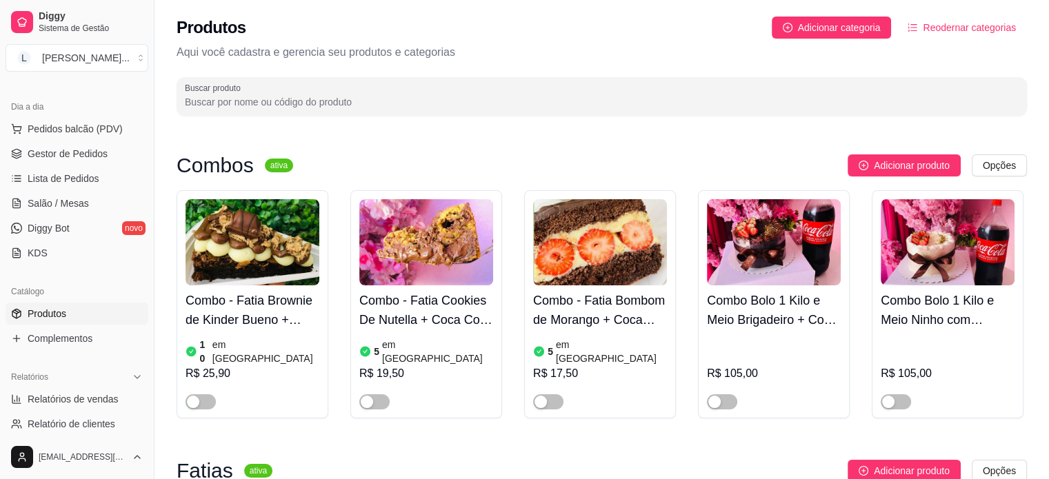
click at [563, 345] on article "em [GEOGRAPHIC_DATA]" at bounding box center [611, 352] width 111 height 28
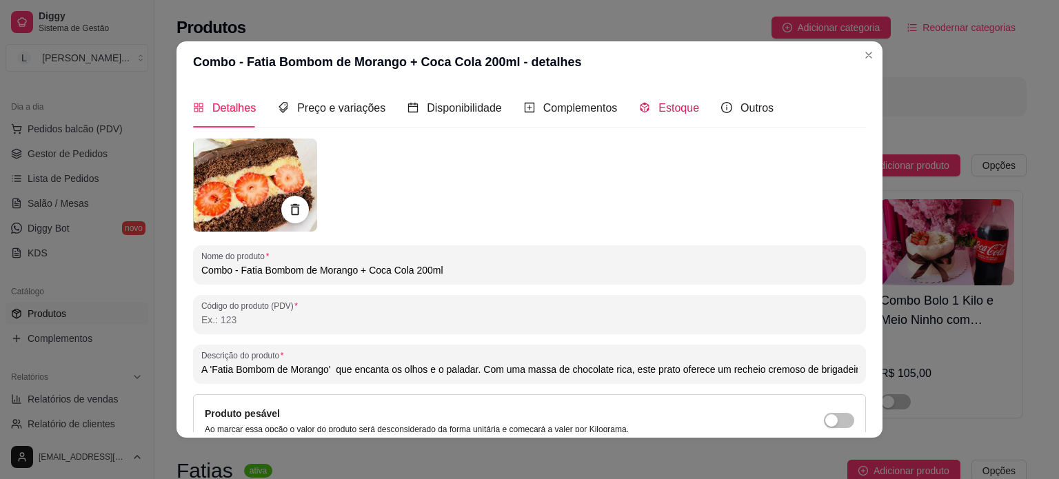
click at [648, 112] on div "Estoque" at bounding box center [669, 107] width 60 height 17
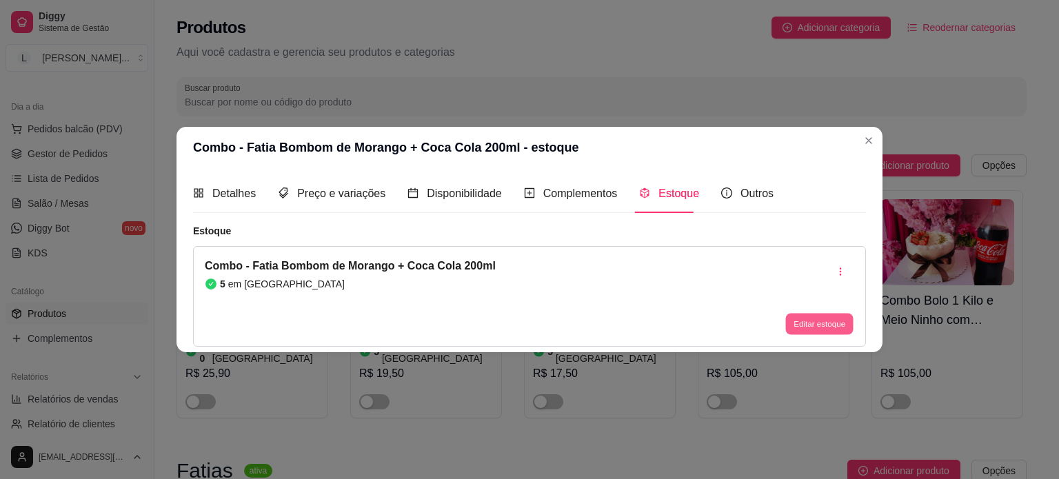
click at [847, 326] on button "Editar estoque" at bounding box center [819, 324] width 68 height 21
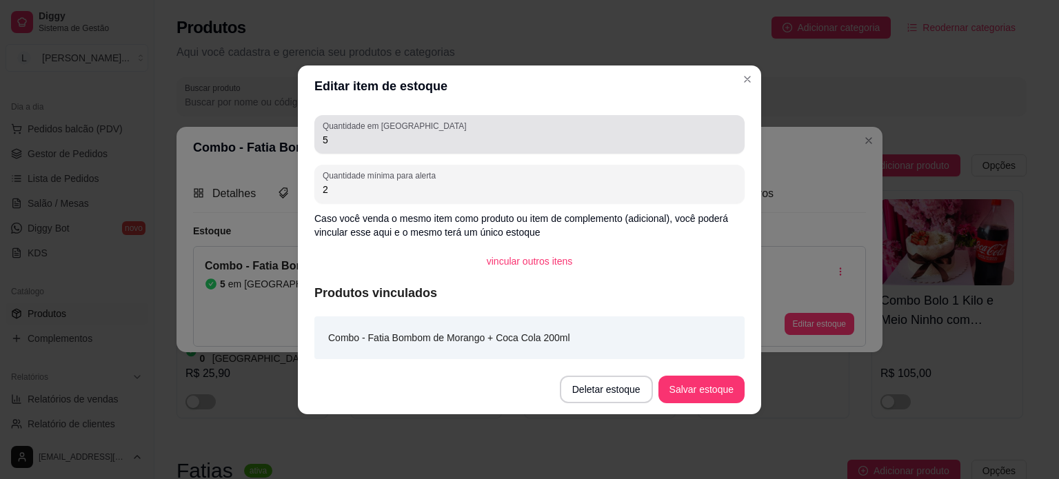
click at [353, 139] on input "5" at bounding box center [530, 140] width 414 height 14
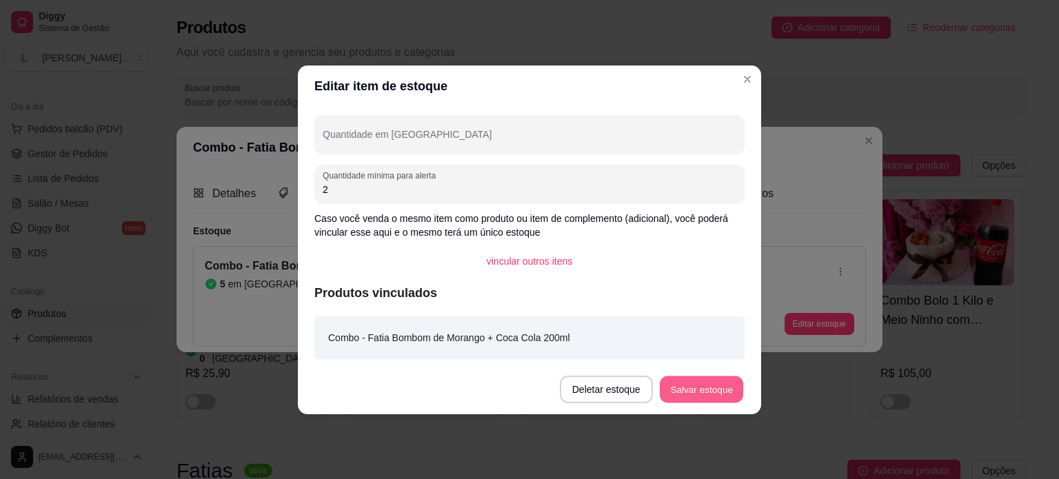
click at [726, 391] on button "Salvar estoque" at bounding box center [701, 389] width 84 height 27
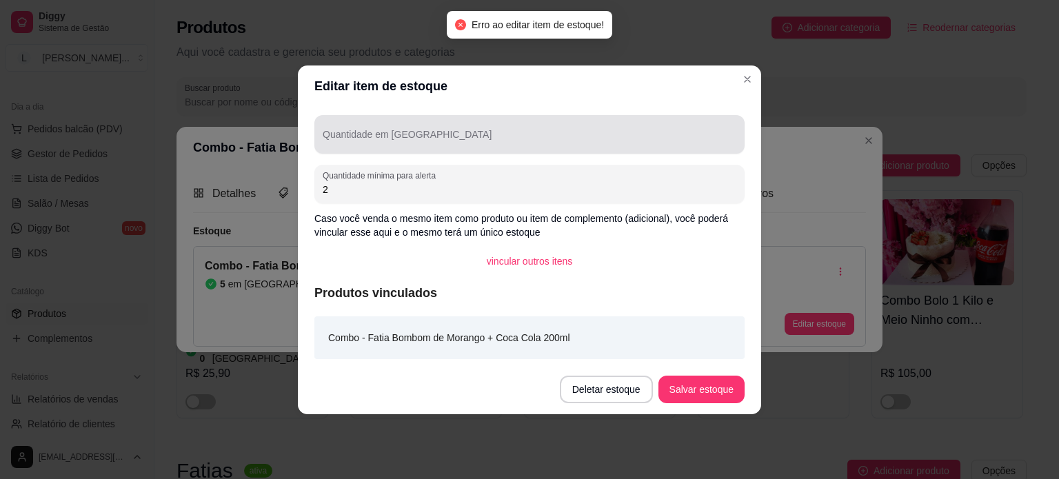
click at [452, 141] on input "Quantidade em [GEOGRAPHIC_DATA]" at bounding box center [530, 140] width 414 height 14
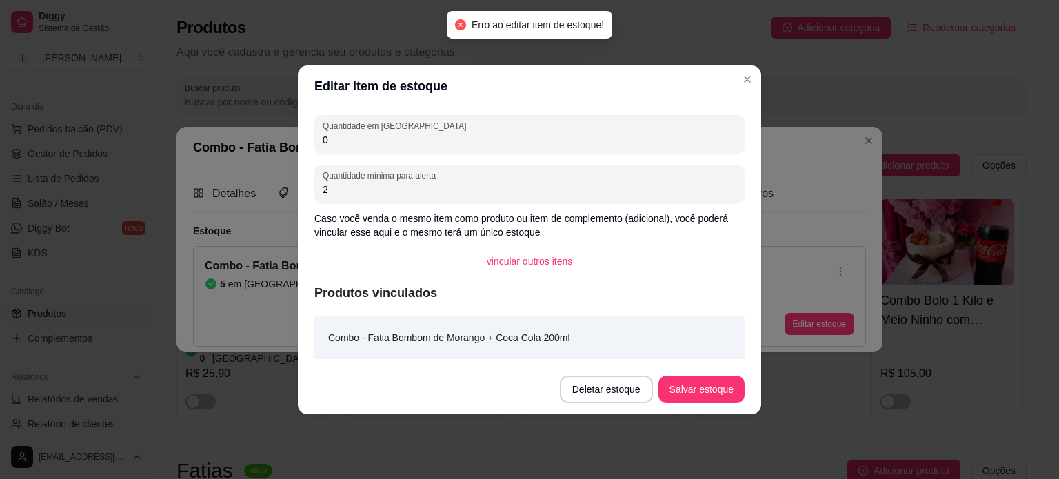
type input "0"
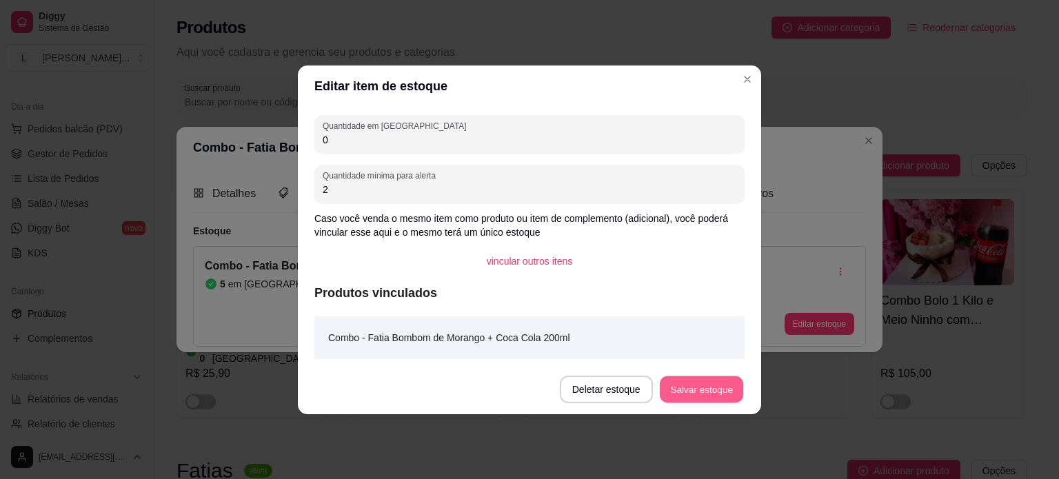
click at [681, 388] on button "Salvar estoque" at bounding box center [701, 389] width 84 height 27
click at [696, 390] on button "Salvar estoque" at bounding box center [702, 390] width 86 height 28
click at [707, 404] on footer "Deletar estoque Salvar estoque" at bounding box center [529, 390] width 463 height 50
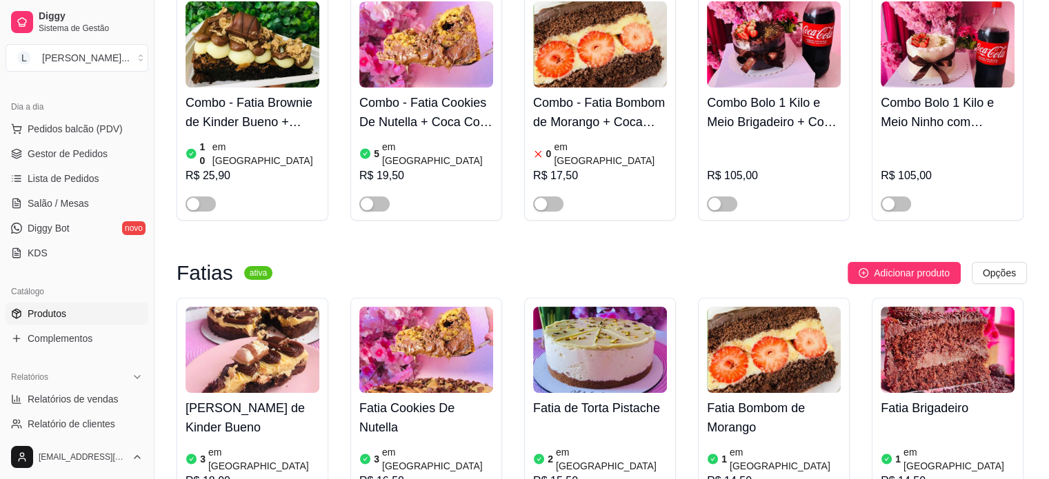
scroll to position [207, 0]
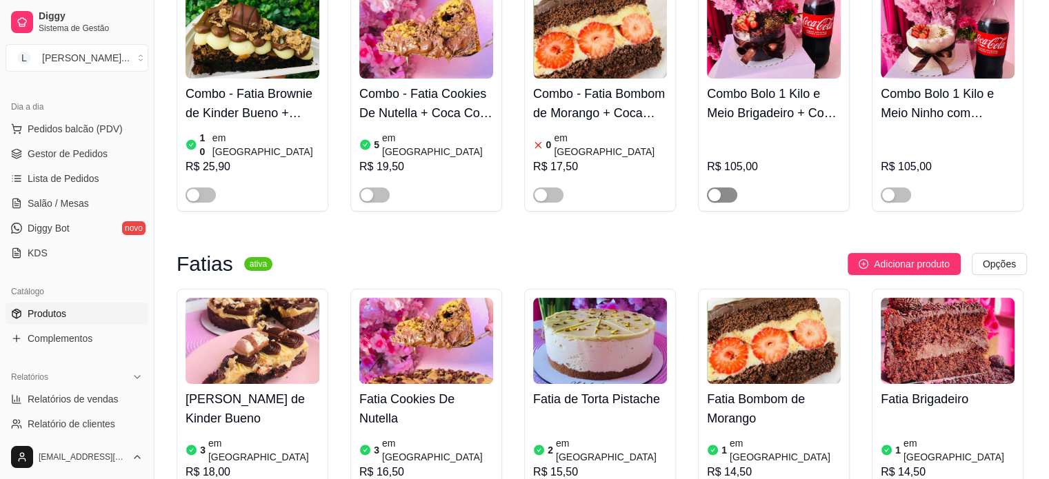
click at [713, 189] on div "button" at bounding box center [714, 195] width 12 height 12
click at [894, 188] on button "button" at bounding box center [896, 195] width 30 height 15
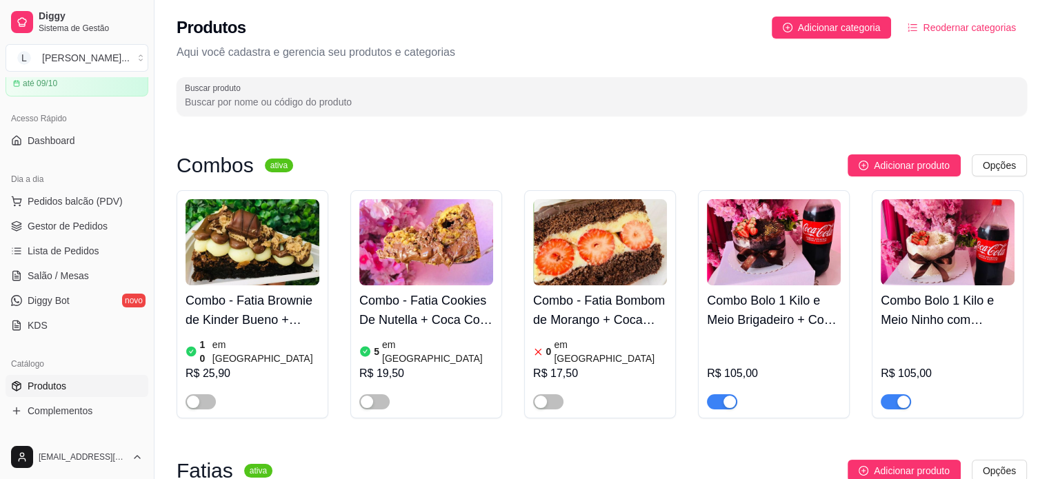
scroll to position [0, 0]
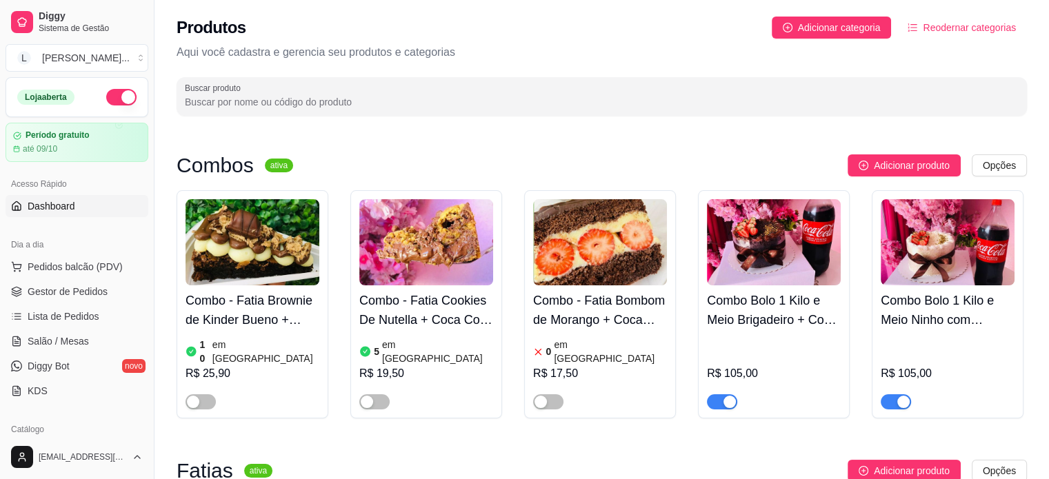
click at [77, 204] on link "Dashboard" at bounding box center [77, 206] width 143 height 22
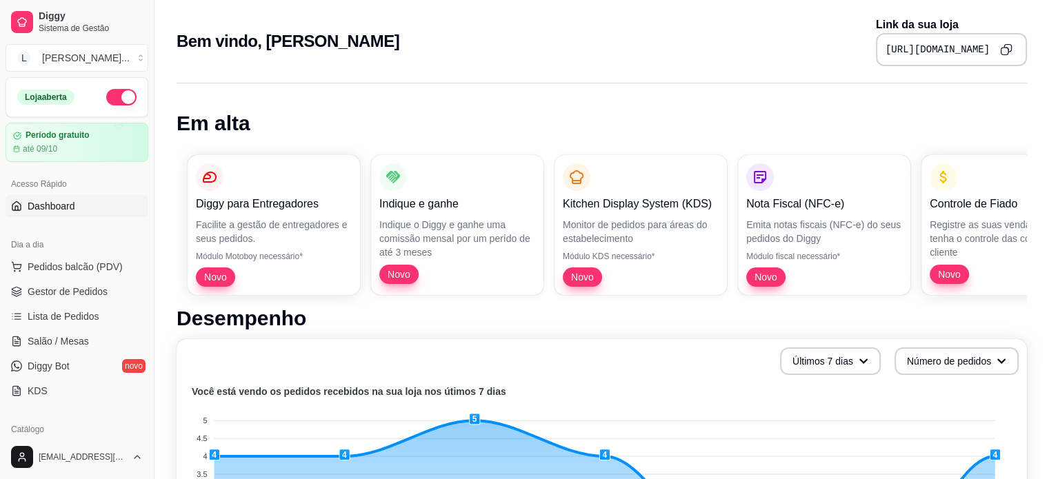
click at [942, 57] on div "[URL][DOMAIN_NAME]" at bounding box center [951, 49] width 151 height 33
click at [1010, 49] on icon "Copy to clipboard" at bounding box center [1006, 49] width 12 height 12
click at [77, 297] on span "Gestor de Pedidos" at bounding box center [68, 292] width 80 height 14
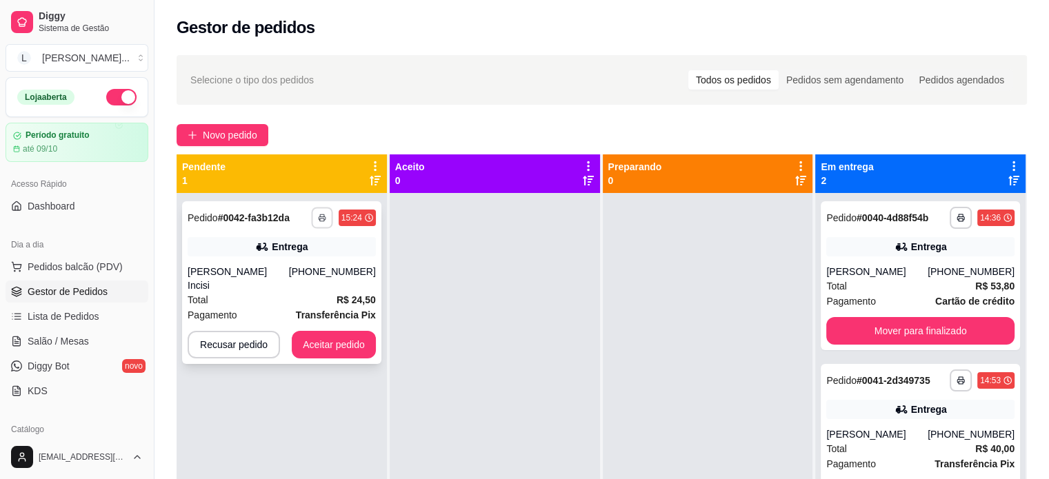
click at [325, 217] on button "button" at bounding box center [321, 217] width 21 height 21
click at [290, 262] on button "IMPRESSORA" at bounding box center [283, 266] width 100 height 22
click at [318, 217] on icon "button" at bounding box center [322, 218] width 8 height 8
click at [285, 270] on button "IMPRESSORA" at bounding box center [284, 266] width 100 height 22
click at [350, 335] on button "Aceitar pedido" at bounding box center [333, 345] width 81 height 27
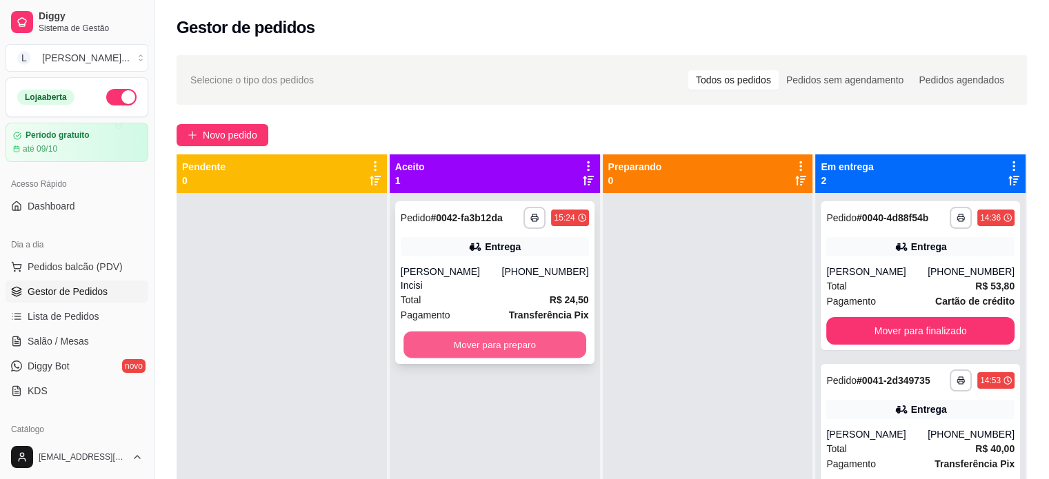
click at [452, 332] on button "Mover para preparo" at bounding box center [494, 345] width 183 height 27
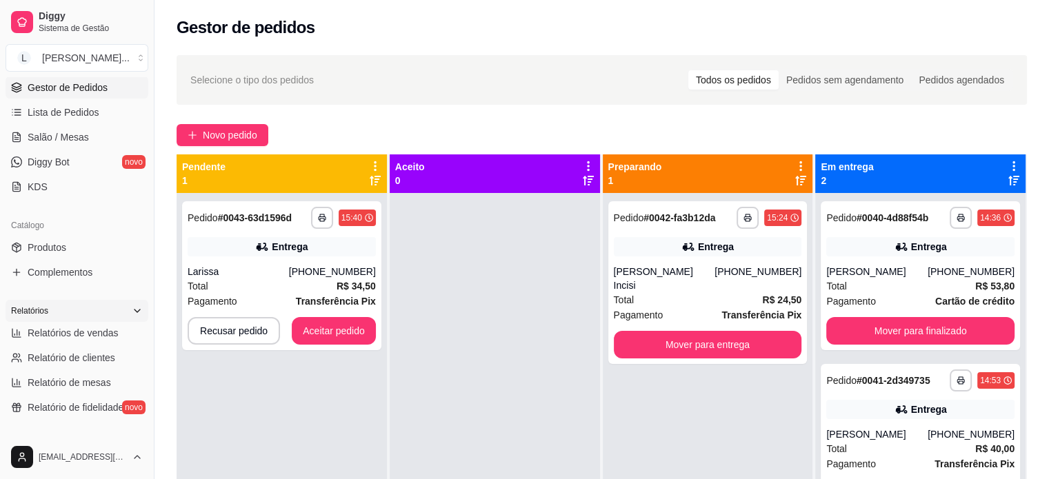
scroll to position [207, 0]
click at [59, 242] on span "Produtos" at bounding box center [47, 245] width 39 height 14
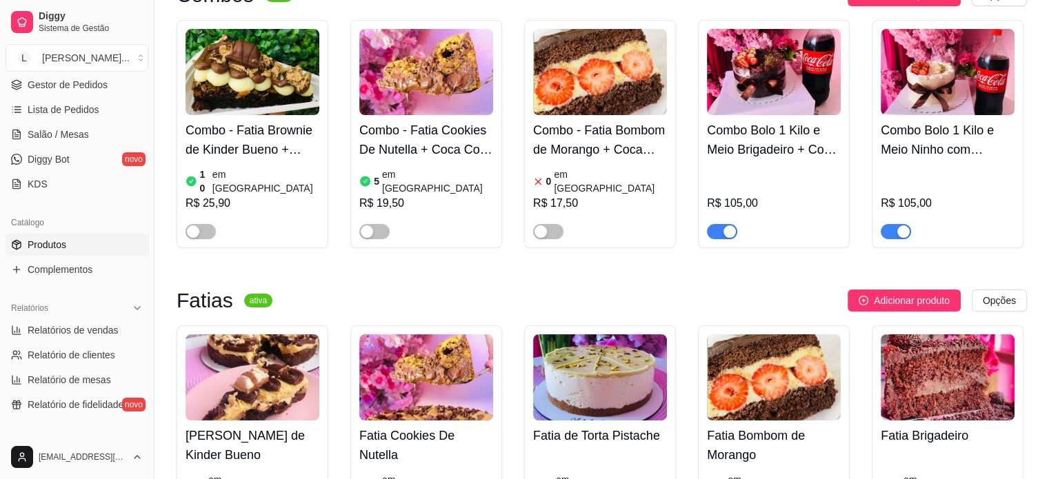
scroll to position [414, 0]
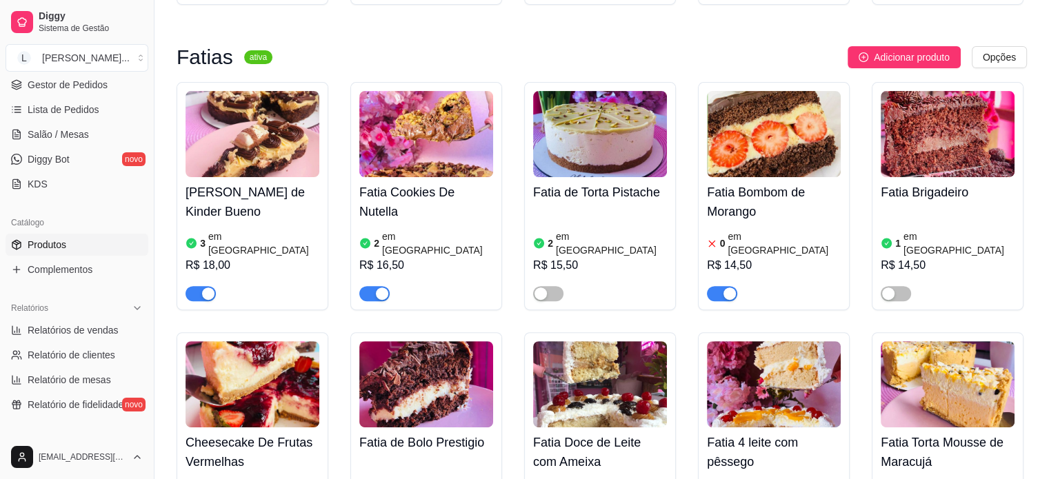
click at [736, 286] on span "button" at bounding box center [722, 293] width 30 height 15
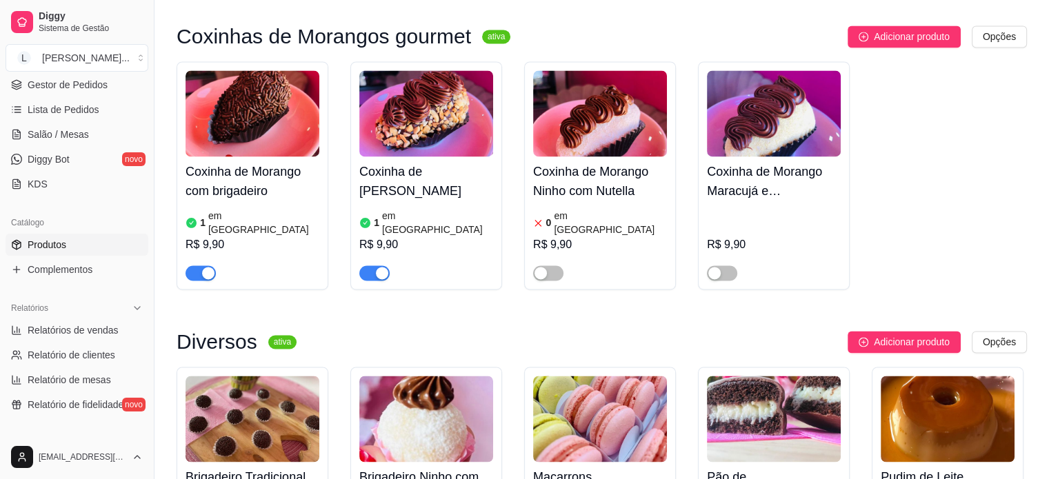
scroll to position [2138, 0]
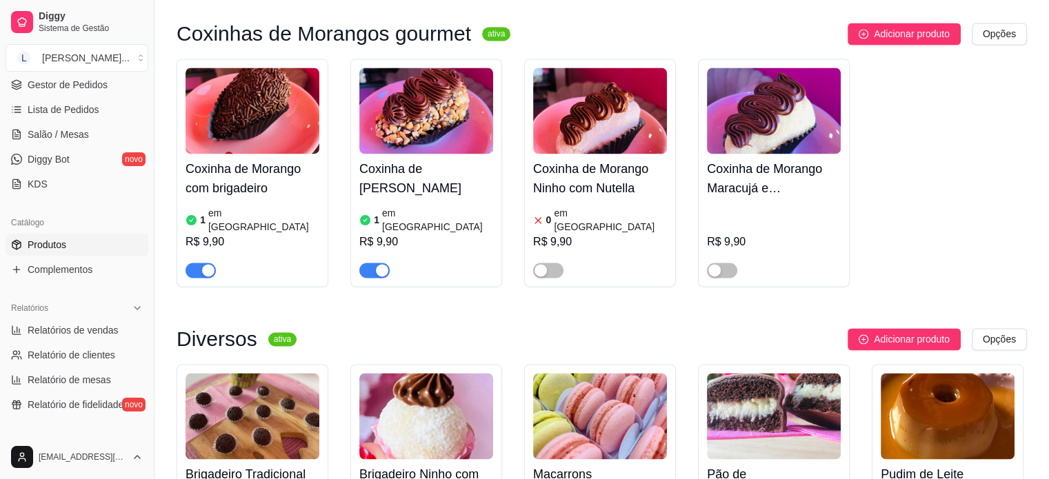
click at [381, 174] on div "Coxinha de [PERSON_NAME] Rocher 1 em estoque R$ 9,90" at bounding box center [426, 173] width 152 height 228
click at [379, 264] on div "button" at bounding box center [382, 270] width 12 height 12
click at [202, 264] on div "button" at bounding box center [208, 270] width 12 height 12
click at [80, 86] on span "Gestor de Pedidos" at bounding box center [68, 85] width 80 height 14
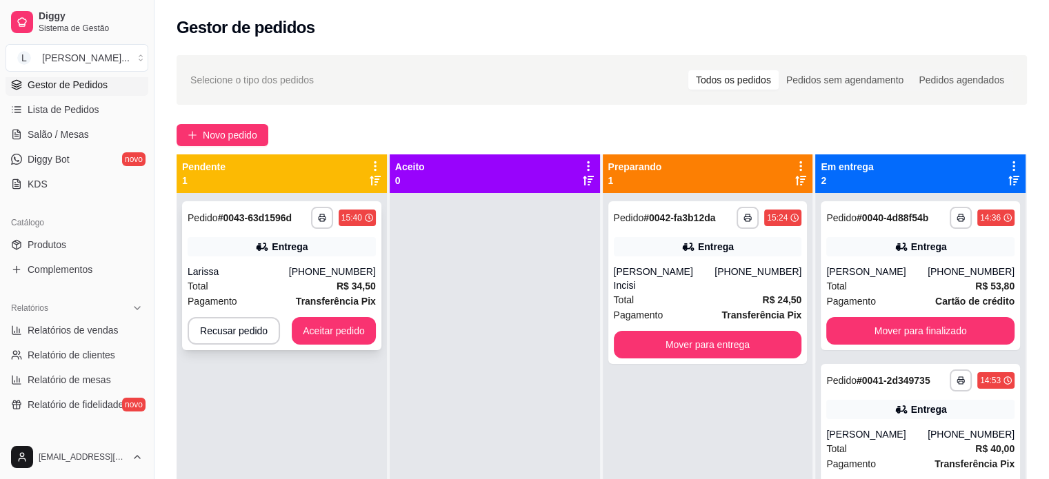
click at [279, 259] on div "**********" at bounding box center [281, 275] width 199 height 149
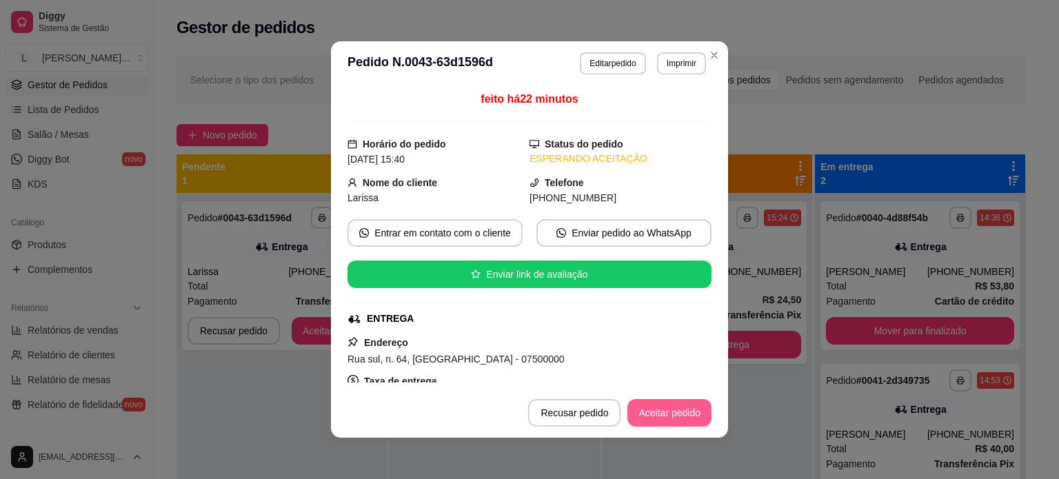
click at [652, 407] on button "Aceitar pedido" at bounding box center [669, 413] width 84 height 28
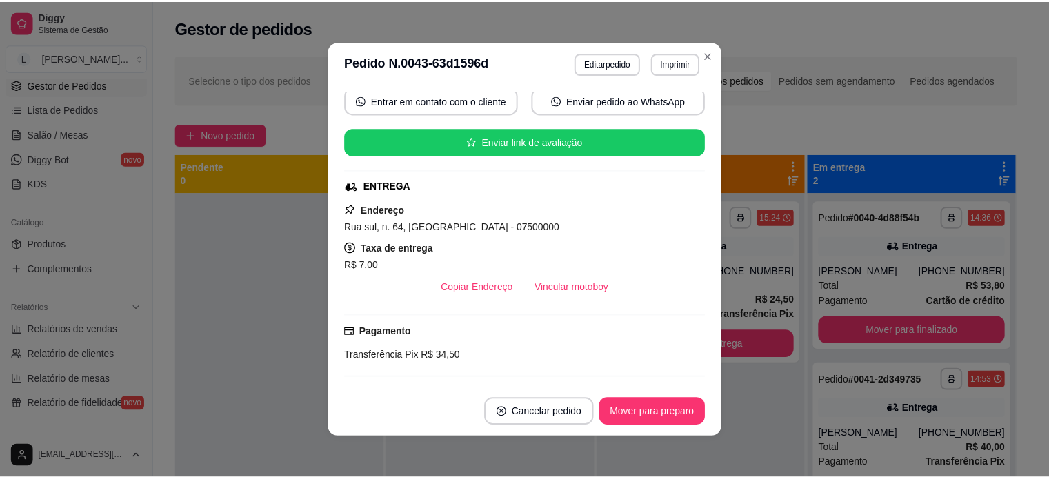
scroll to position [138, 0]
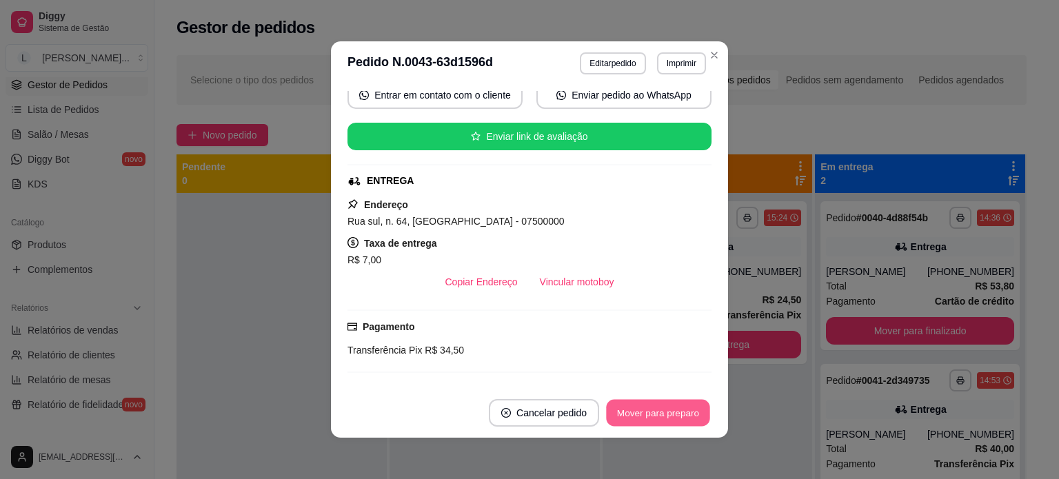
click at [680, 404] on button "Mover para preparo" at bounding box center [657, 413] width 103 height 27
click at [680, 404] on div "Mover para preparo" at bounding box center [658, 413] width 107 height 28
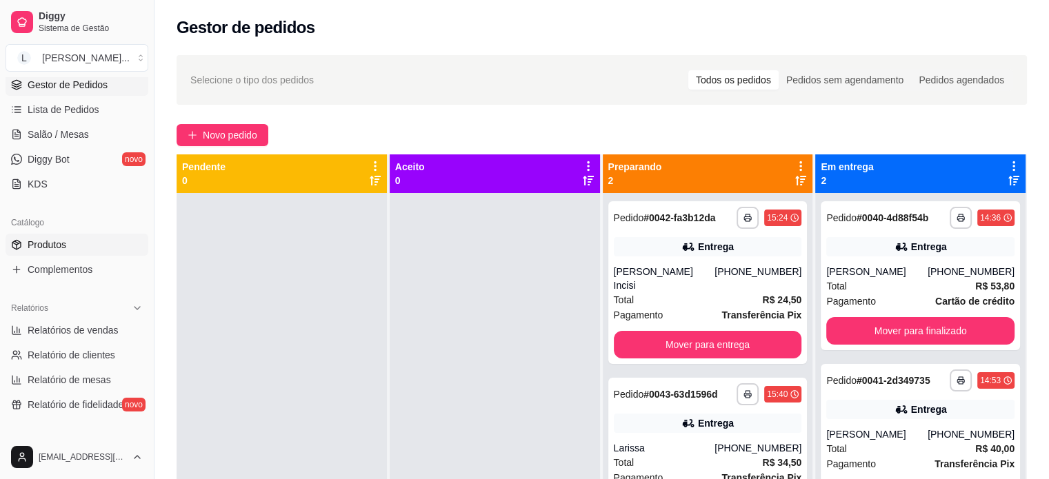
scroll to position [69, 0]
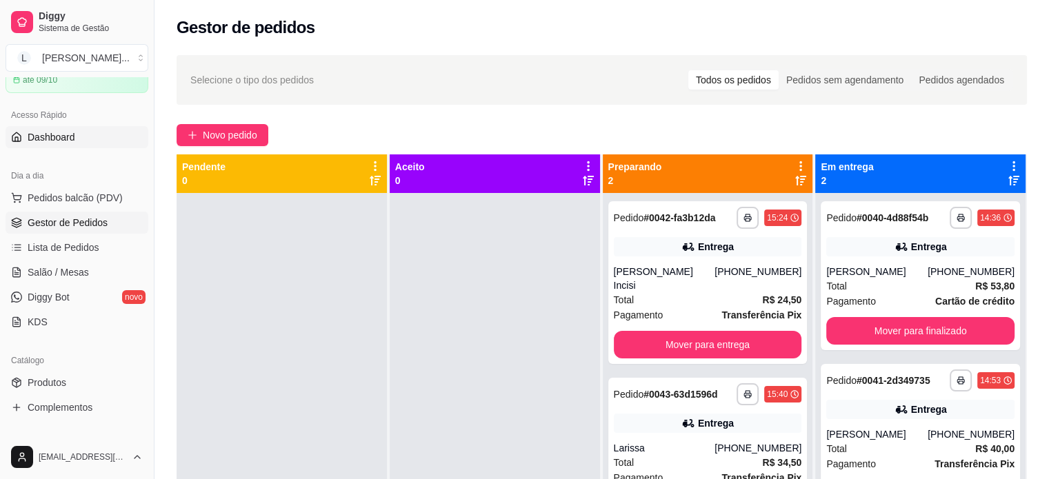
click at [59, 134] on span "Dashboard" at bounding box center [52, 137] width 48 height 14
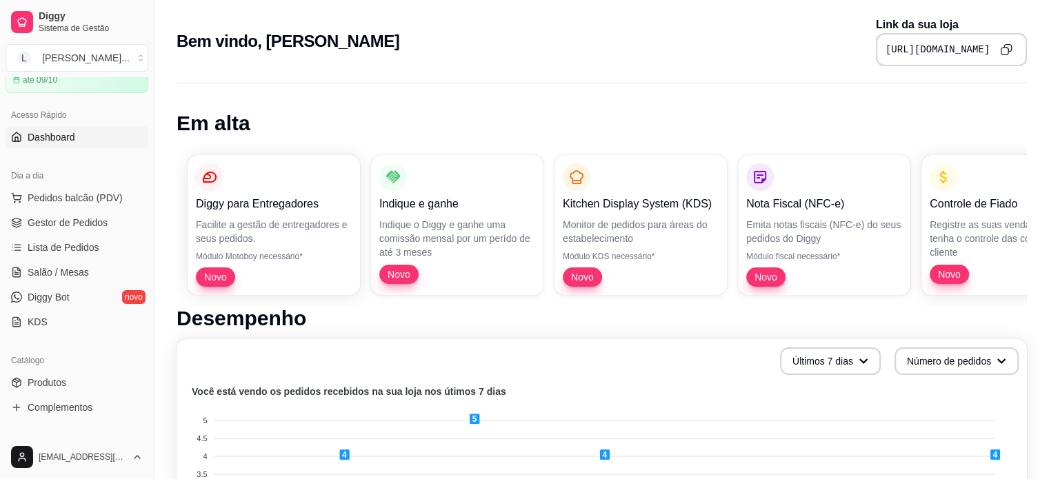
click at [1001, 50] on icon "Copy to clipboard" at bounding box center [1006, 49] width 12 height 12
